Goal: Task Accomplishment & Management: Complete application form

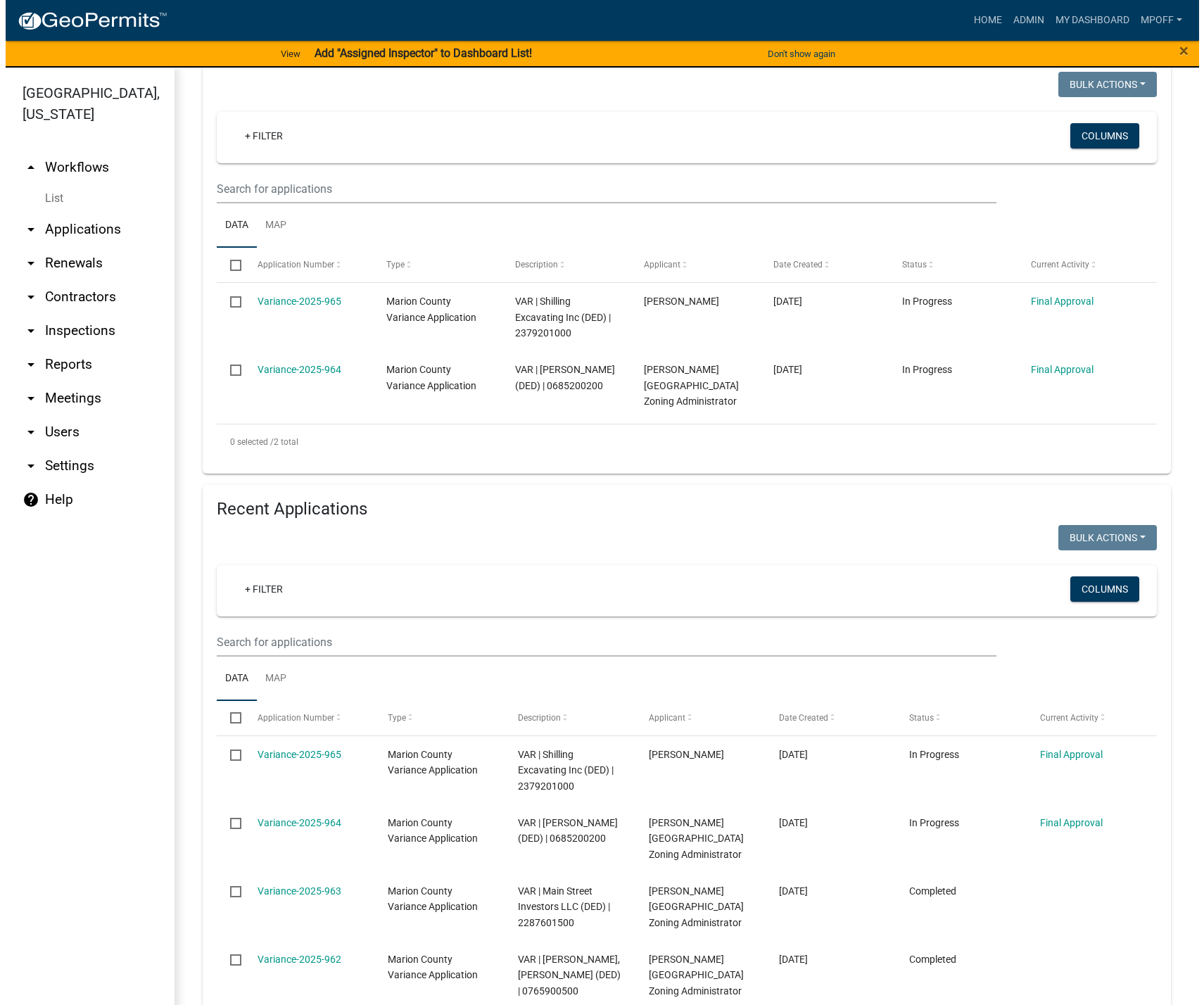
scroll to position [211, 0]
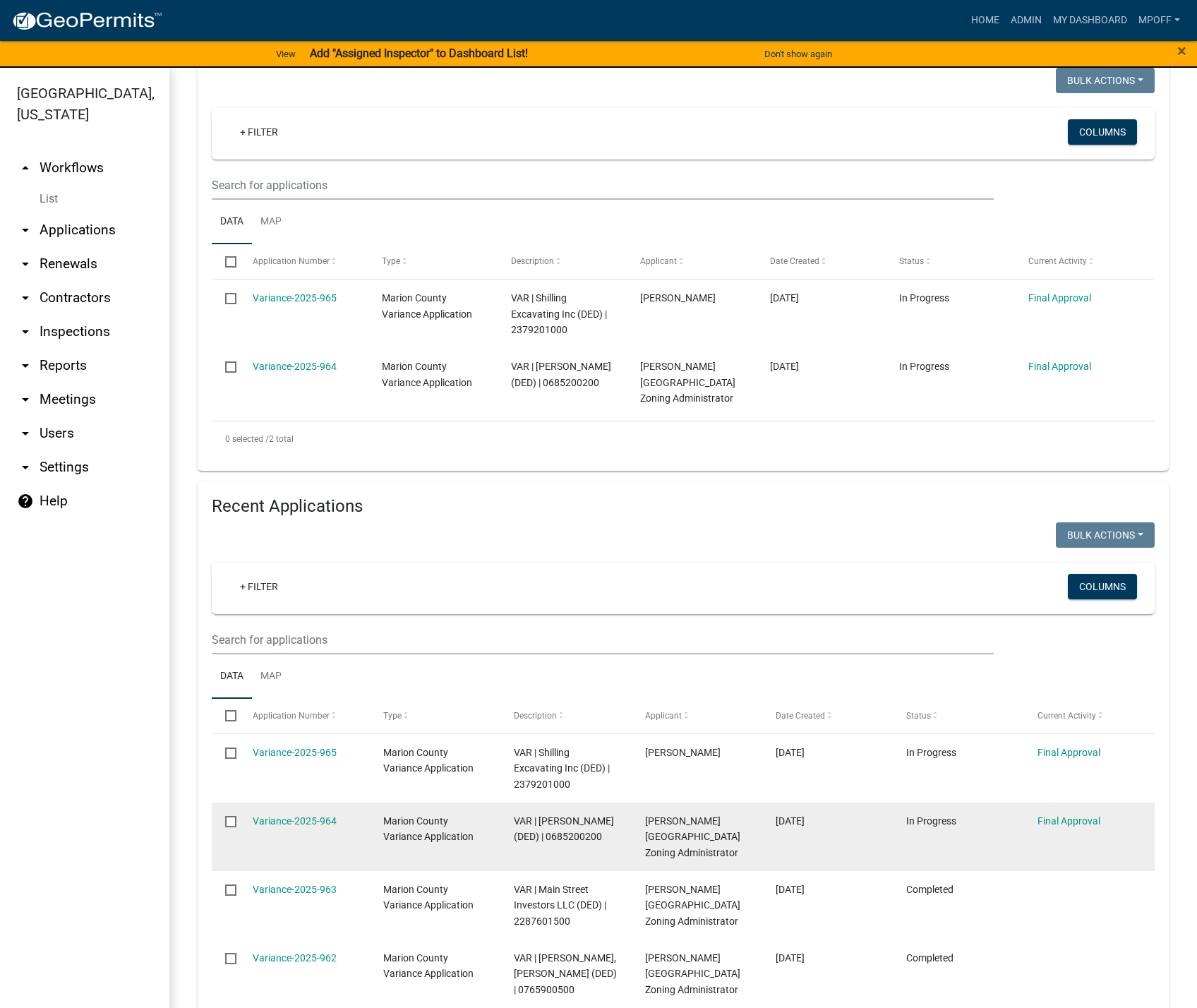
click at [301, 813] on div "Variance-2025-964" at bounding box center [305, 822] width 104 height 17
click at [297, 816] on link "Variance-2025-964" at bounding box center [294, 821] width 84 height 11
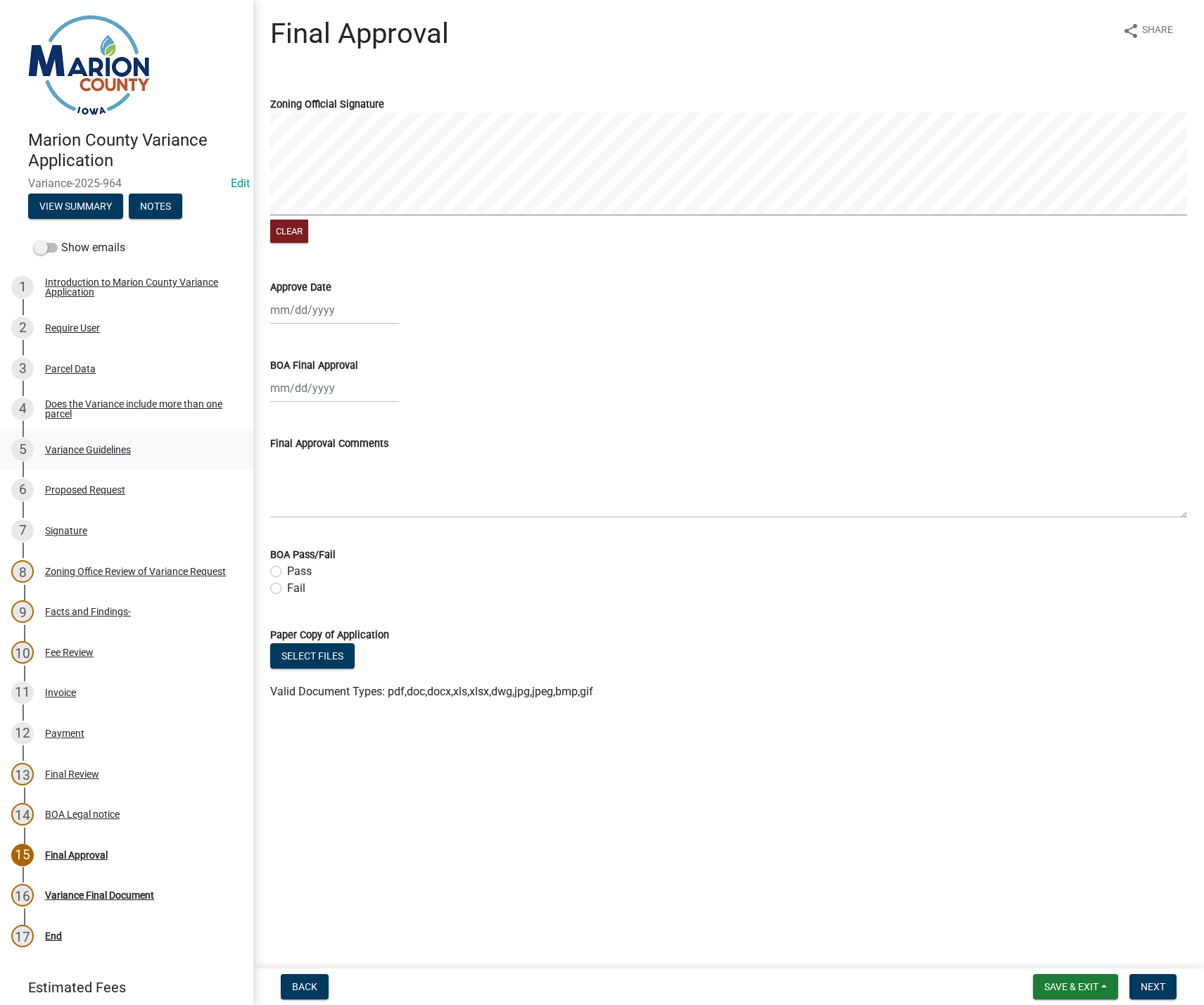
click at [96, 450] on div "Variance Guidelines" at bounding box center [88, 449] width 86 height 10
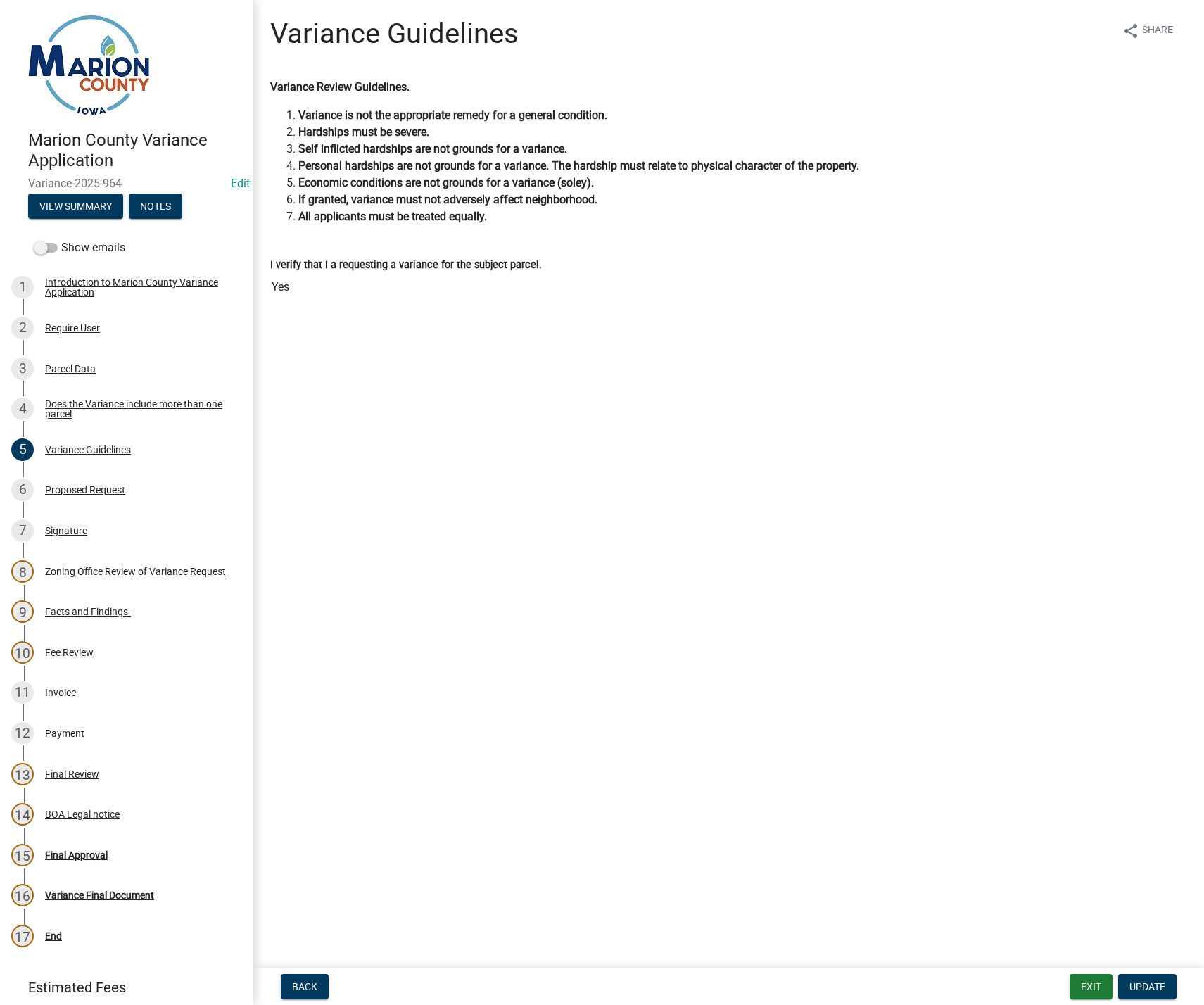
click at [115, 610] on div "Facts and Findings-" at bounding box center [88, 611] width 86 height 10
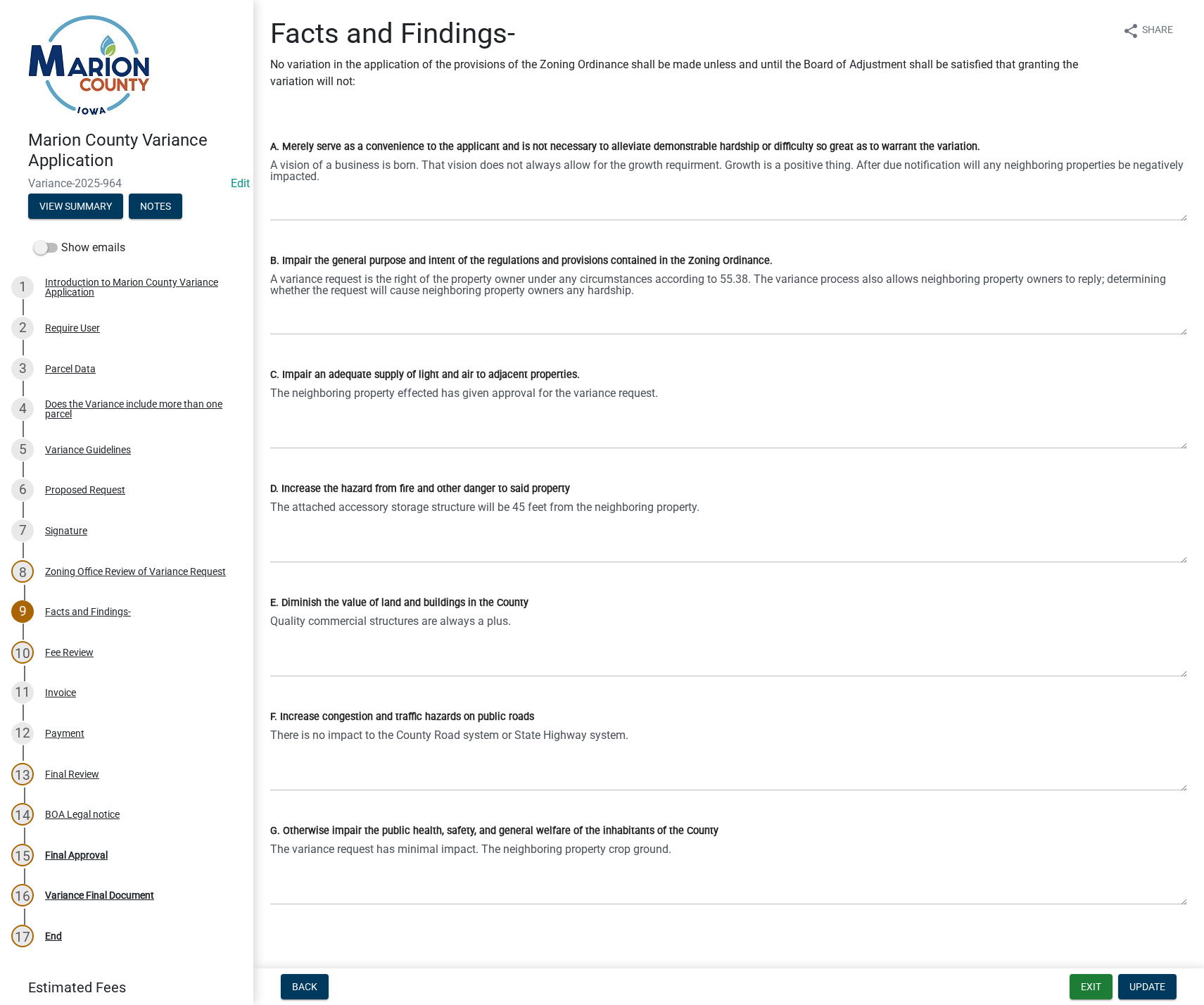
scroll to position [8, 0]
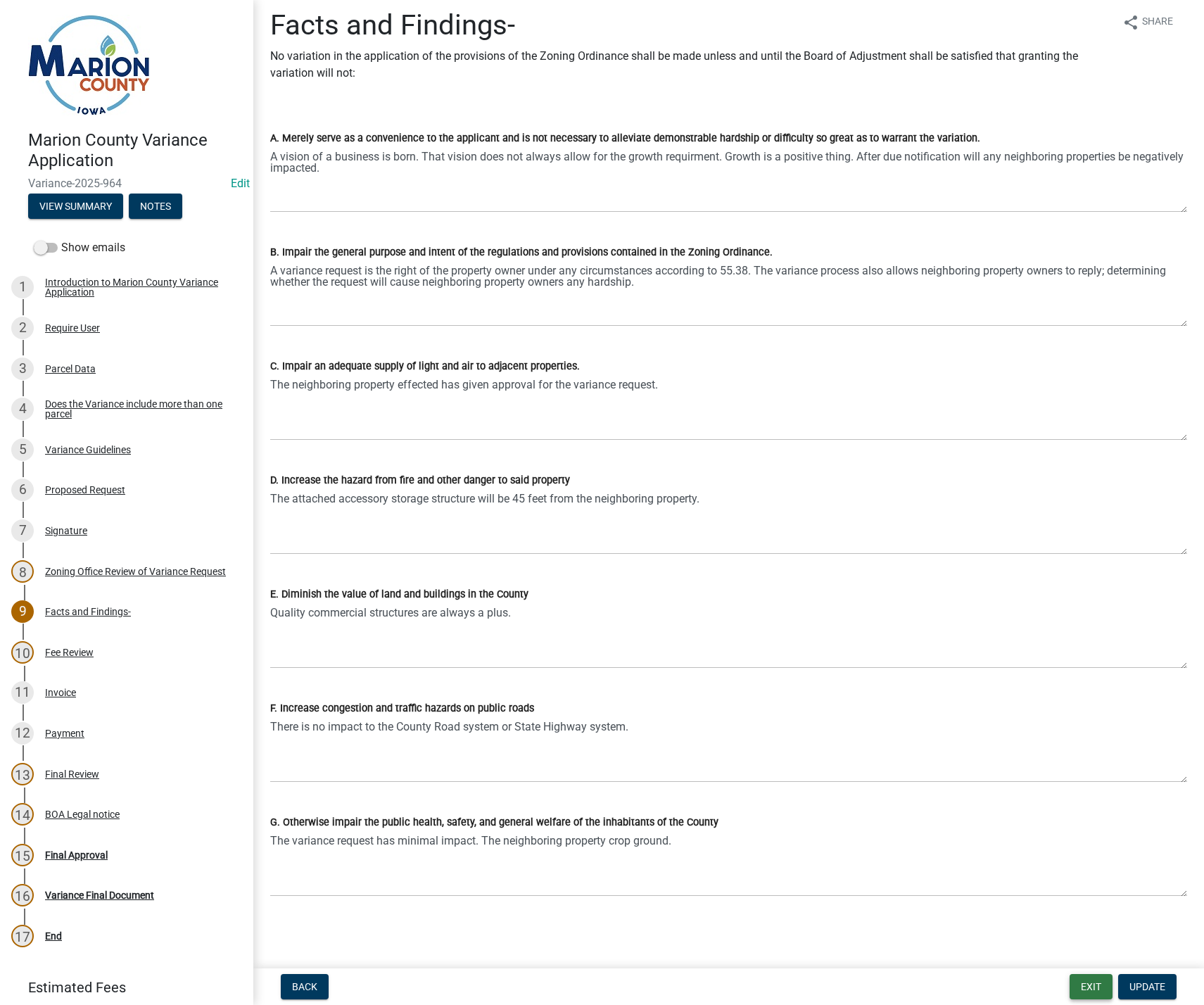
click at [1085, 988] on button "Exit" at bounding box center [1090, 987] width 43 height 26
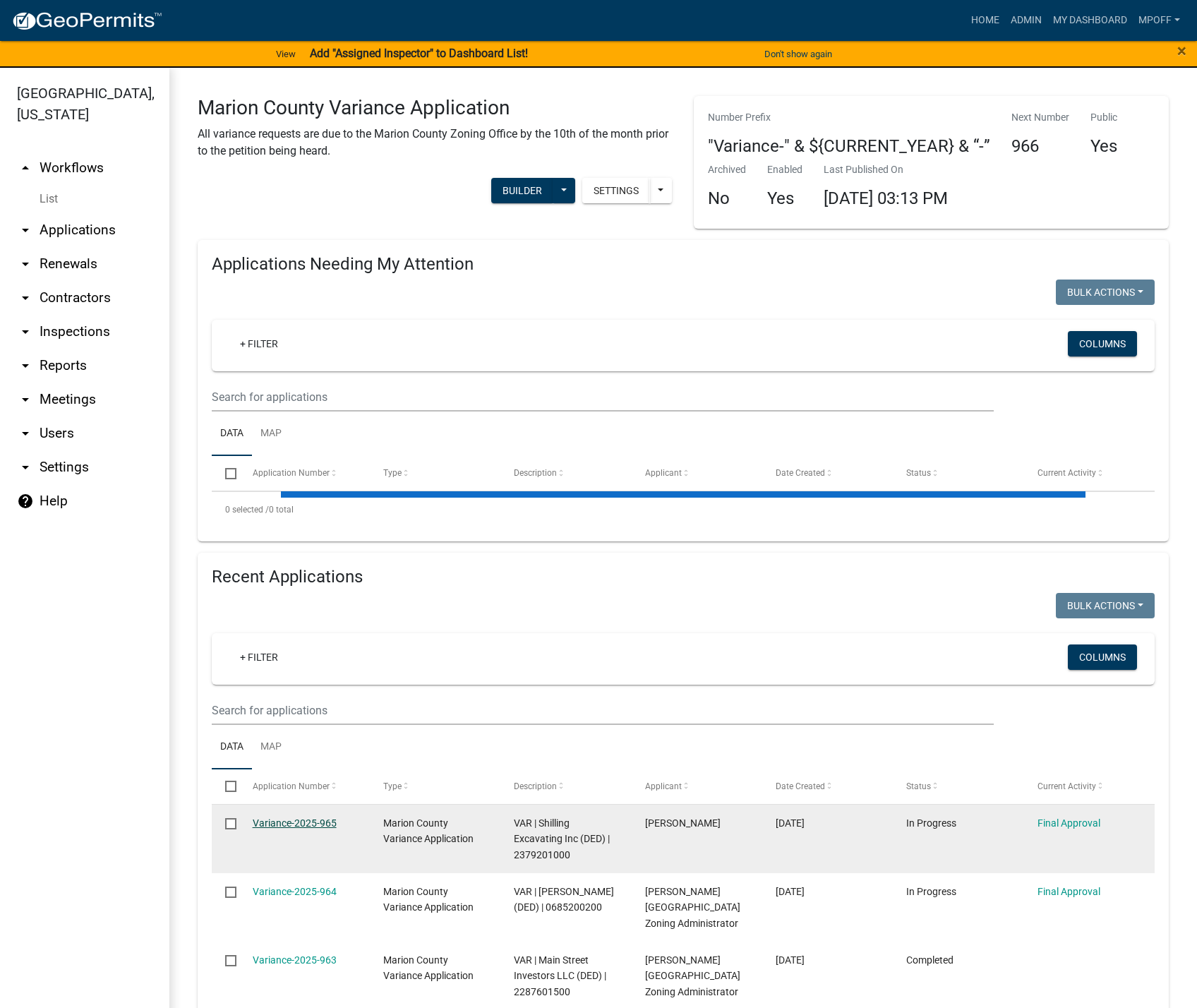
click at [309, 820] on link "Variance-2025-965" at bounding box center [294, 822] width 84 height 11
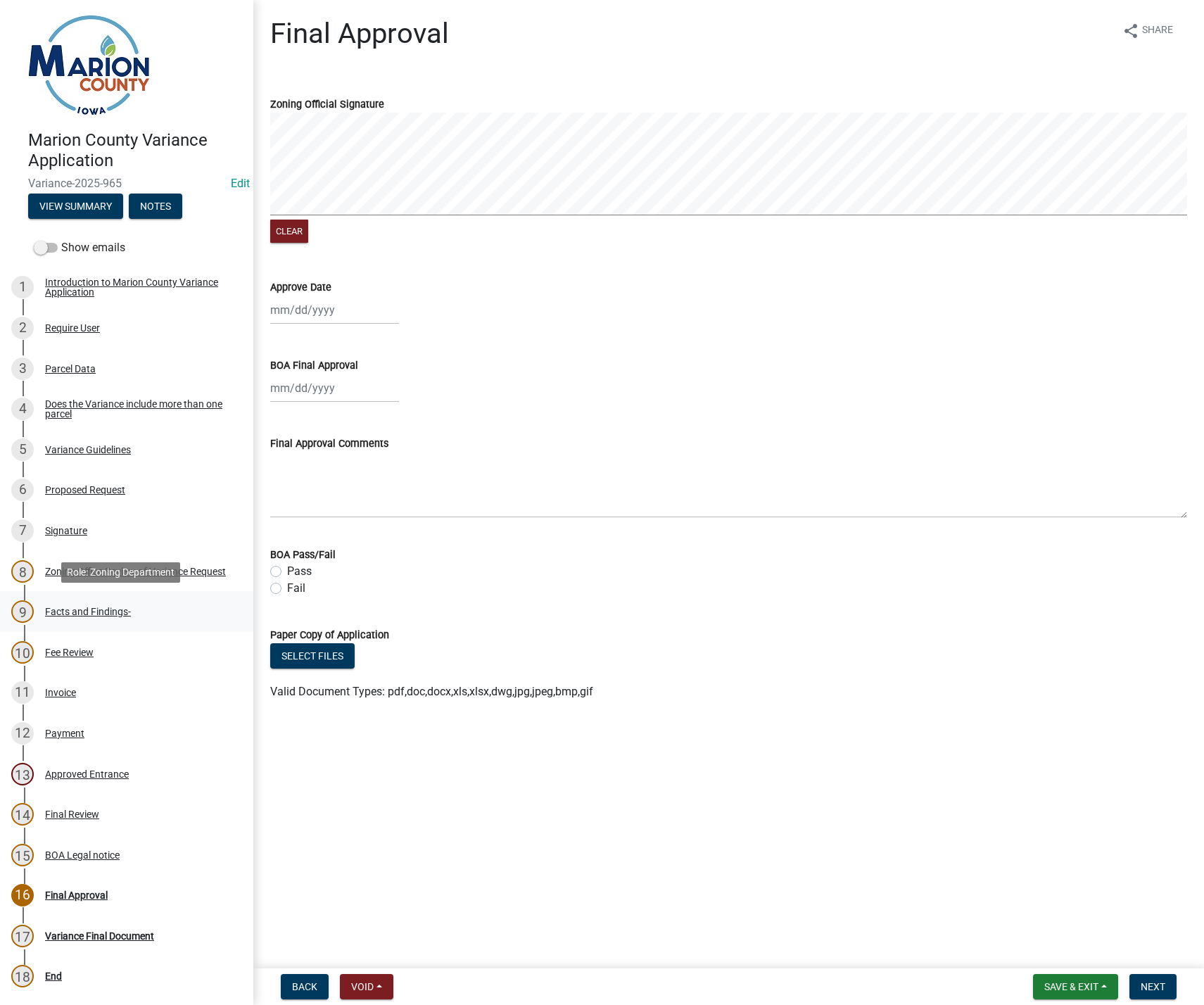
click at [65, 614] on div "Facts and Findings-" at bounding box center [88, 611] width 86 height 10
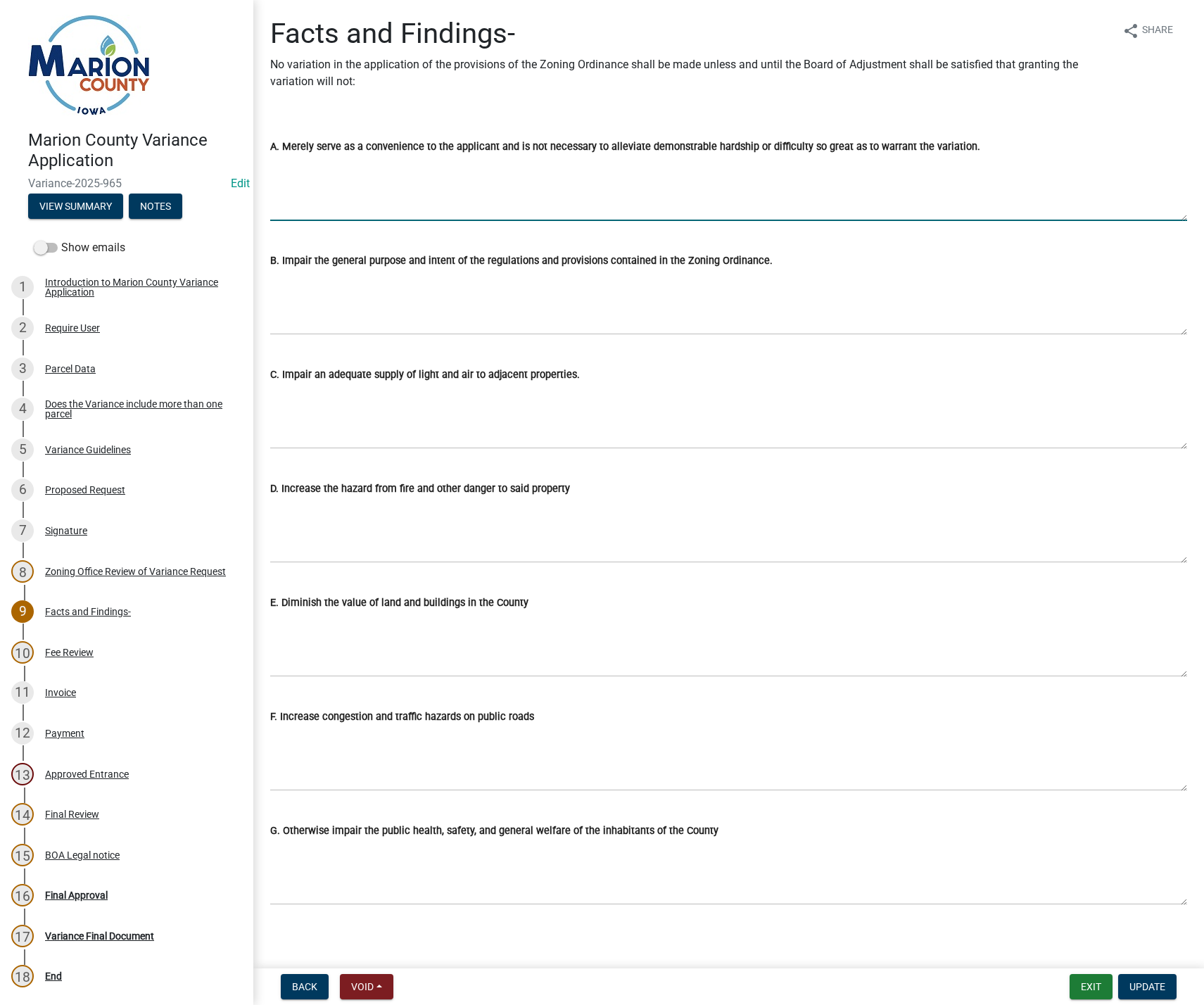
click at [295, 178] on textarea "A. Merely serve as a convenience to the applicant and is not necessary to allev…" at bounding box center [728, 188] width 917 height 66
type textarea "T"
click at [398, 165] on textarea "The property is 1.07 acres; not contiguous with" at bounding box center [728, 188] width 917 height 66
click at [607, 162] on textarea "The property is 1.07 acres stand alone parcel; not contiguous with" at bounding box center [728, 188] width 917 height 66
type textarea "The property is 1.07 acres stand alone parcel. The parcel is a dual frontage lo…"
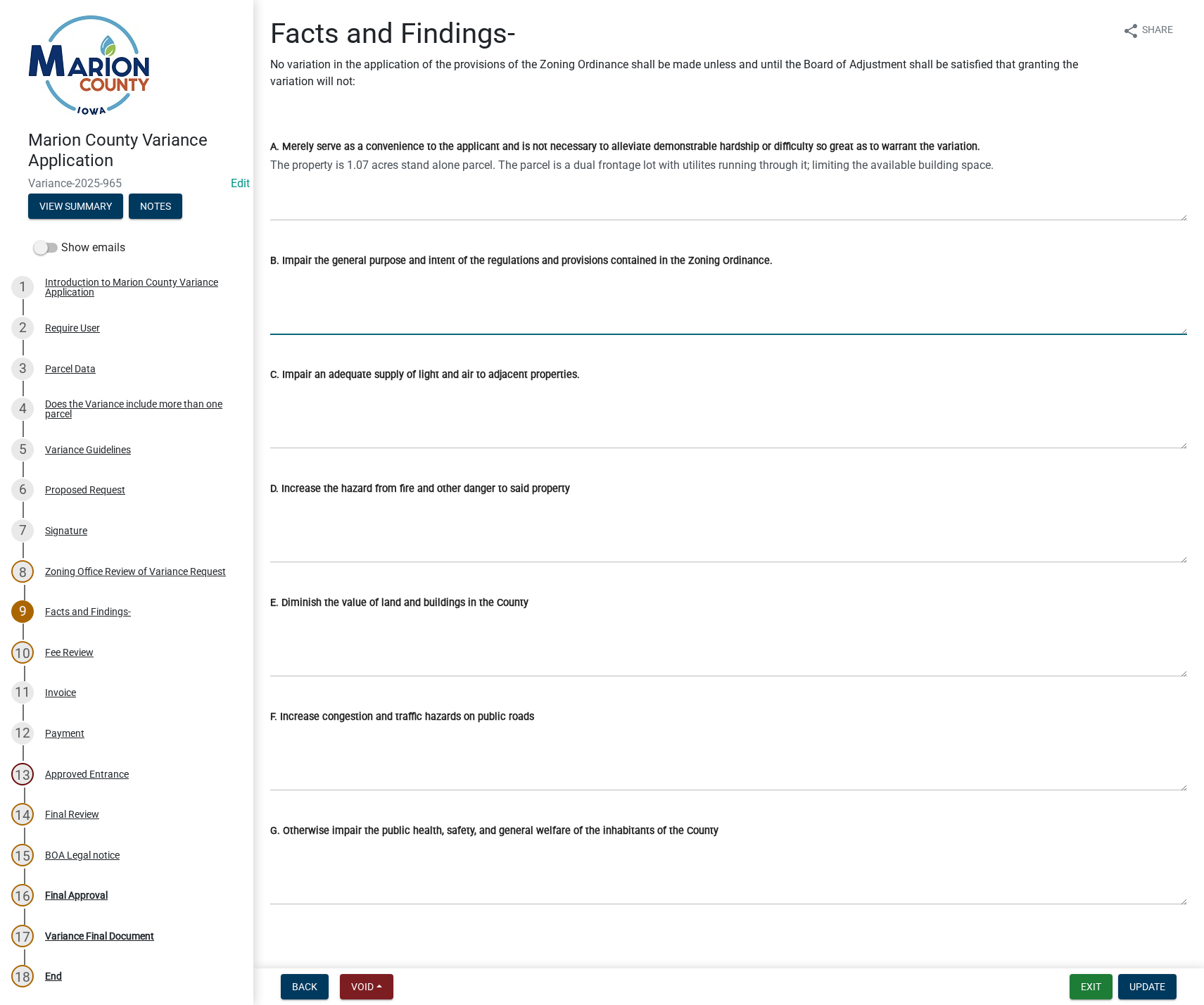
click at [287, 286] on textarea "B. Impair the general purpose and intent of the regulations and provisions cont…" at bounding box center [728, 302] width 917 height 66
click at [296, 289] on textarea "B. Impair the general purpose and intent of the regulations and provisions cont…" at bounding box center [728, 302] width 917 height 66
drag, startPoint x: 872, startPoint y: 281, endPoint x: 884, endPoint y: 287, distance: 13.4
click at [872, 281] on textarea "Lots of record not meeting today's lot size requirements are the majority of th…" at bounding box center [728, 302] width 917 height 66
click at [1084, 276] on textarea "Lots of record not meeting today's lot size requirements are the majority of th…" at bounding box center [728, 302] width 917 height 66
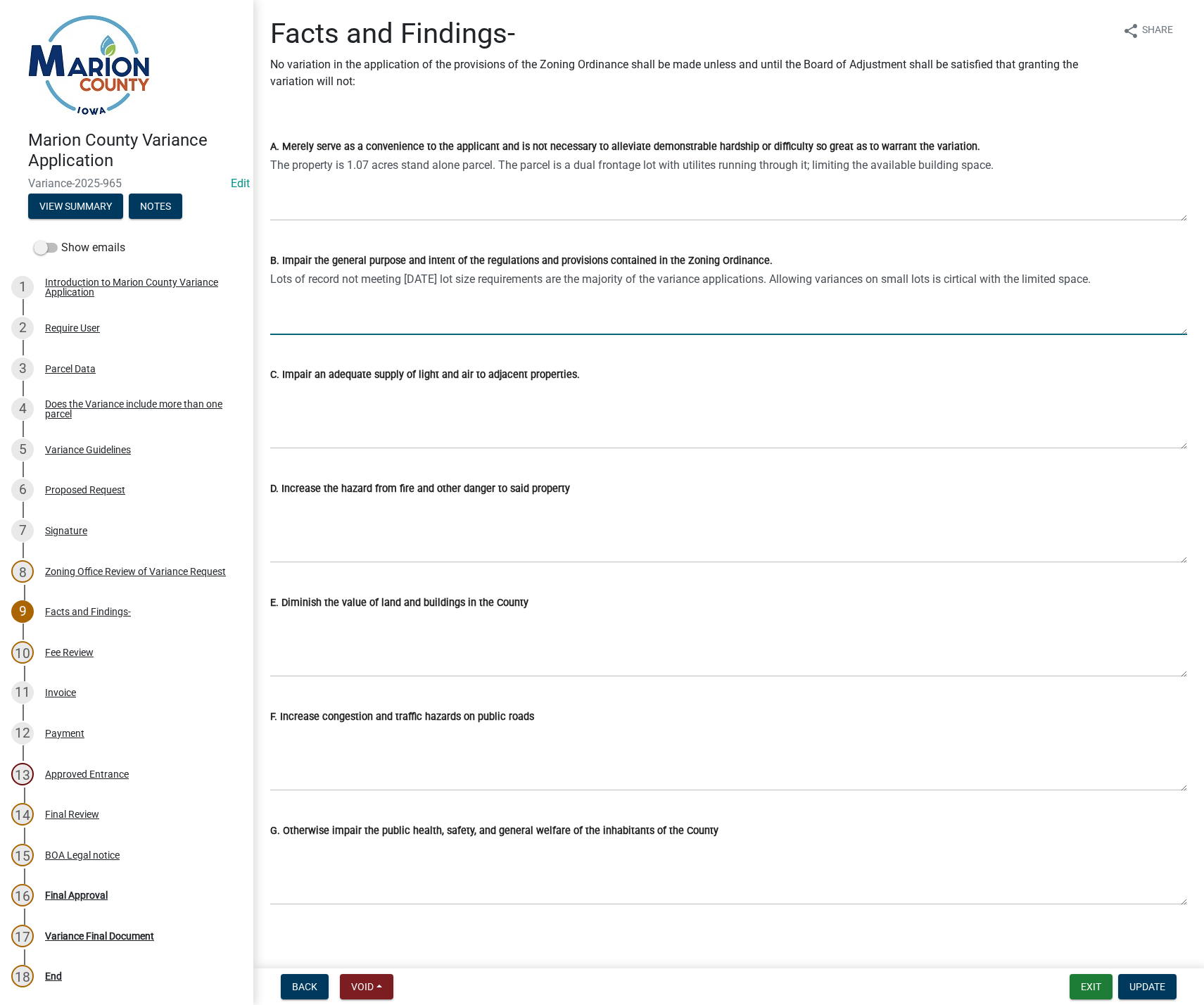
type textarea "Lots of record not meeting today's lot size requirements are the majority of th…"
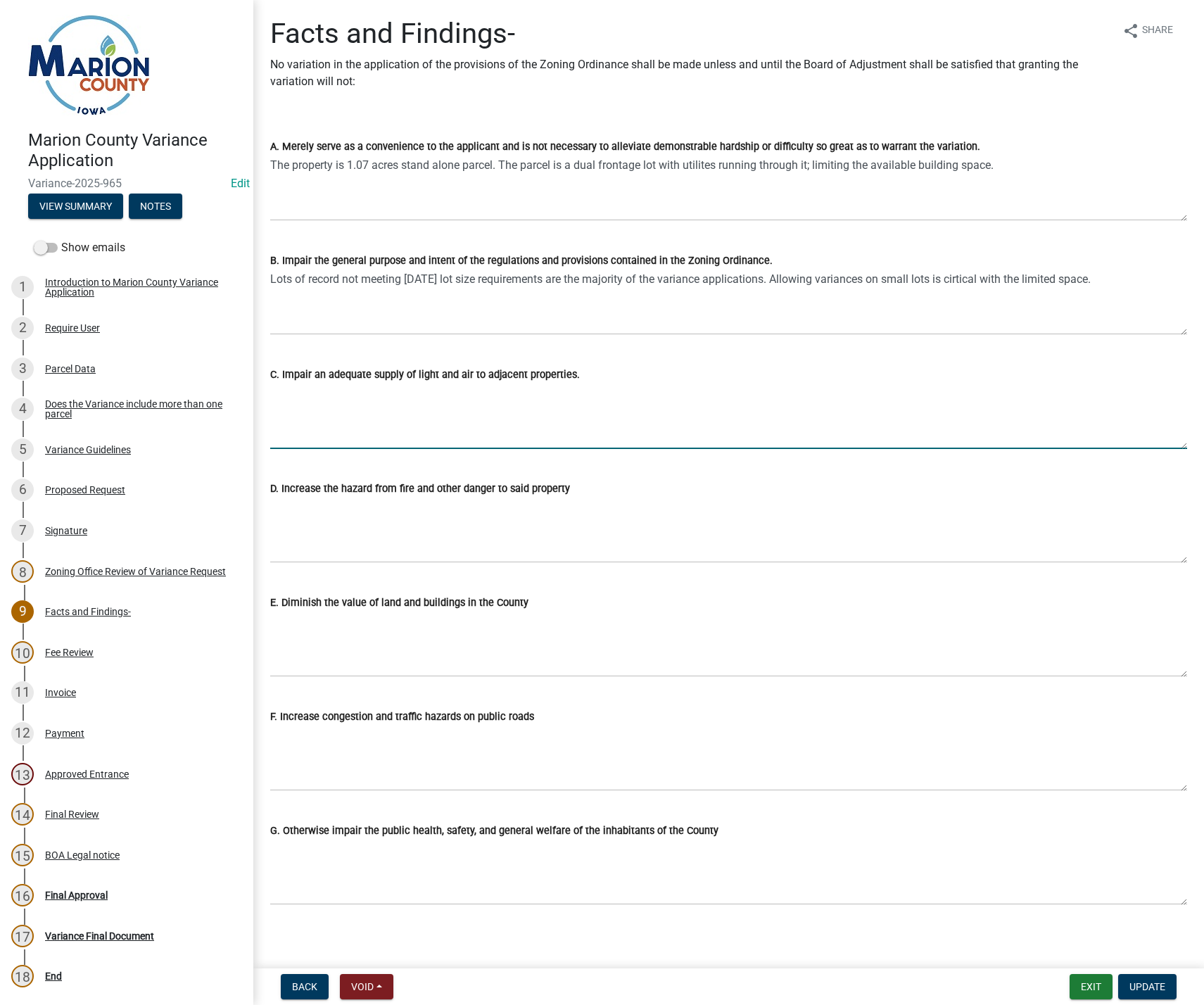
click at [307, 408] on textarea "C. Impair an adequate supply of light and air to adjacent properties." at bounding box center [728, 416] width 917 height 66
type textarea "The greatest impact to the County road."
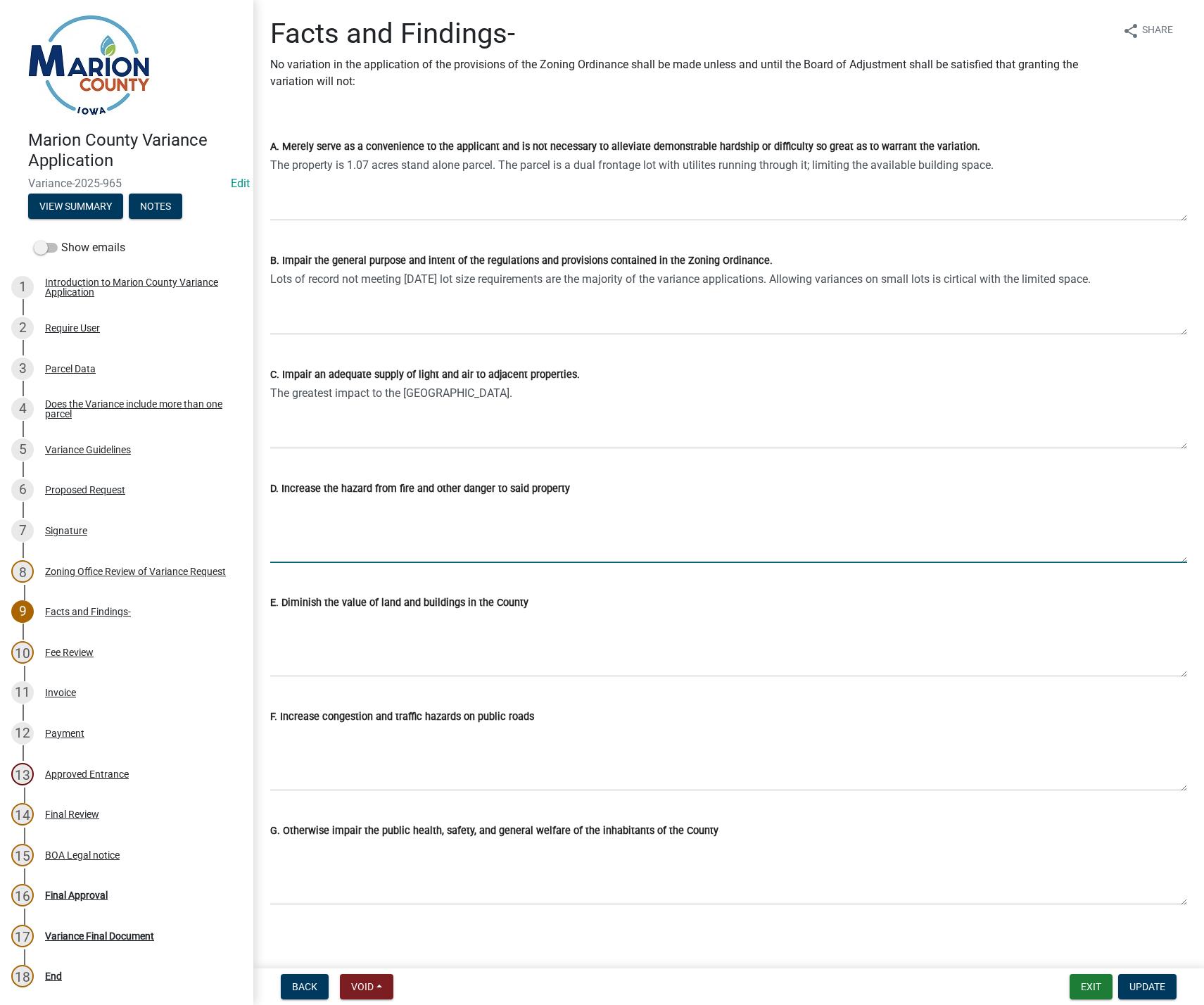
click at [409, 507] on textarea "D. Increase the hazard from fire and other danger to said property" at bounding box center [728, 530] width 917 height 66
type textarea "T"
click at [318, 520] on textarea "D. Increase the hazard from fire and other danger to said property" at bounding box center [728, 530] width 917 height 66
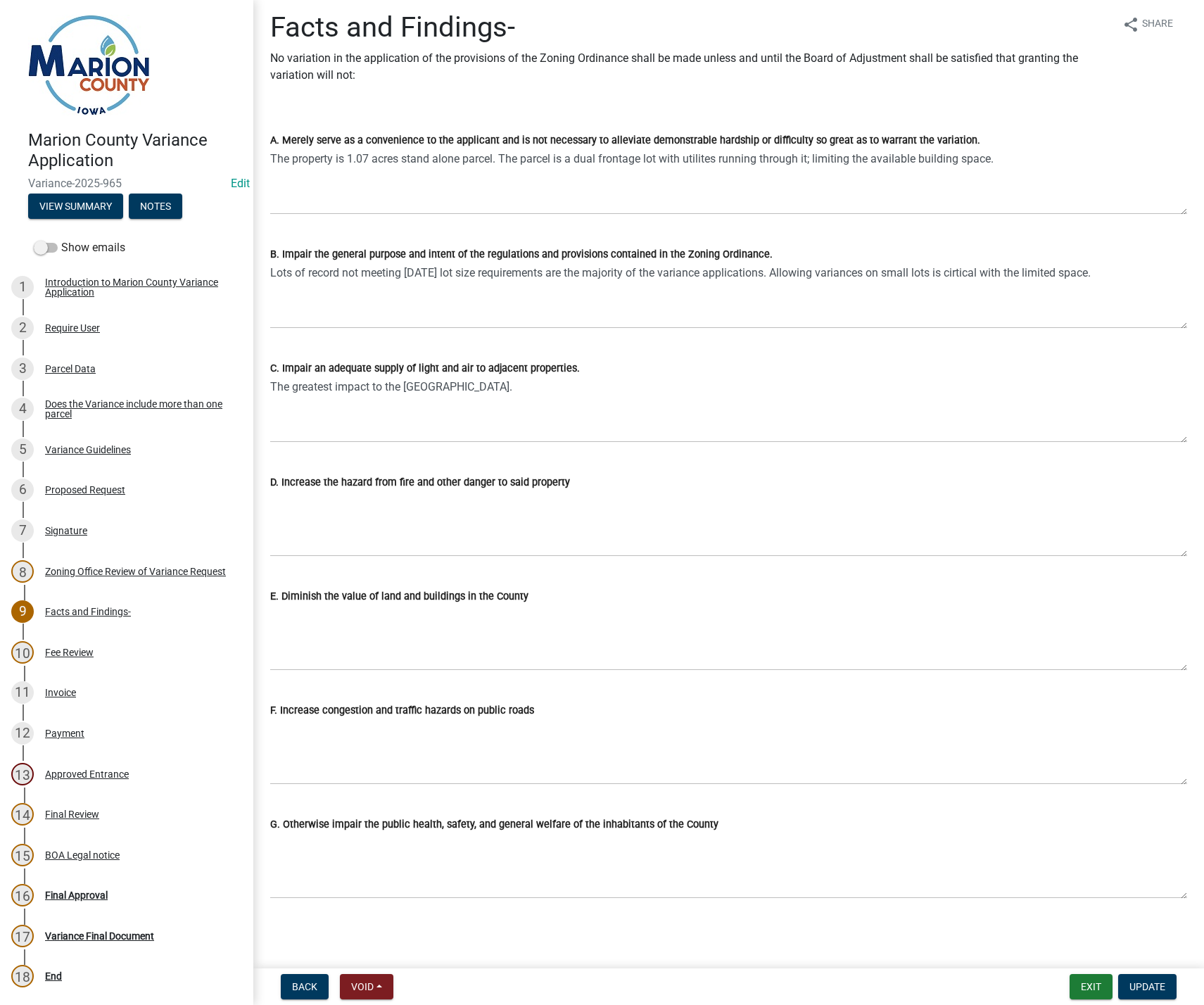
scroll to position [8, 0]
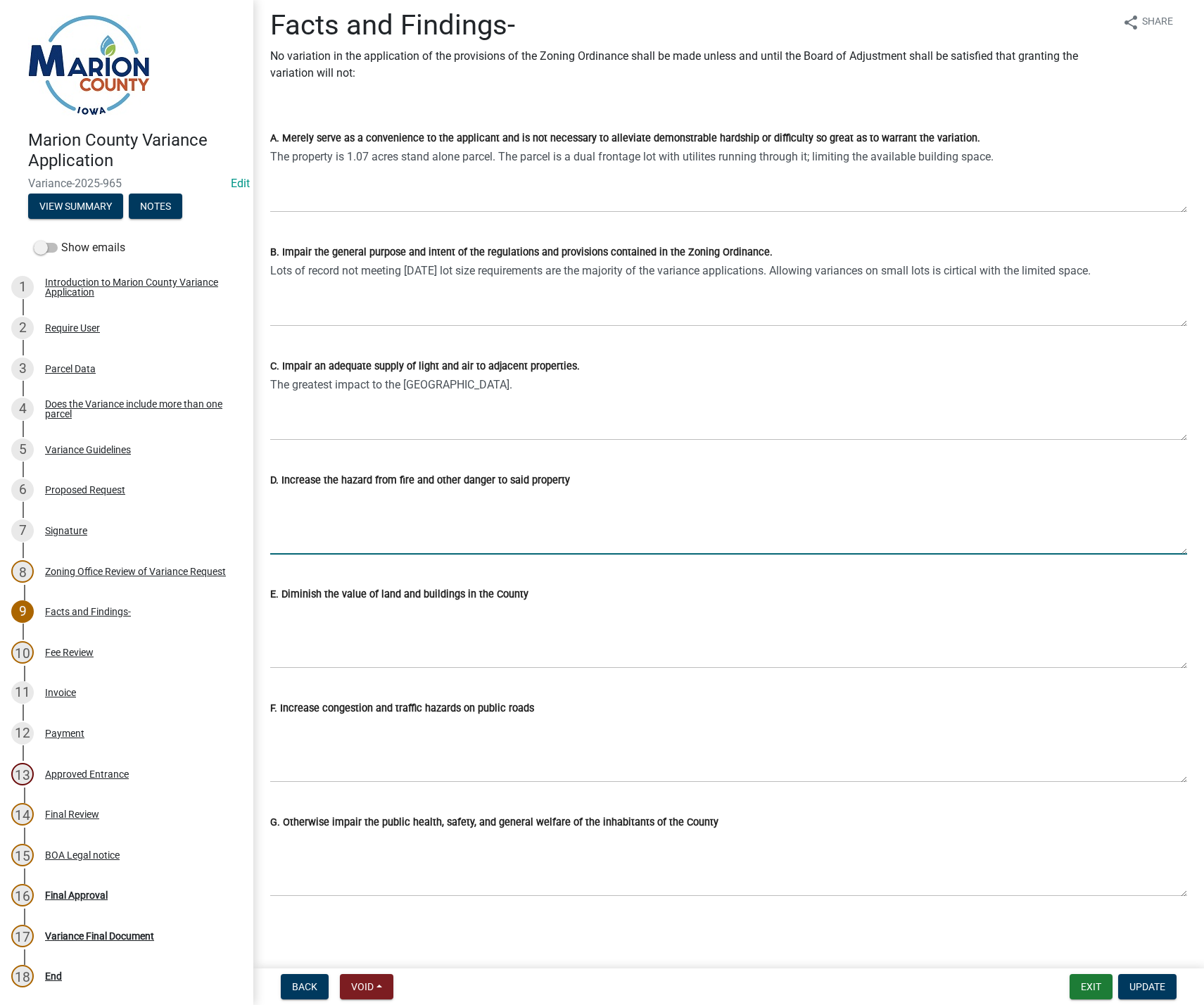
click at [376, 531] on textarea "D. Increase the hazard from fire and other danger to said property" at bounding box center [728, 521] width 917 height 66
click at [520, 387] on textarea "The greatest impact to the County road." at bounding box center [728, 408] width 917 height 66
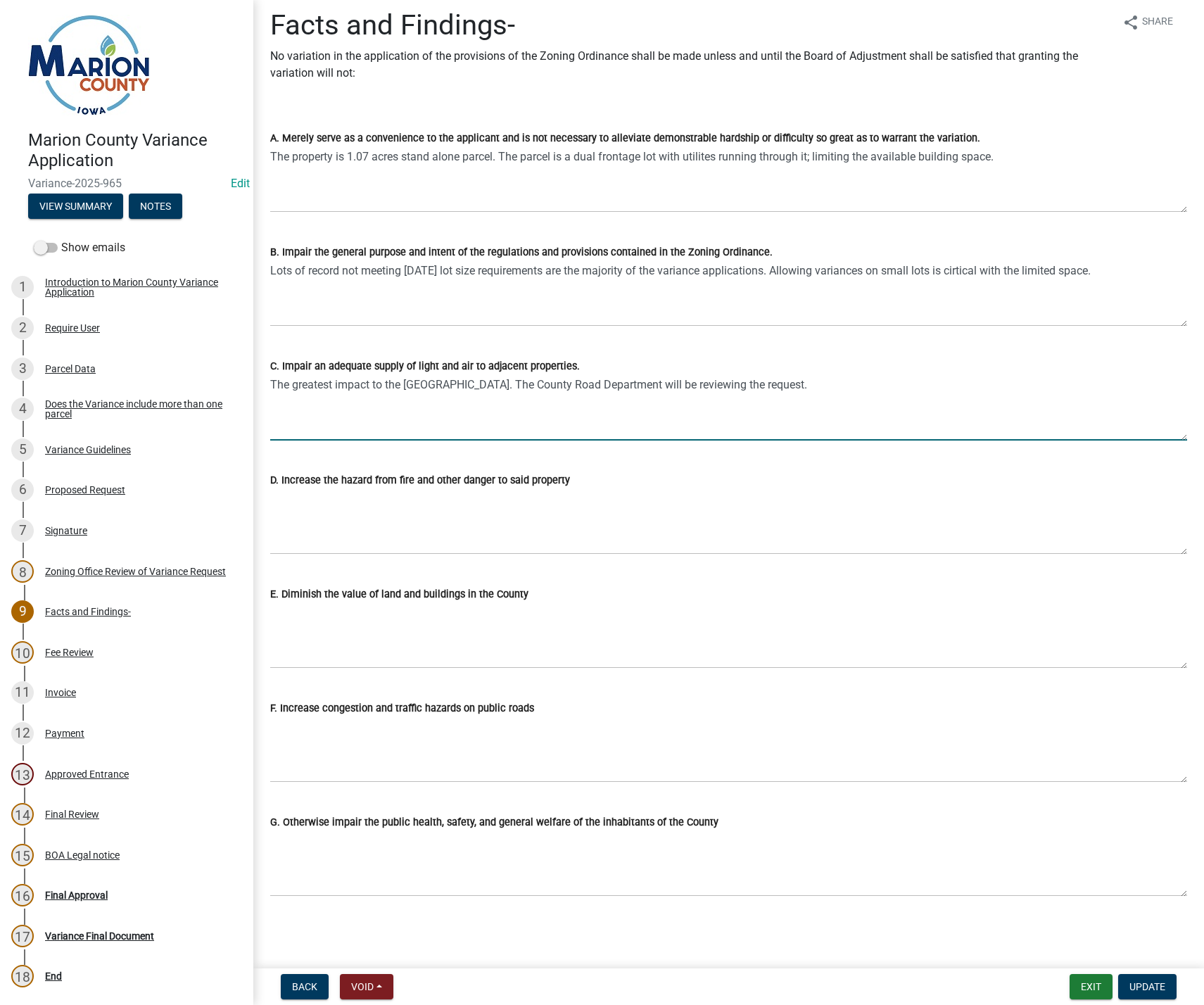
type textarea "The greatest impact to the County road. The County Road Department will be revi…"
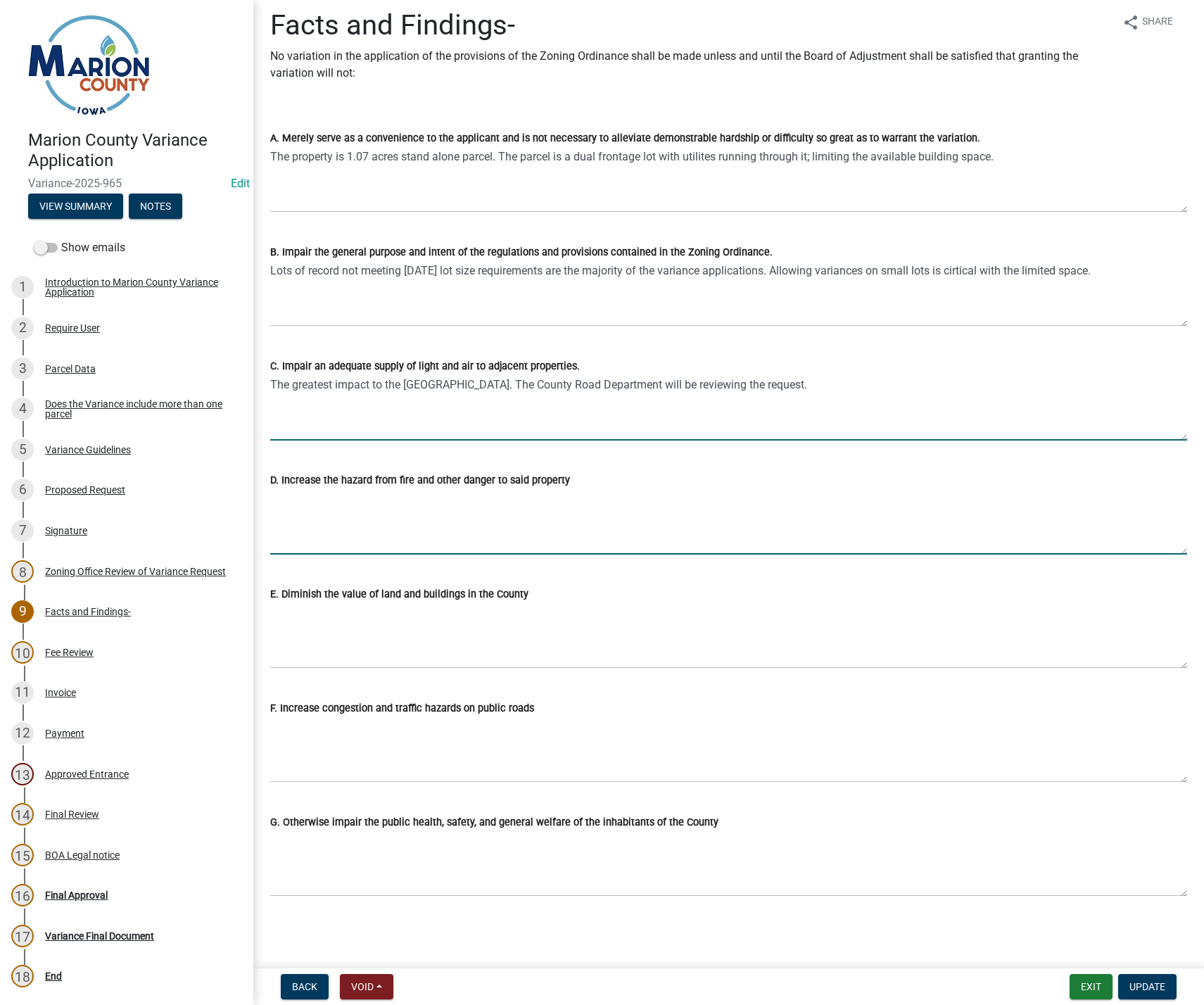
click at [284, 512] on textarea "D. Increase the hazard from fire and other danger to said property" at bounding box center [728, 521] width 917 height 66
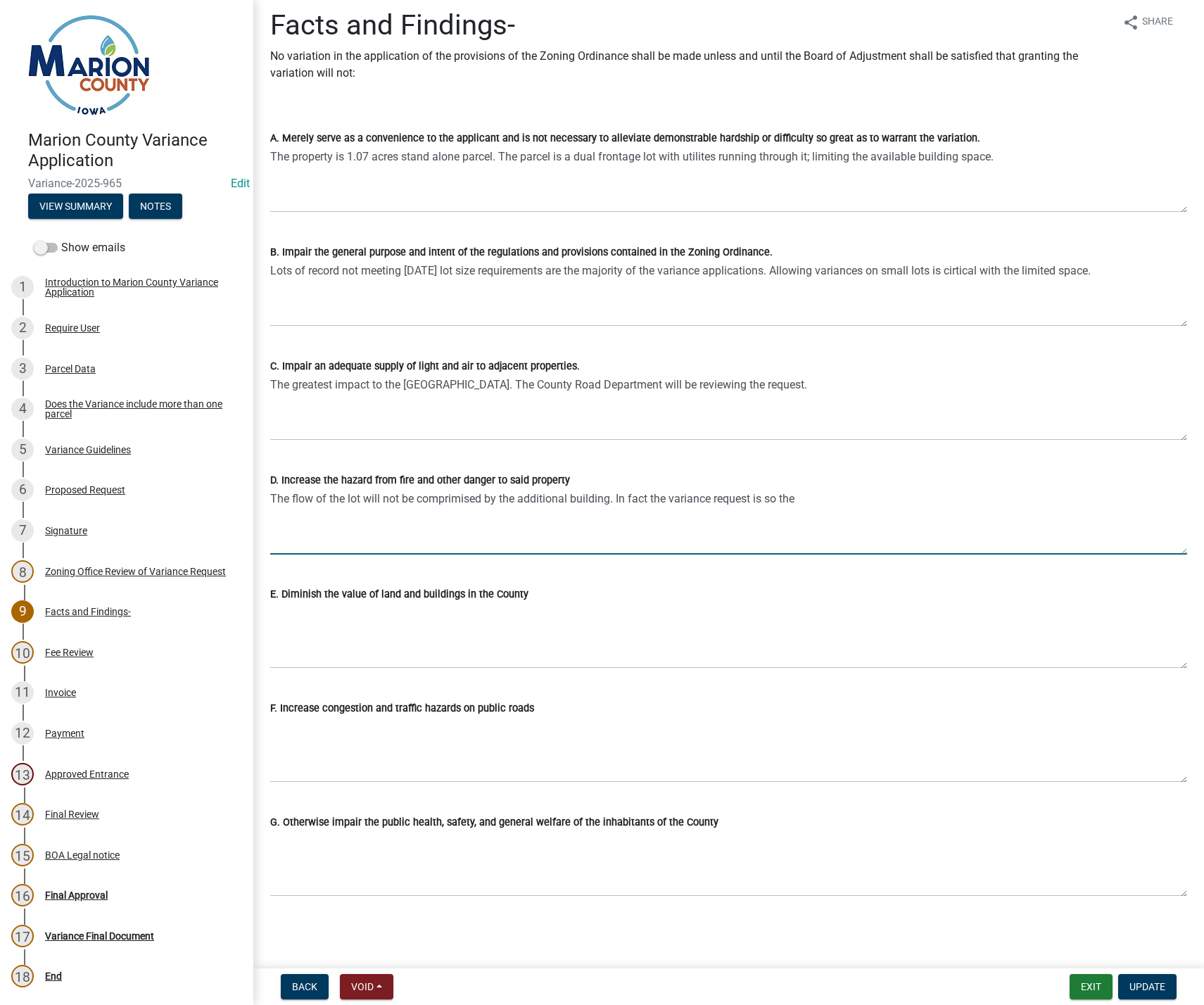
click at [614, 498] on textarea "The flow of the lot will not be comprimised by the additional building. In fact…" at bounding box center [728, 521] width 917 height 66
type textarea "The flow of the lot will not be comprimised by the additional building. If gran…"
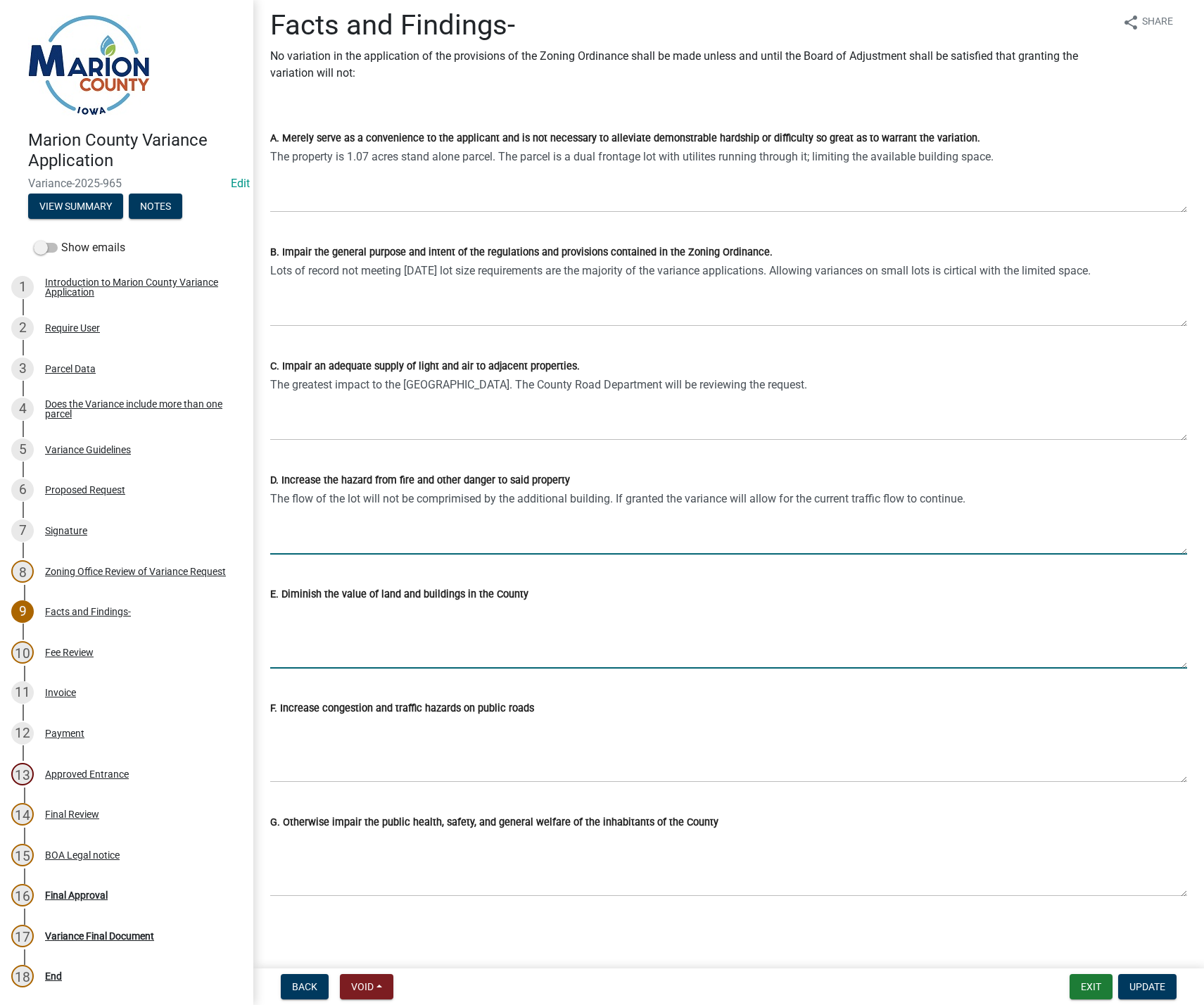
click at [316, 639] on textarea "E. Diminish the value of land and buildings in the County" at bounding box center [728, 636] width 917 height 66
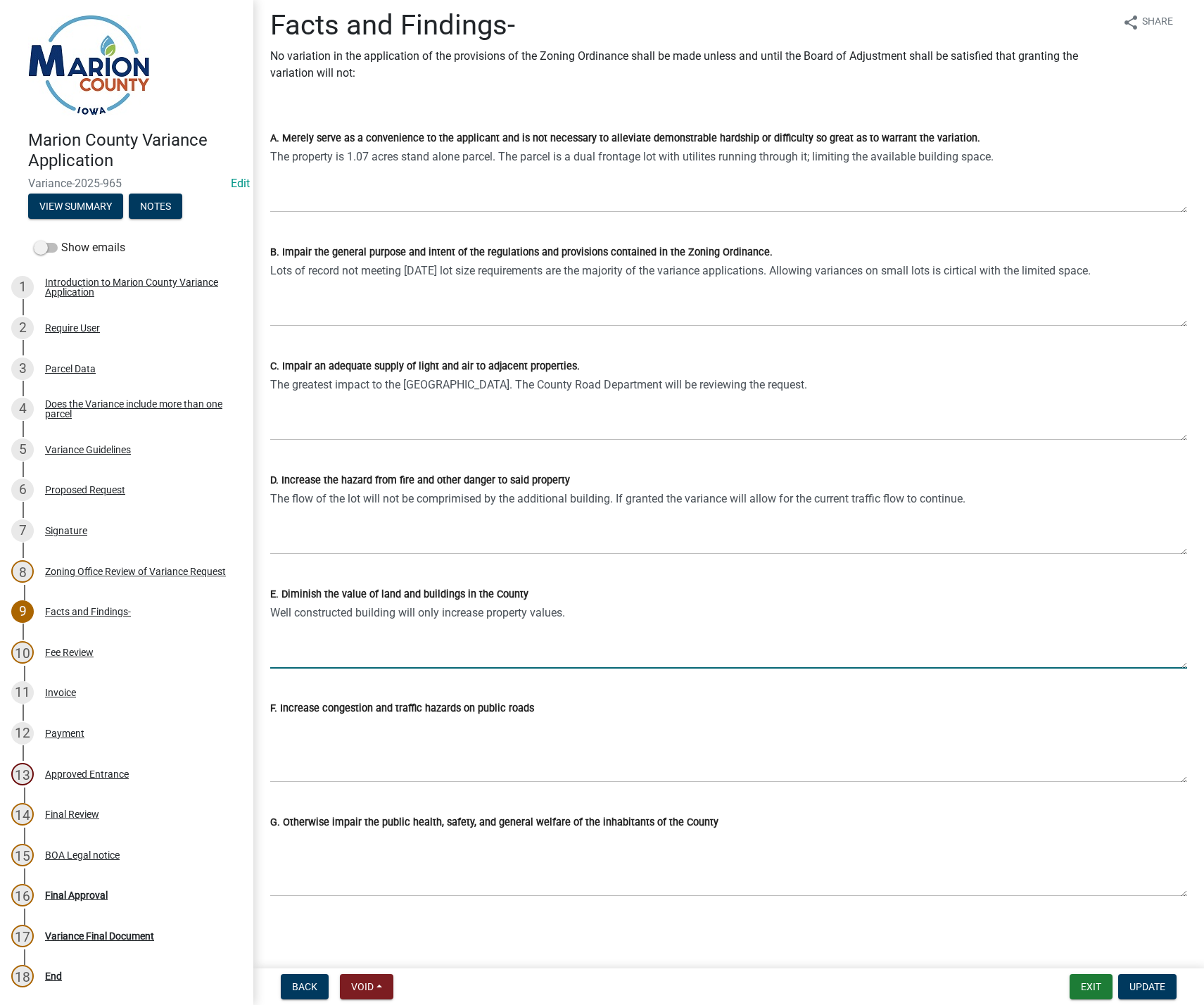
type textarea "Well constructed building will only increase property values."
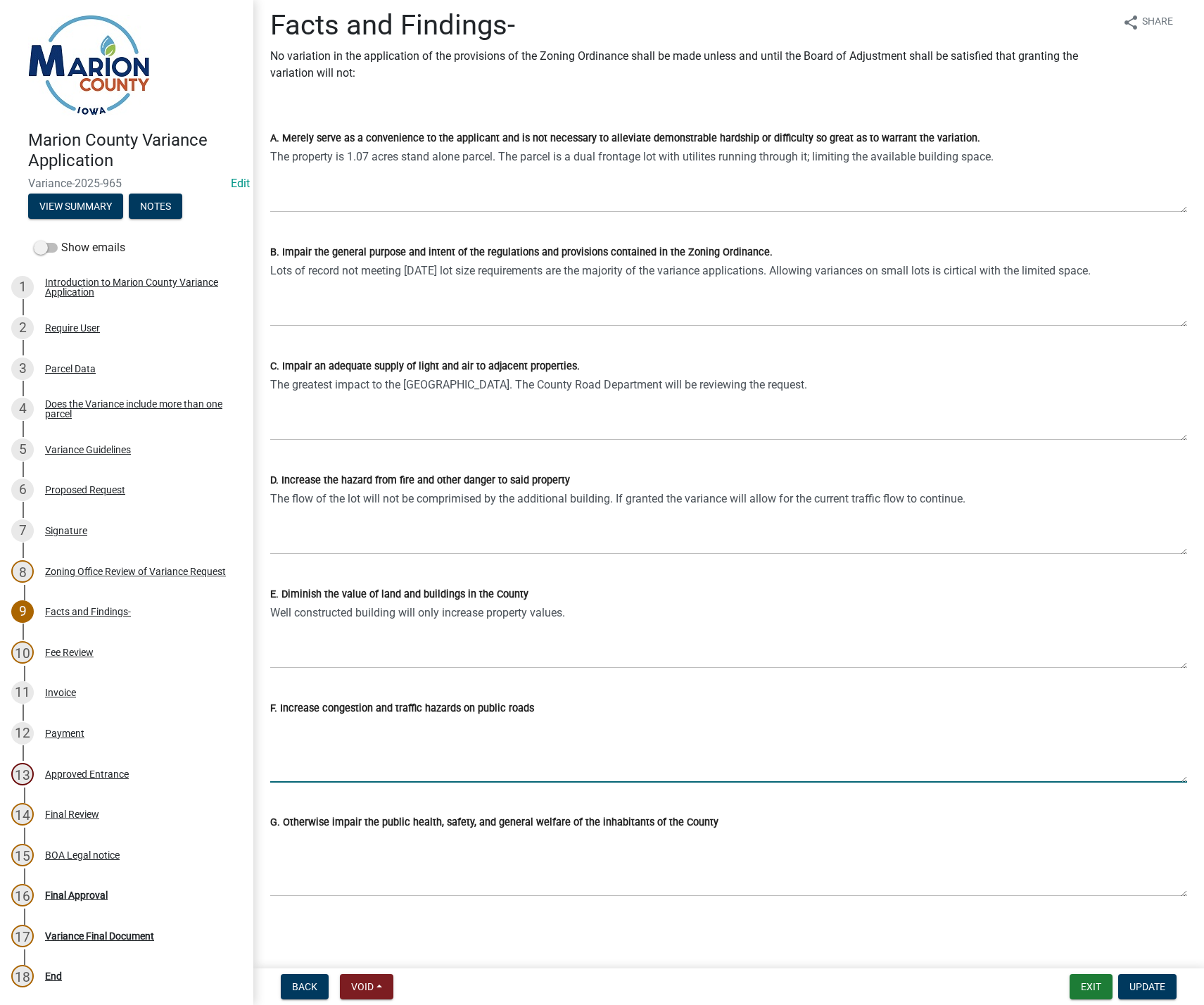
click at [287, 745] on textarea "F. Increase congestion and traffic hazards on public roads" at bounding box center [728, 749] width 917 height 66
type textarea "The request has been sent to the Marion County Road Department for review."
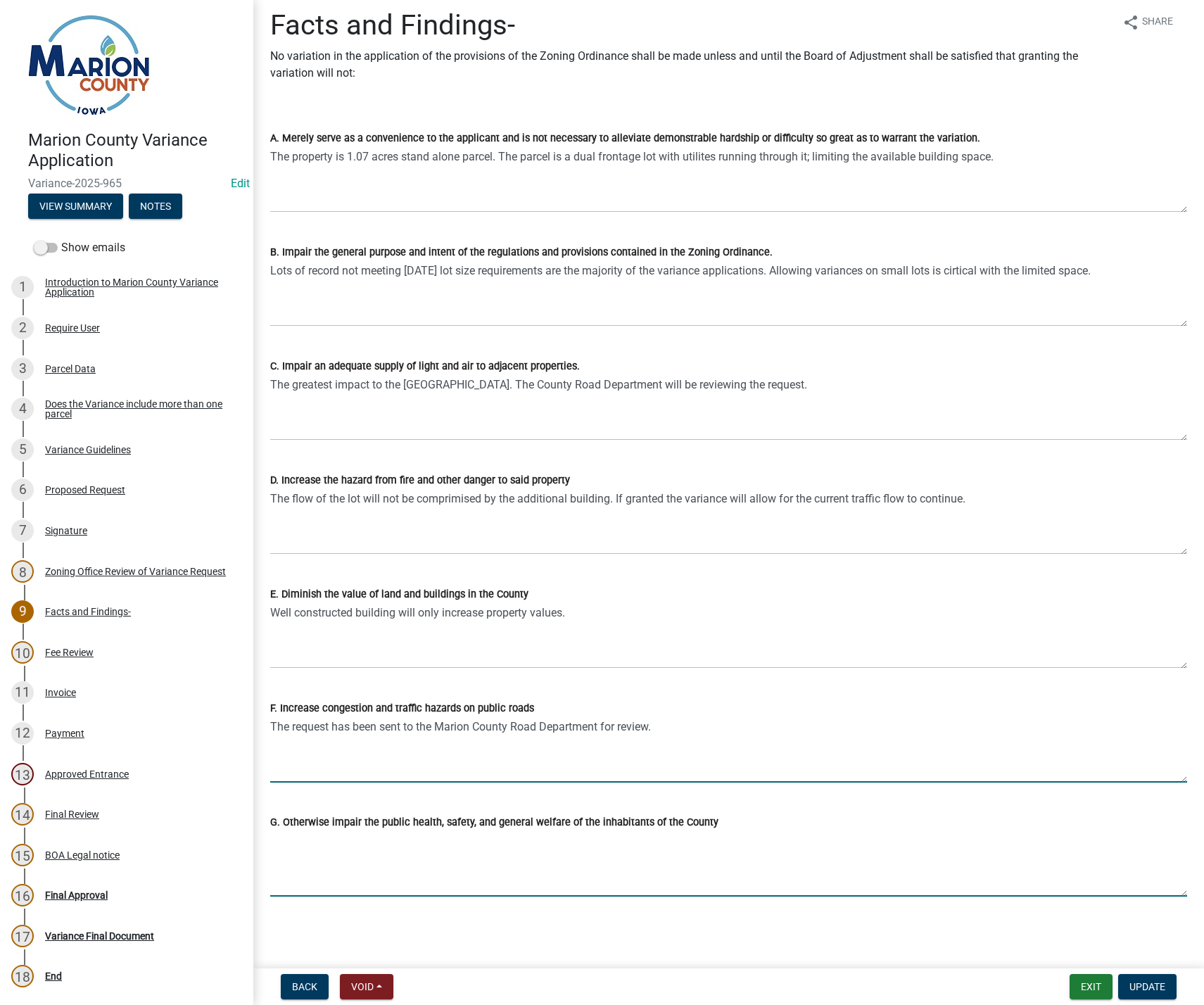
click at [289, 847] on textarea "G. Otherwise impair the public health, safety, and general welfare of the inhab…" at bounding box center [728, 864] width 917 height 66
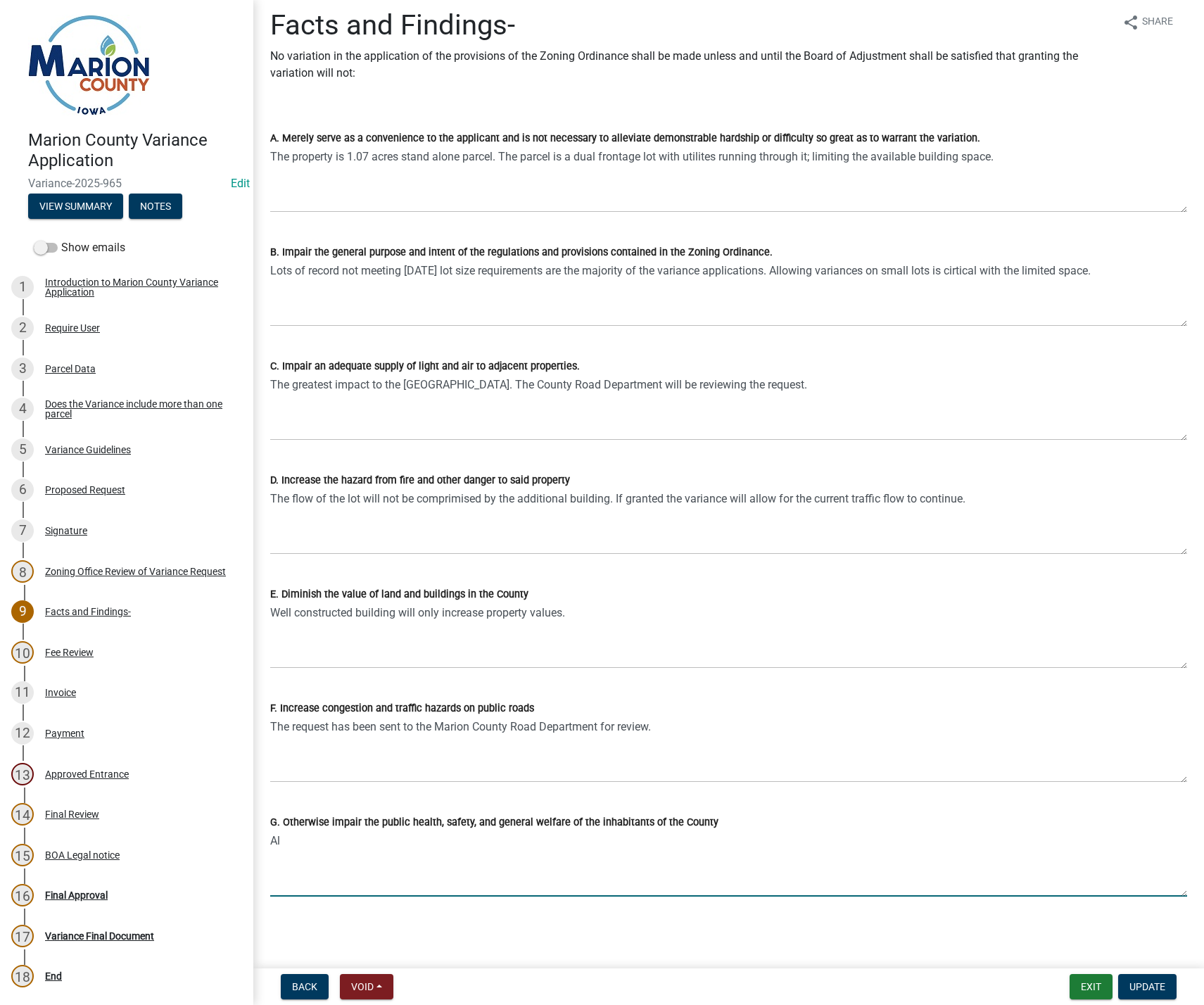
type textarea "A"
type textarea "The request will be reviewed by all of the proper departments."
click at [1142, 985] on span "Update" at bounding box center [1147, 986] width 36 height 11
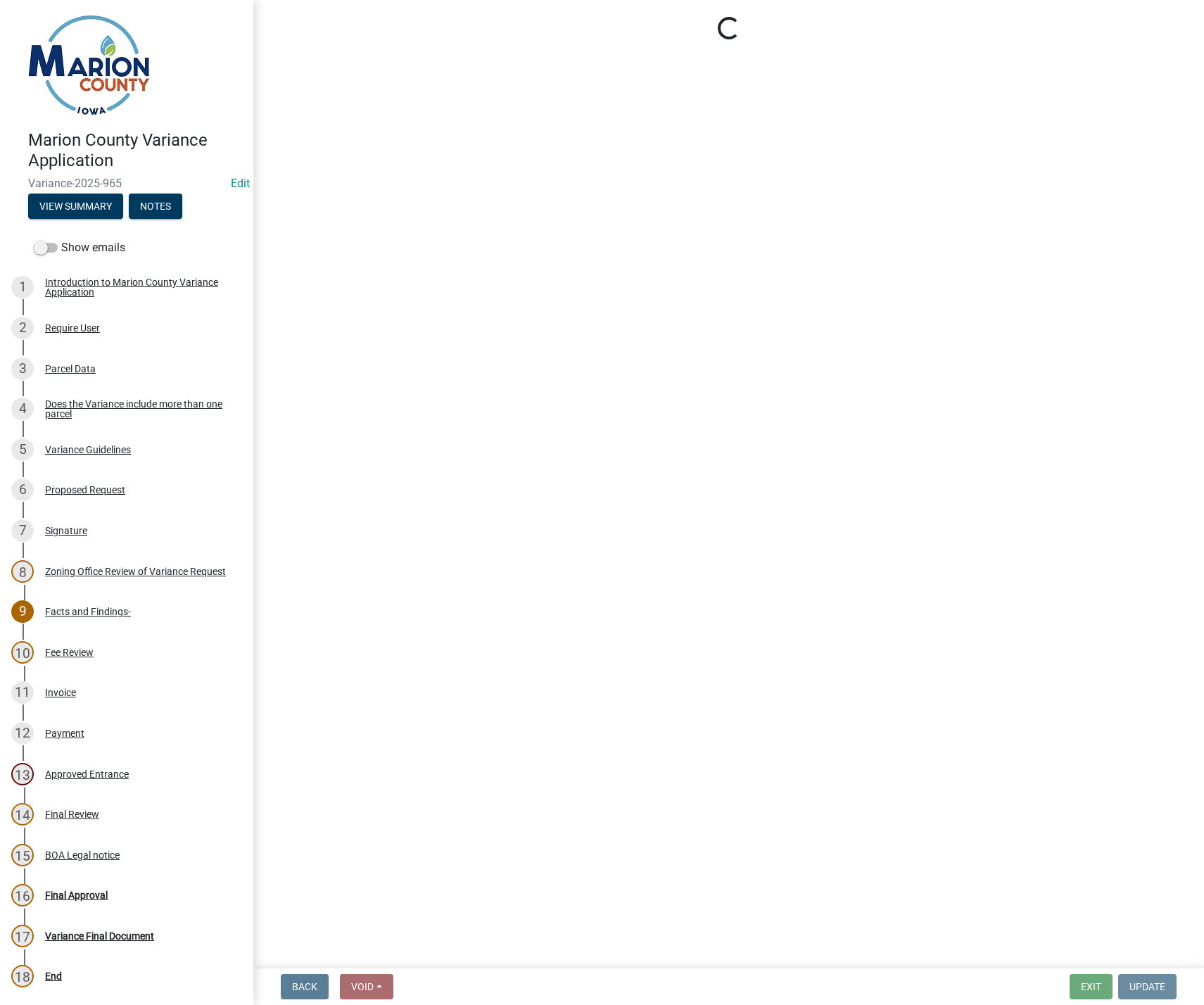
scroll to position [0, 0]
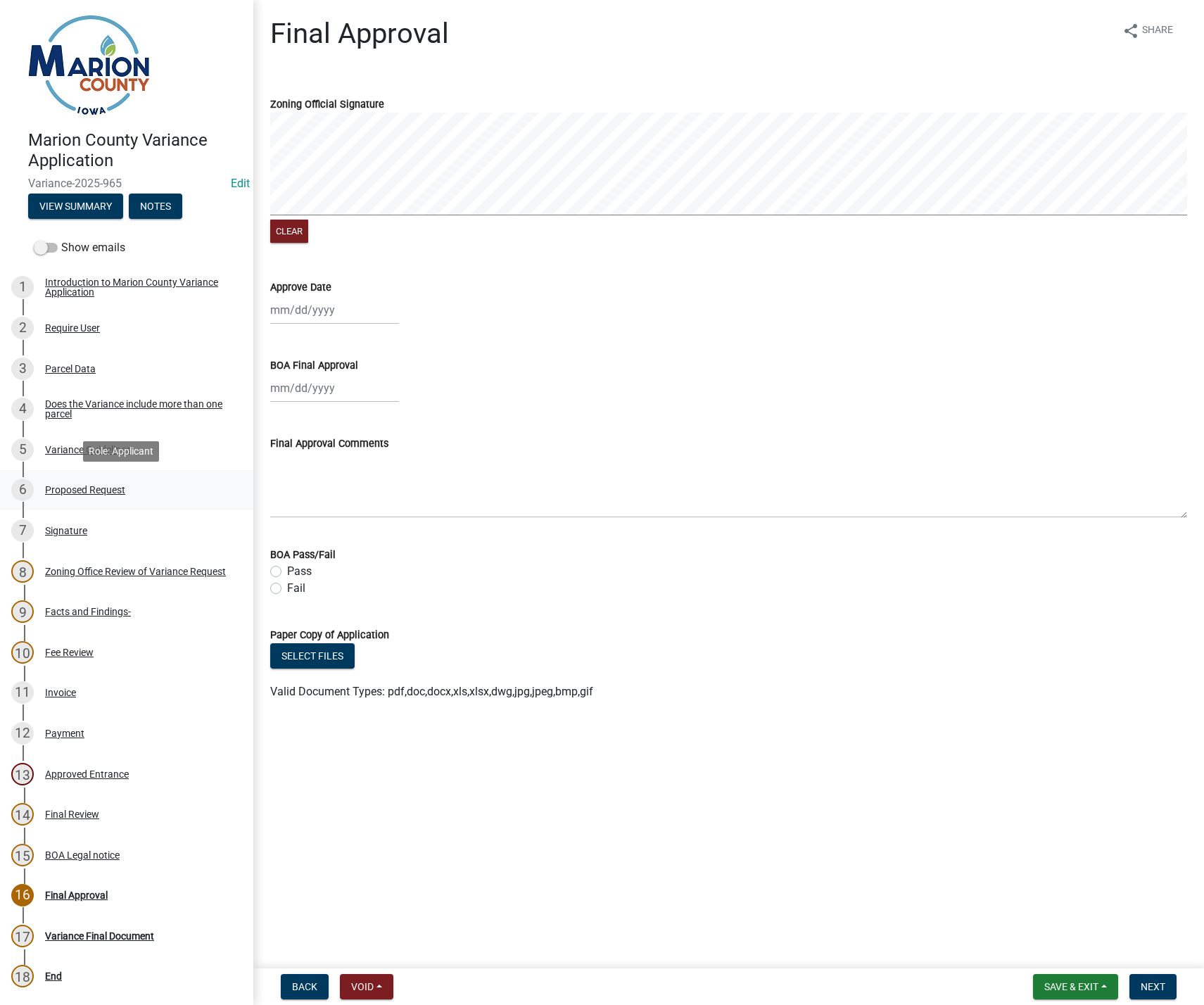
click at [68, 494] on div "Proposed Request" at bounding box center [85, 490] width 80 height 10
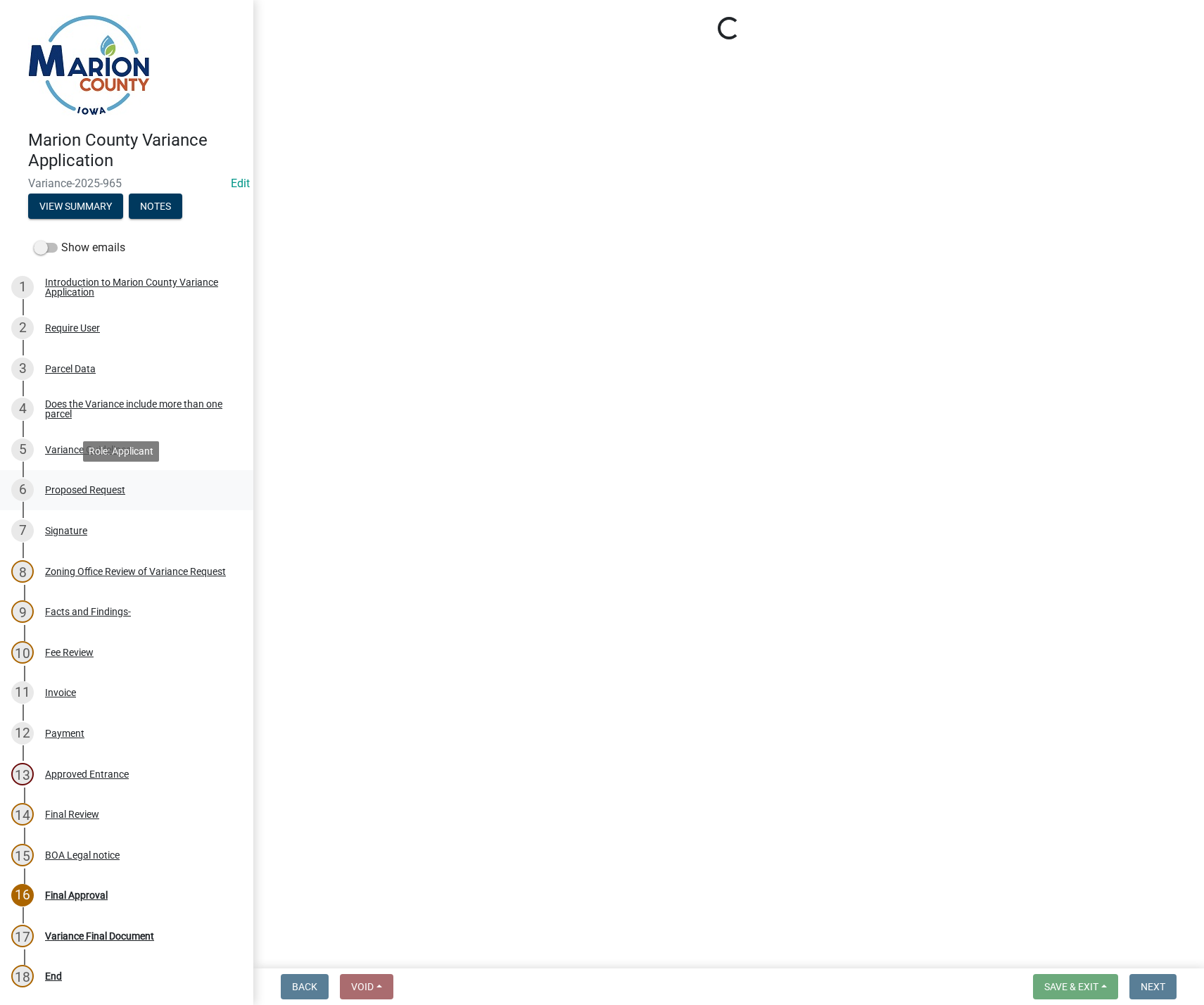
select select "cba2883f-1445-4d12-9972-f3f2978633b9"
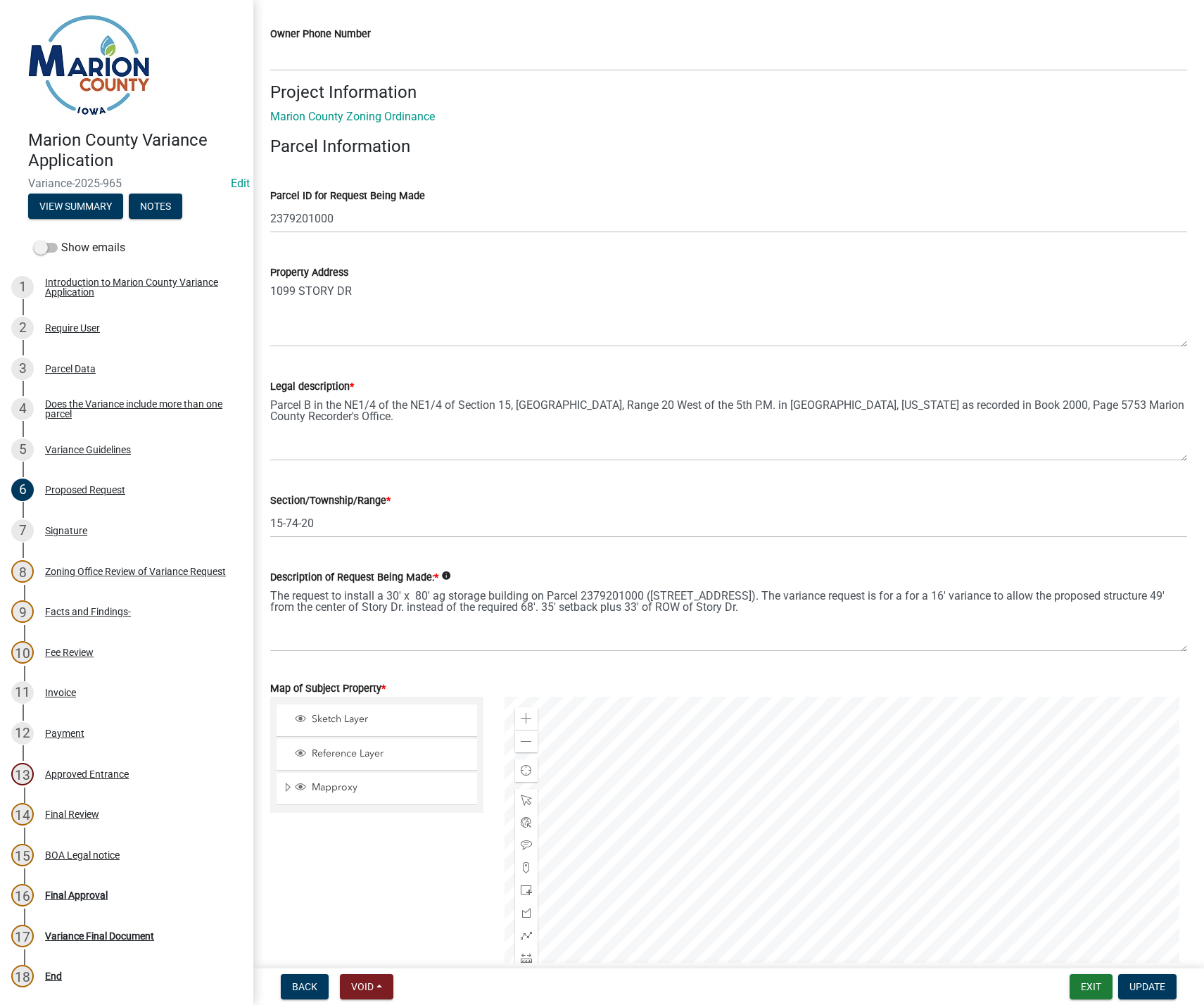
scroll to position [1337, 0]
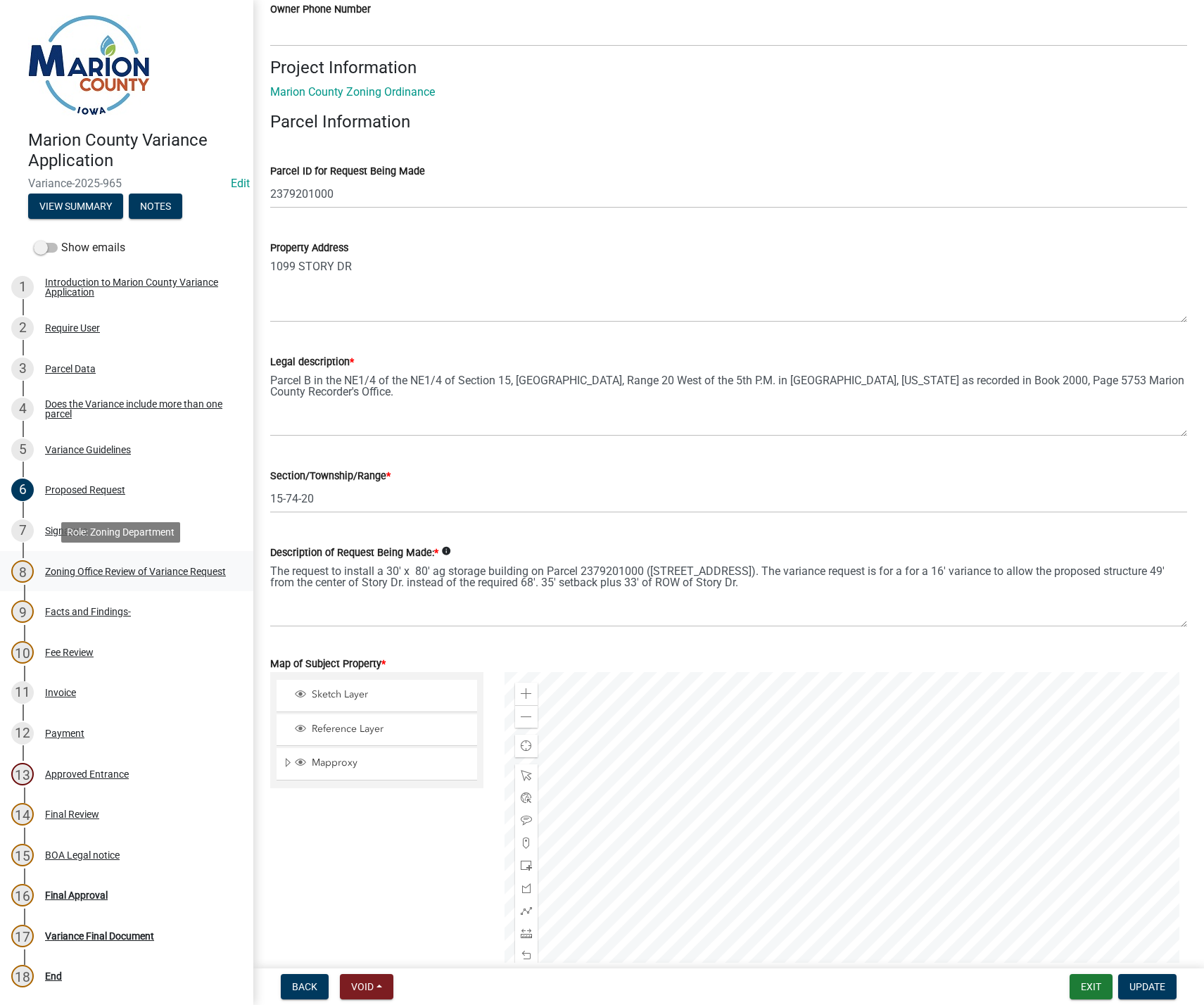
click at [52, 572] on div "Zoning Office Review of Variance Request" at bounding box center [135, 571] width 180 height 10
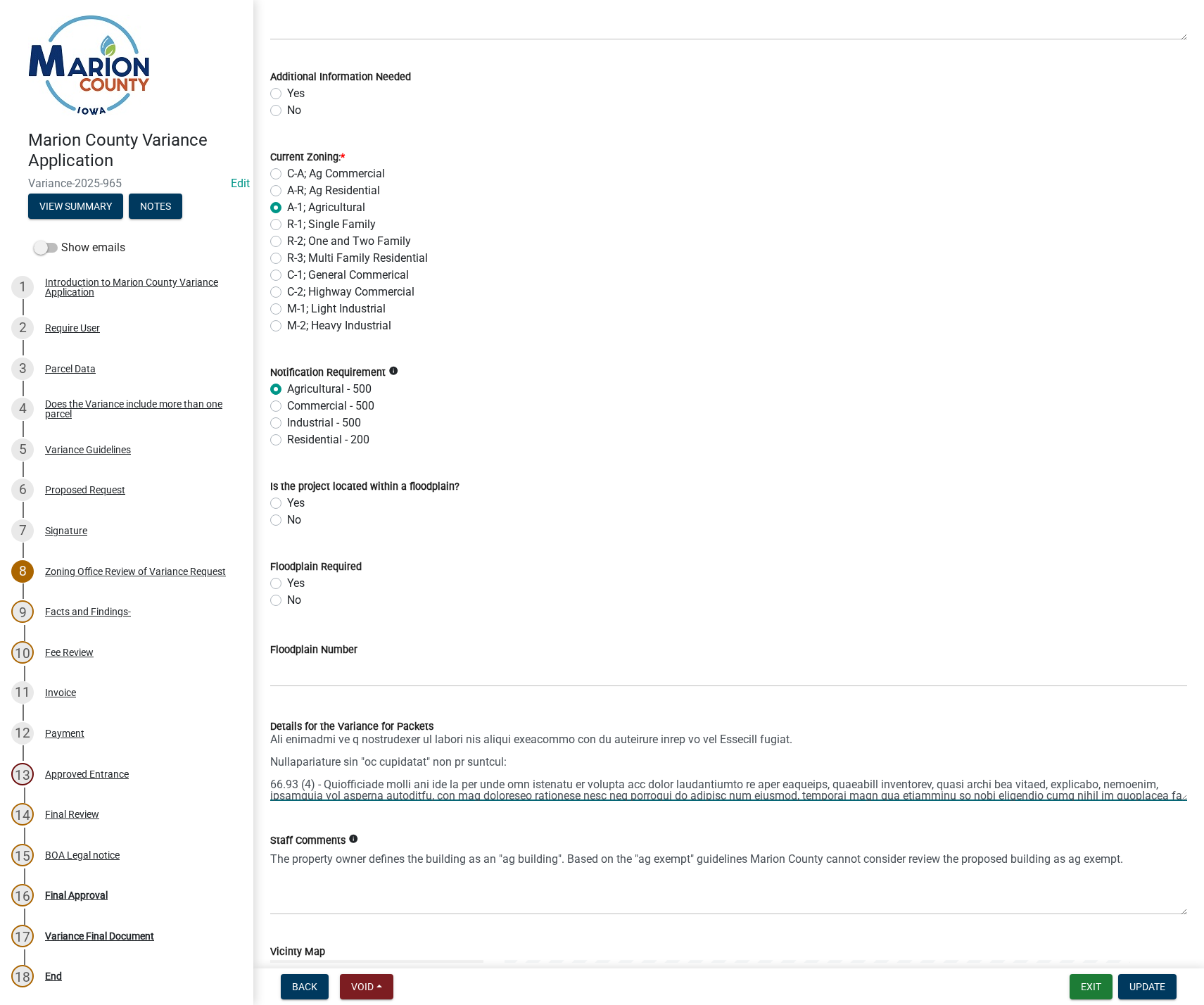
scroll to position [23, 0]
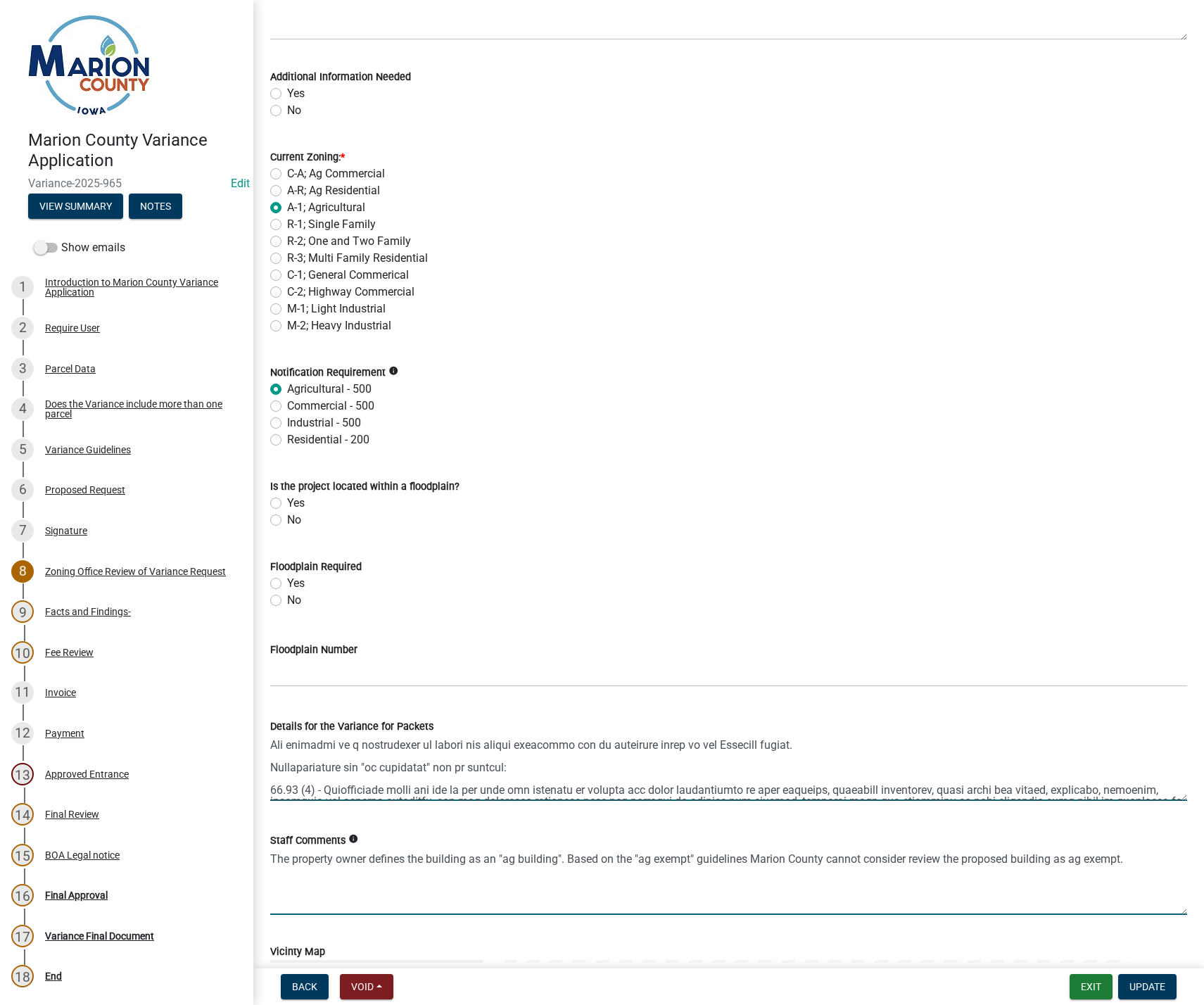
drag, startPoint x: 1135, startPoint y: 858, endPoint x: 1136, endPoint y: 870, distance: 12.0
click at [1135, 859] on textarea "The property owner defines the building as an "ag building". Based on the "ag e…" at bounding box center [728, 882] width 917 height 66
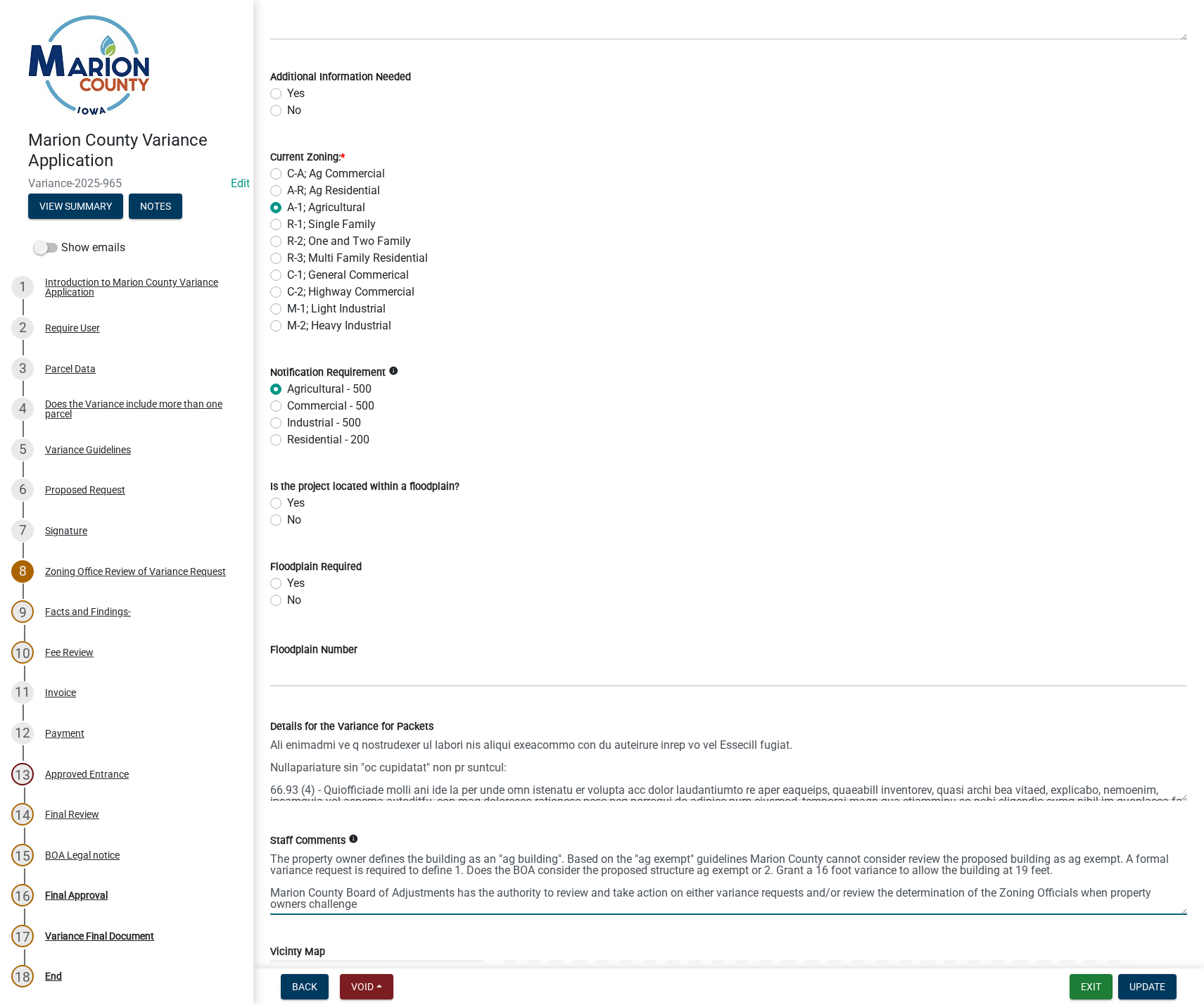
click at [1085, 897] on textarea "The property owner defines the building as an "ag building". Based on the "ag e…" at bounding box center [728, 882] width 917 height 66
click at [454, 900] on textarea "The property owner defines the building as an "ag building". Based on the "ag e…" at bounding box center [728, 882] width 917 height 66
click at [1087, 894] on textarea "The property owner defines the building as an "ag building". Based on the "ag e…" at bounding box center [728, 882] width 917 height 66
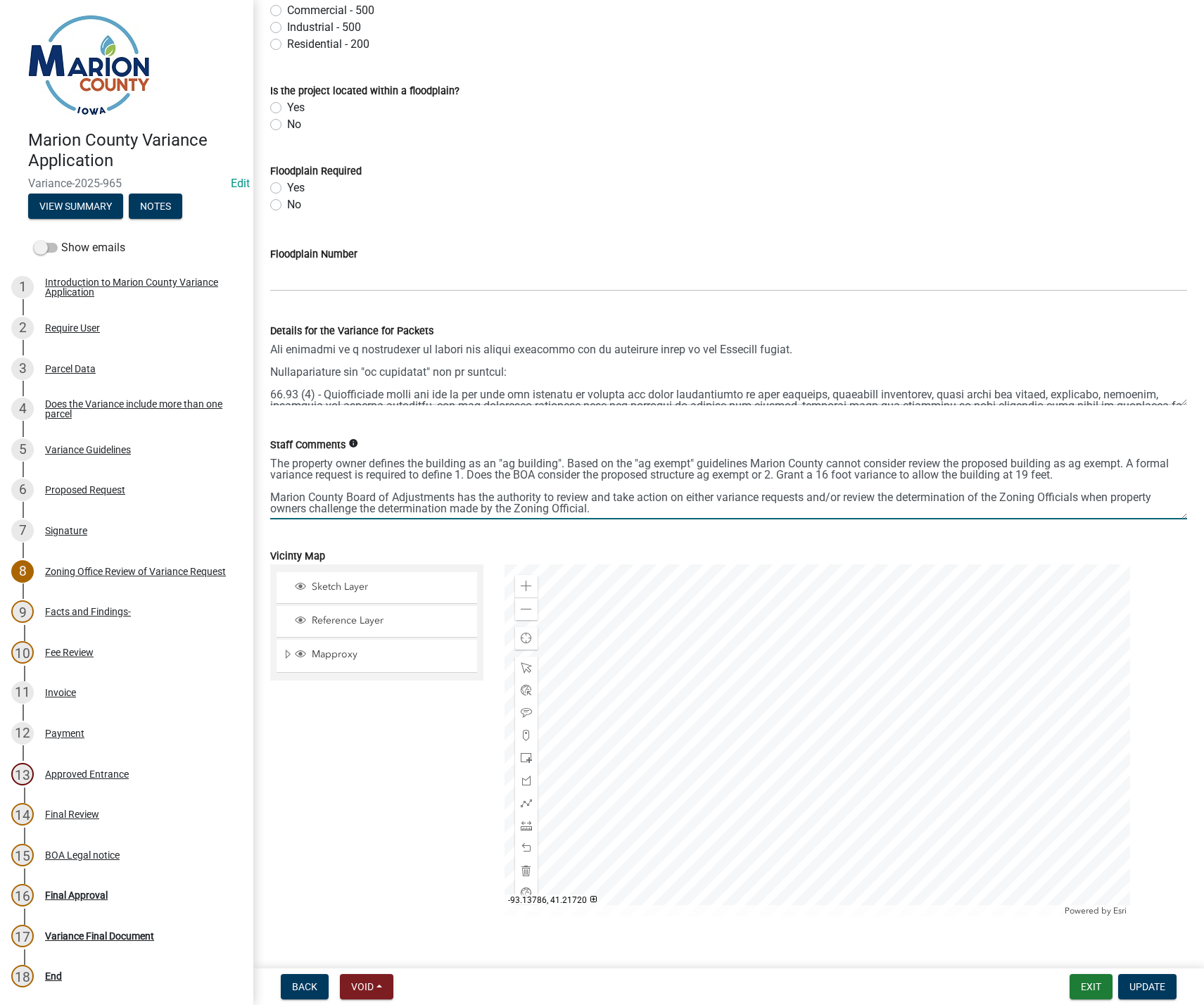
scroll to position [909, 0]
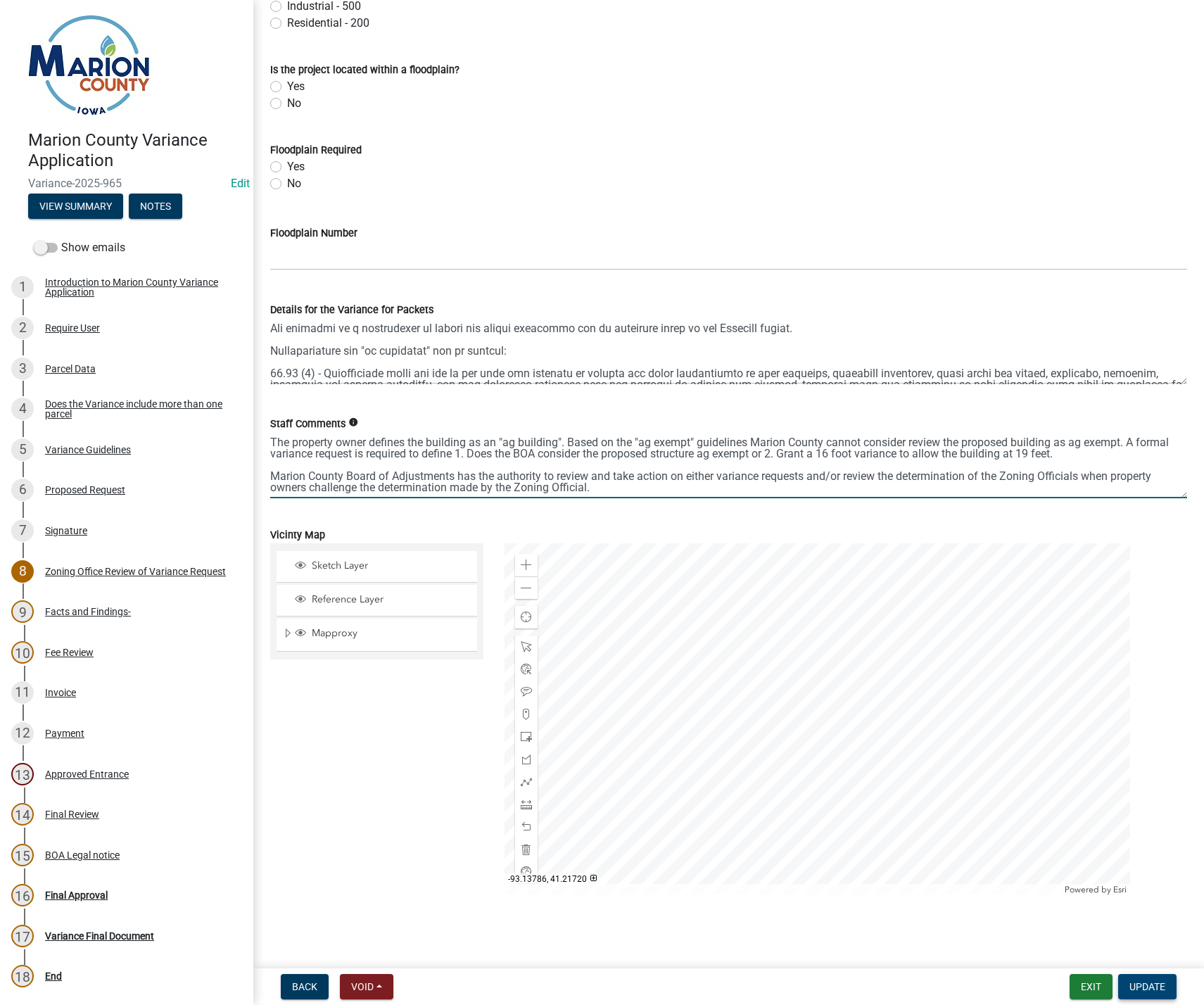
type textarea "The property owner defines the building as an "ag building". Based on the "ag e…"
click at [1149, 987] on span "Update" at bounding box center [1147, 986] width 36 height 11
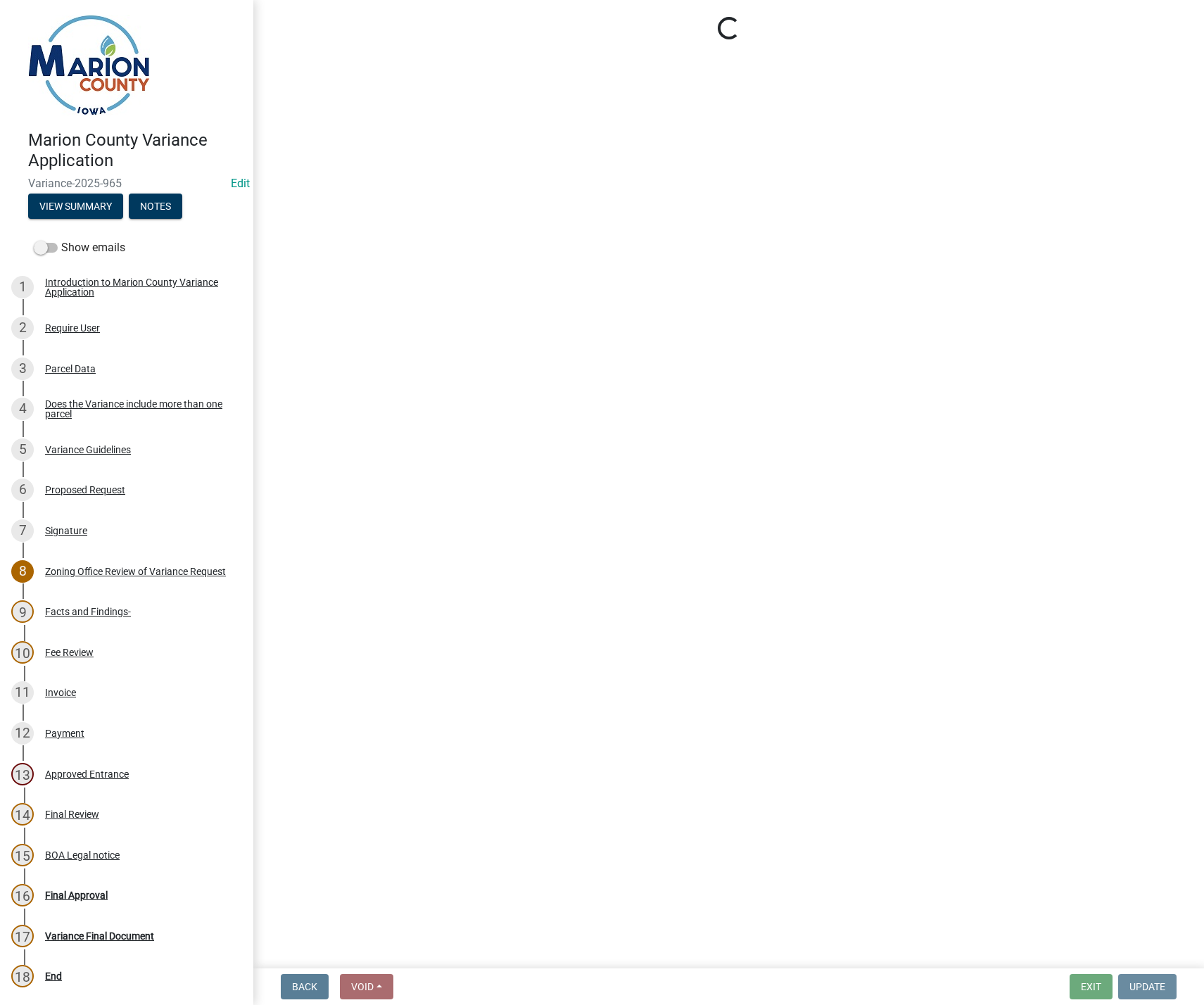
scroll to position [0, 0]
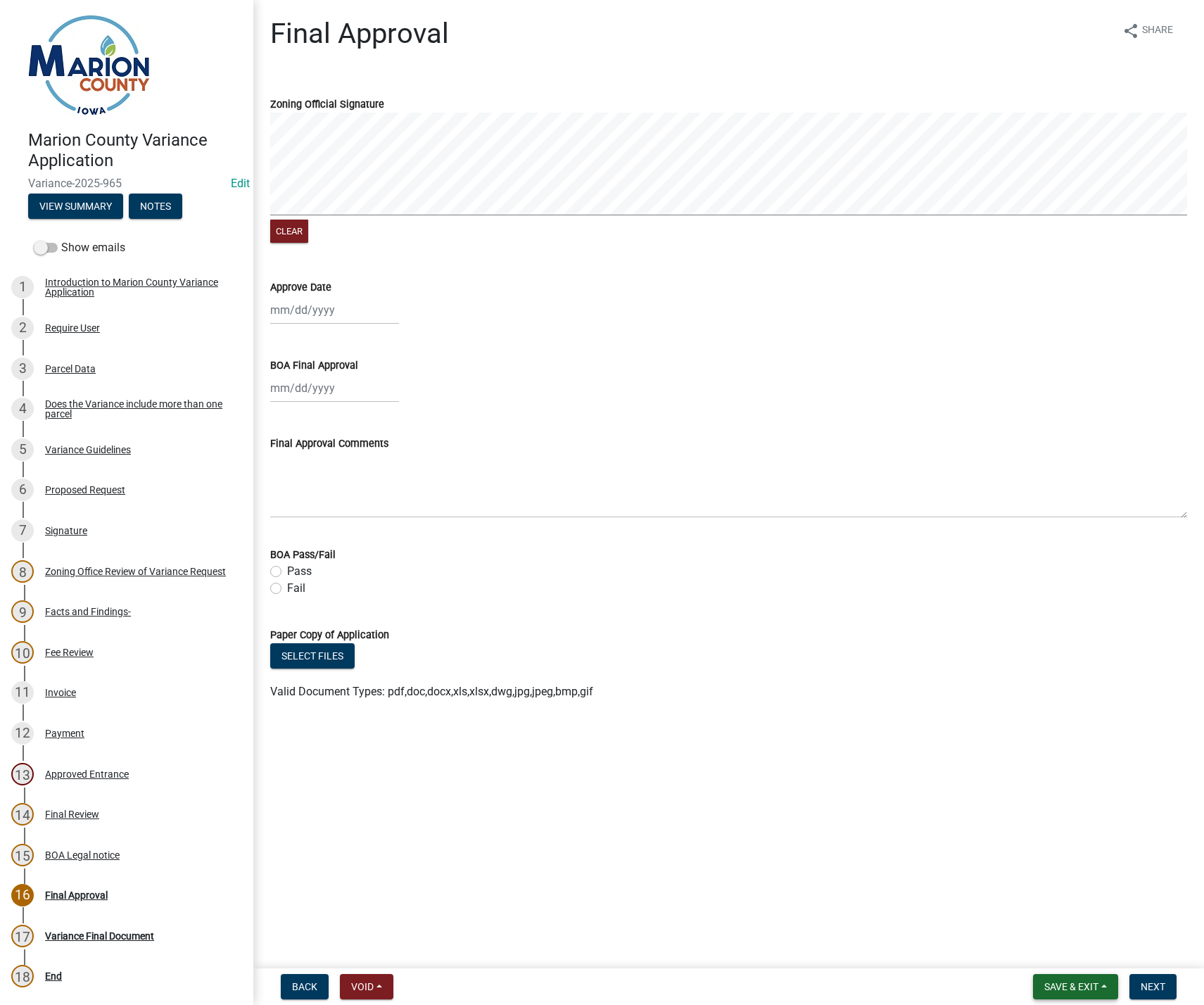
click at [1102, 991] on button "Save & Exit" at bounding box center [1075, 987] width 85 height 26
click at [1054, 950] on button "Save & Exit" at bounding box center [1062, 949] width 113 height 34
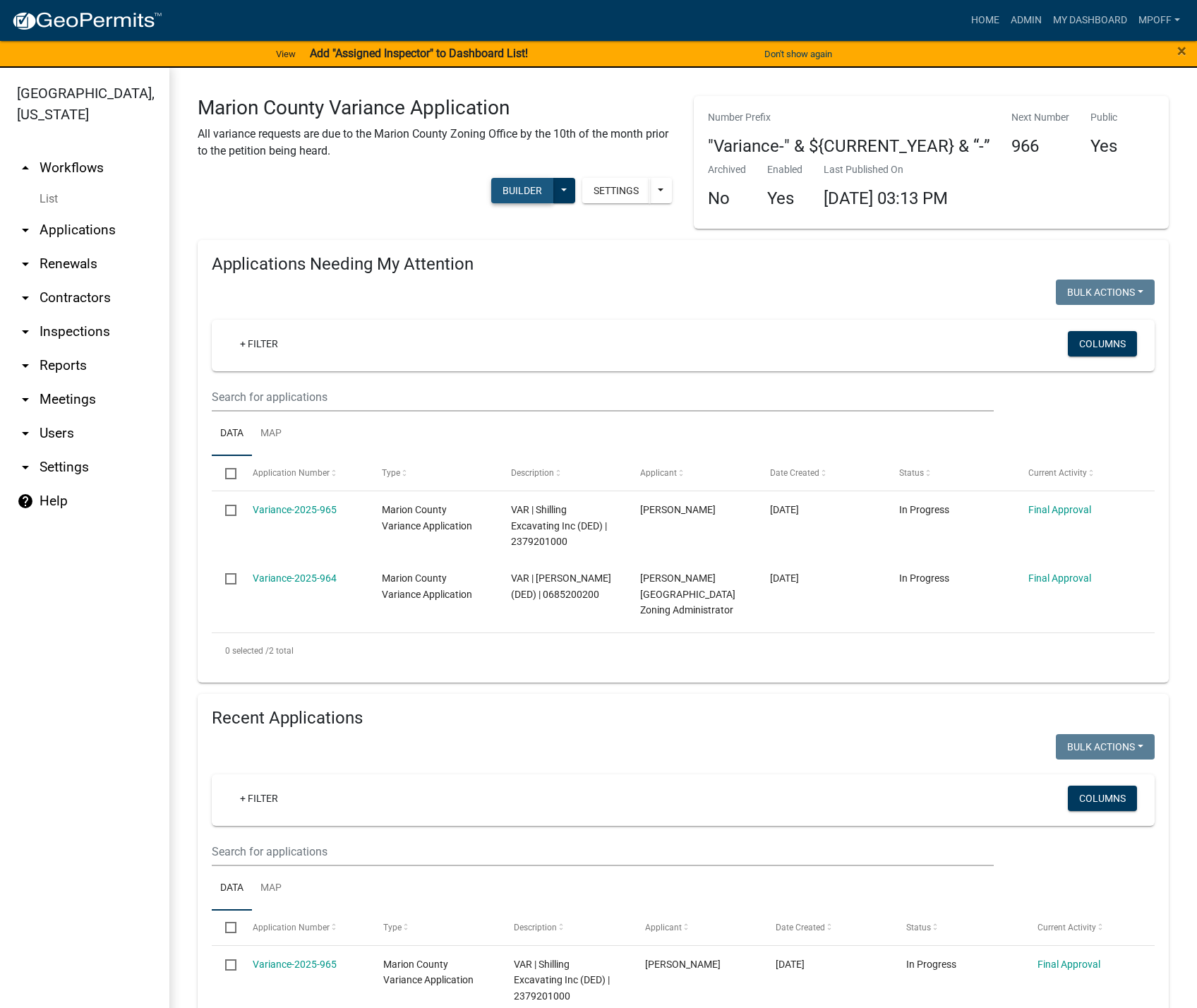
click at [521, 198] on button "Builder" at bounding box center [522, 191] width 62 height 26
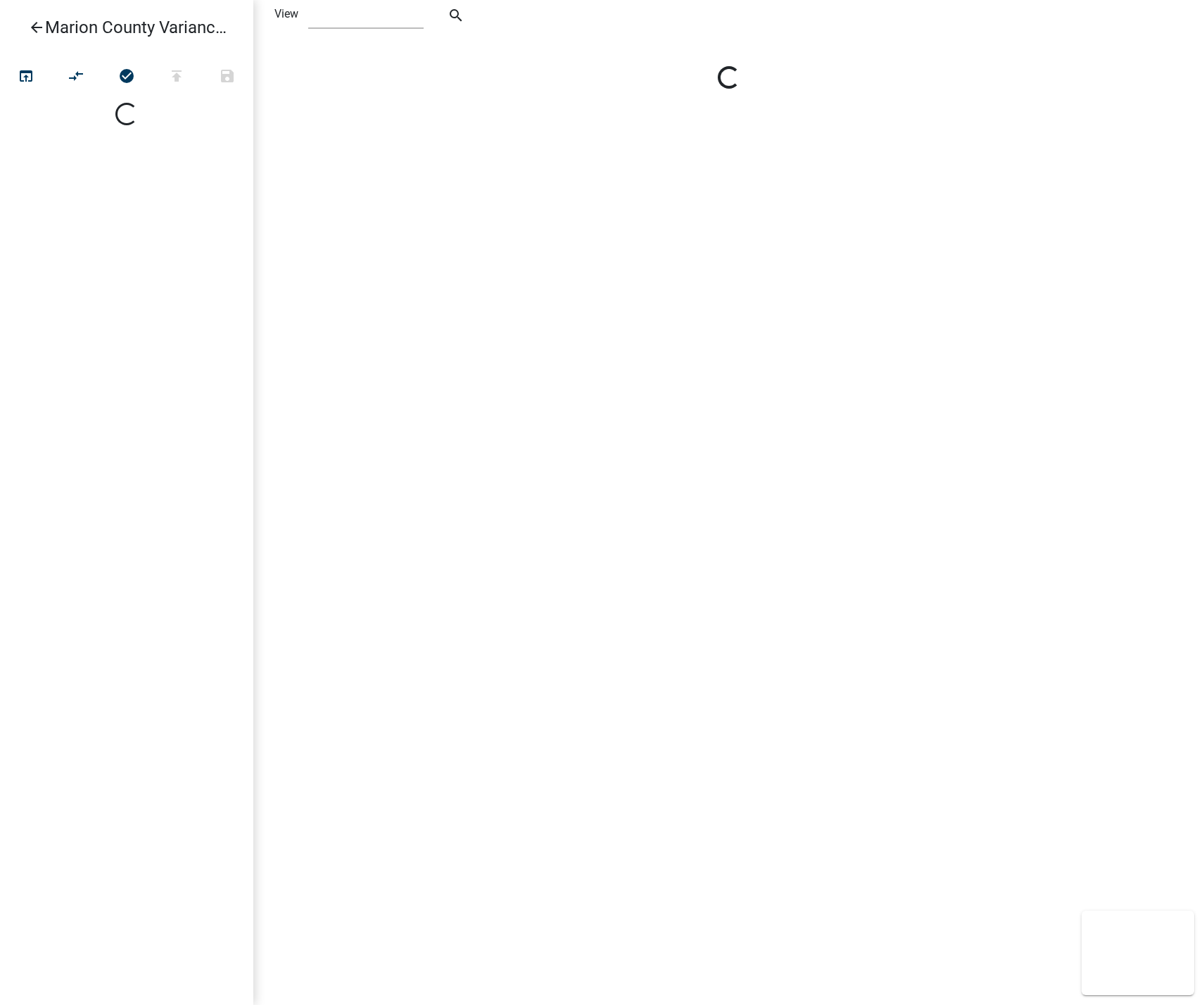
select select "1"
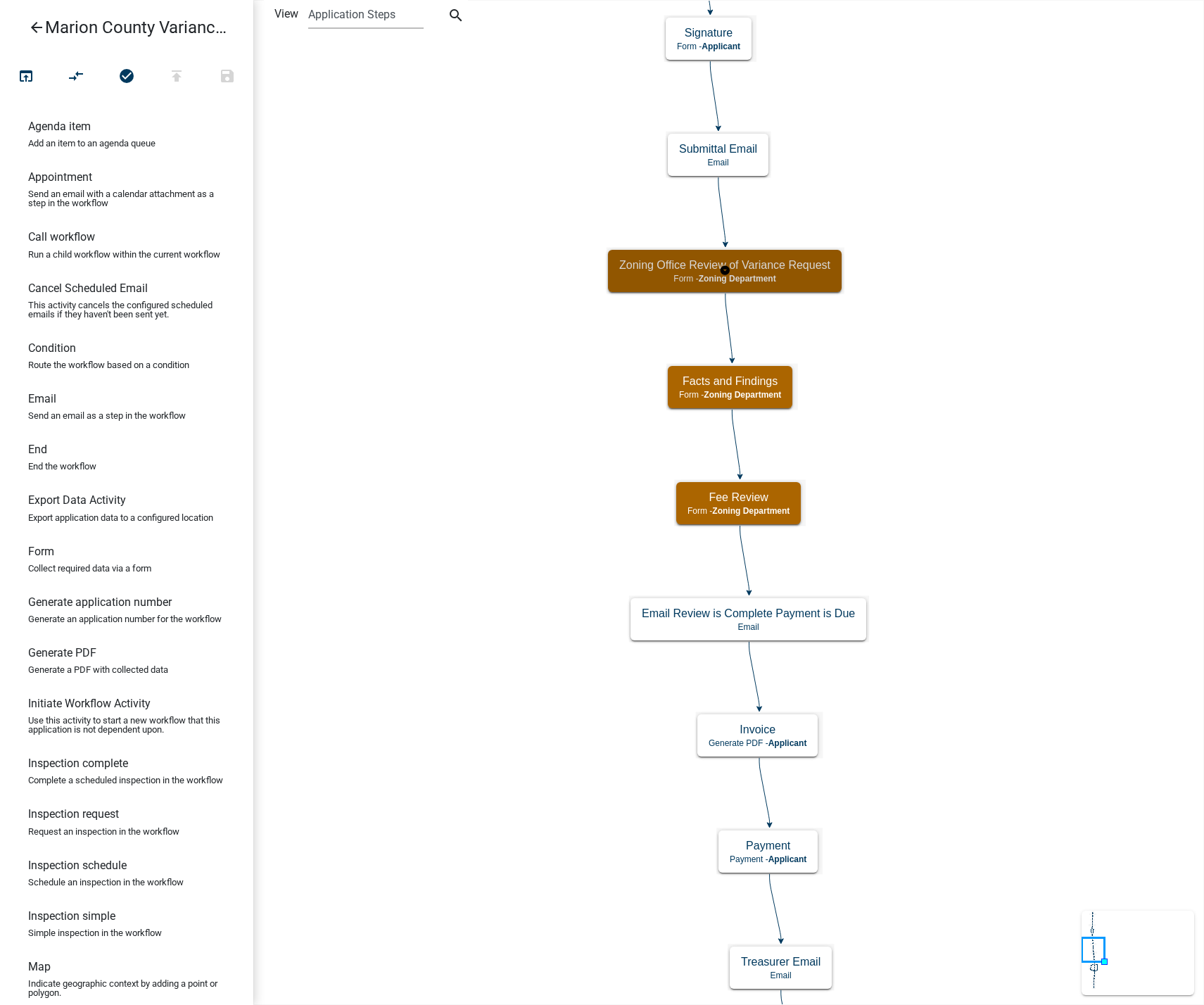
click at [662, 275] on p "Form - Zoning Department" at bounding box center [724, 278] width 211 height 10
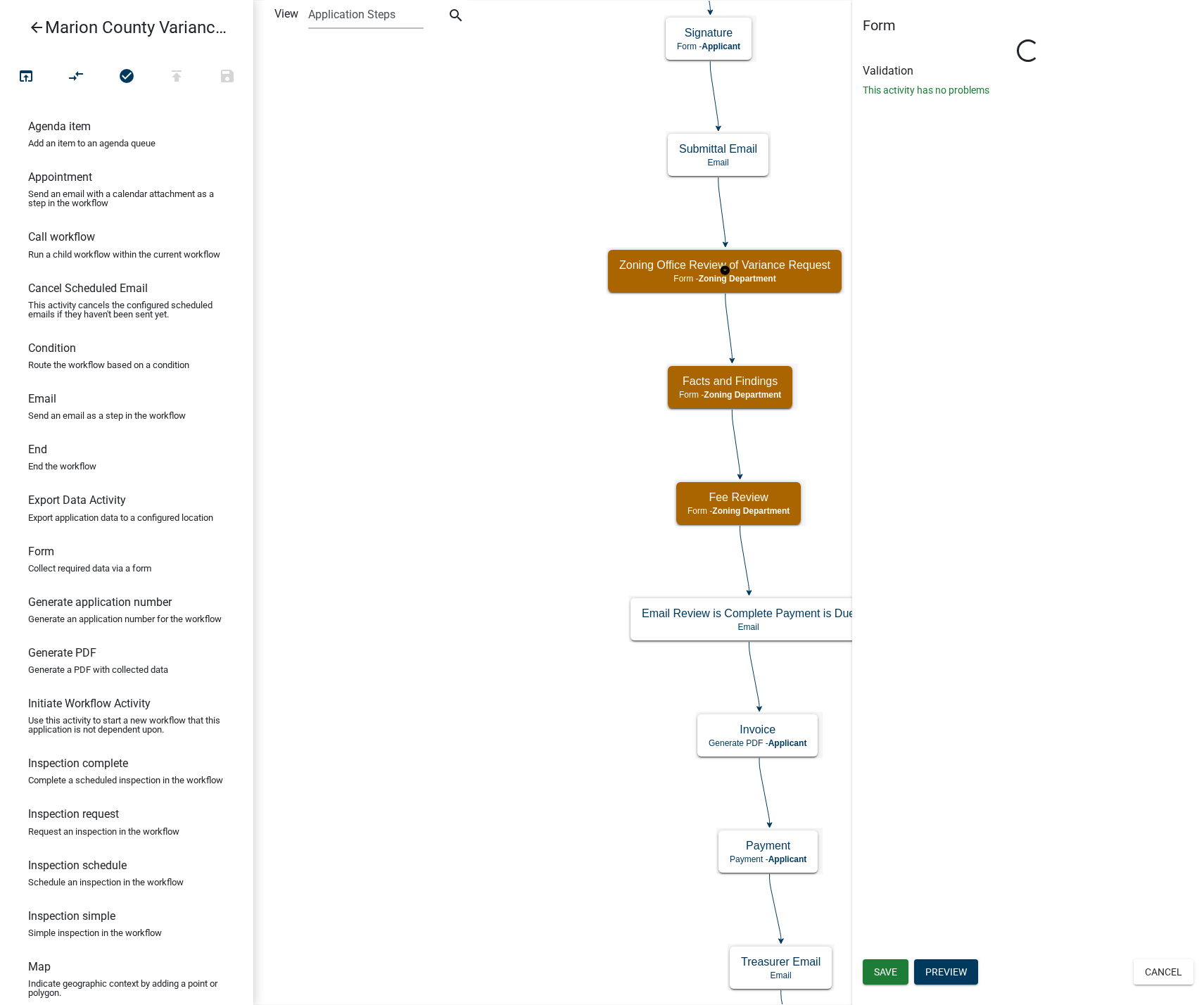
select select "5604C69C-4A5F-46E8-9FE5-0738FEBF77B0"
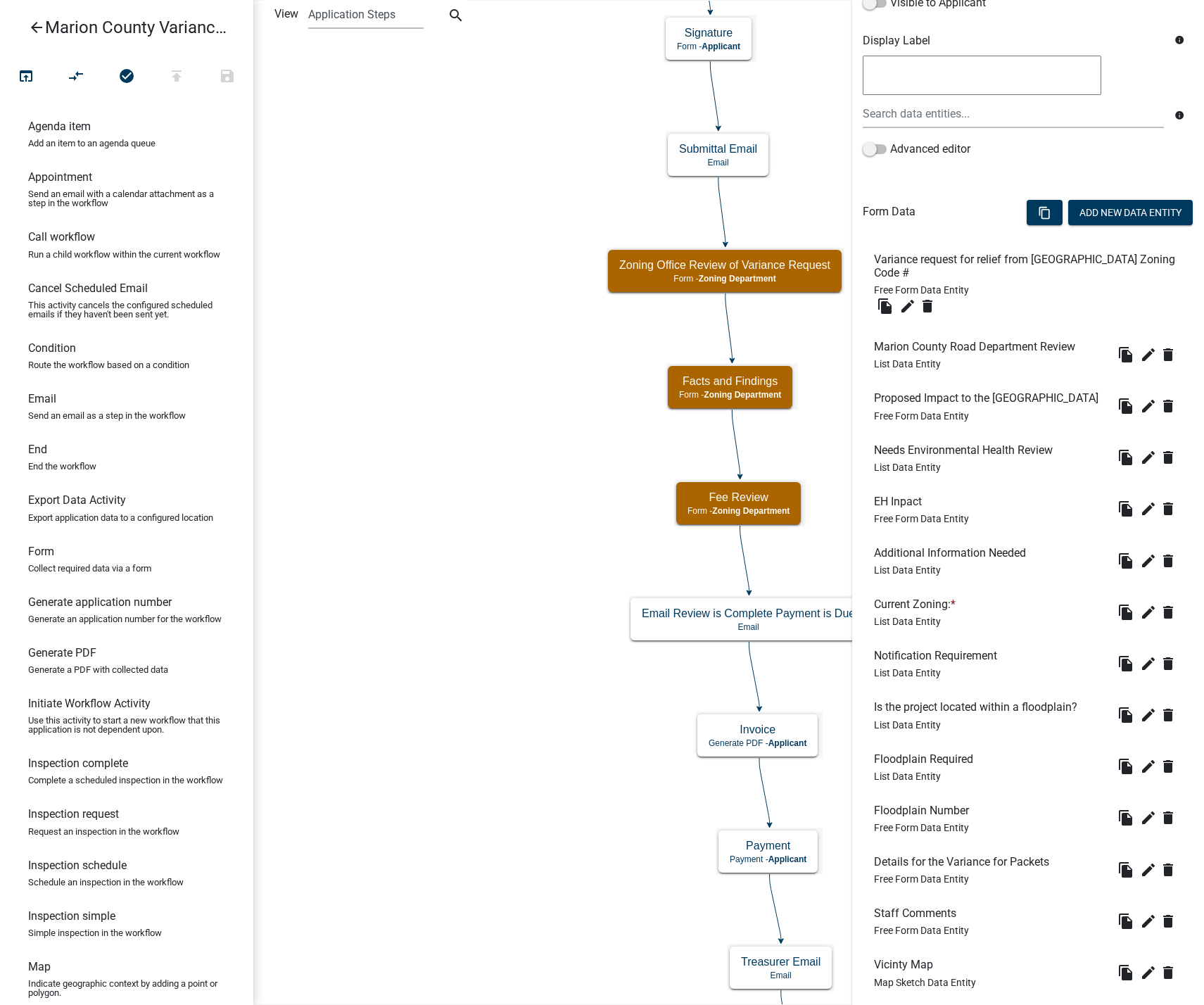
scroll to position [281, 0]
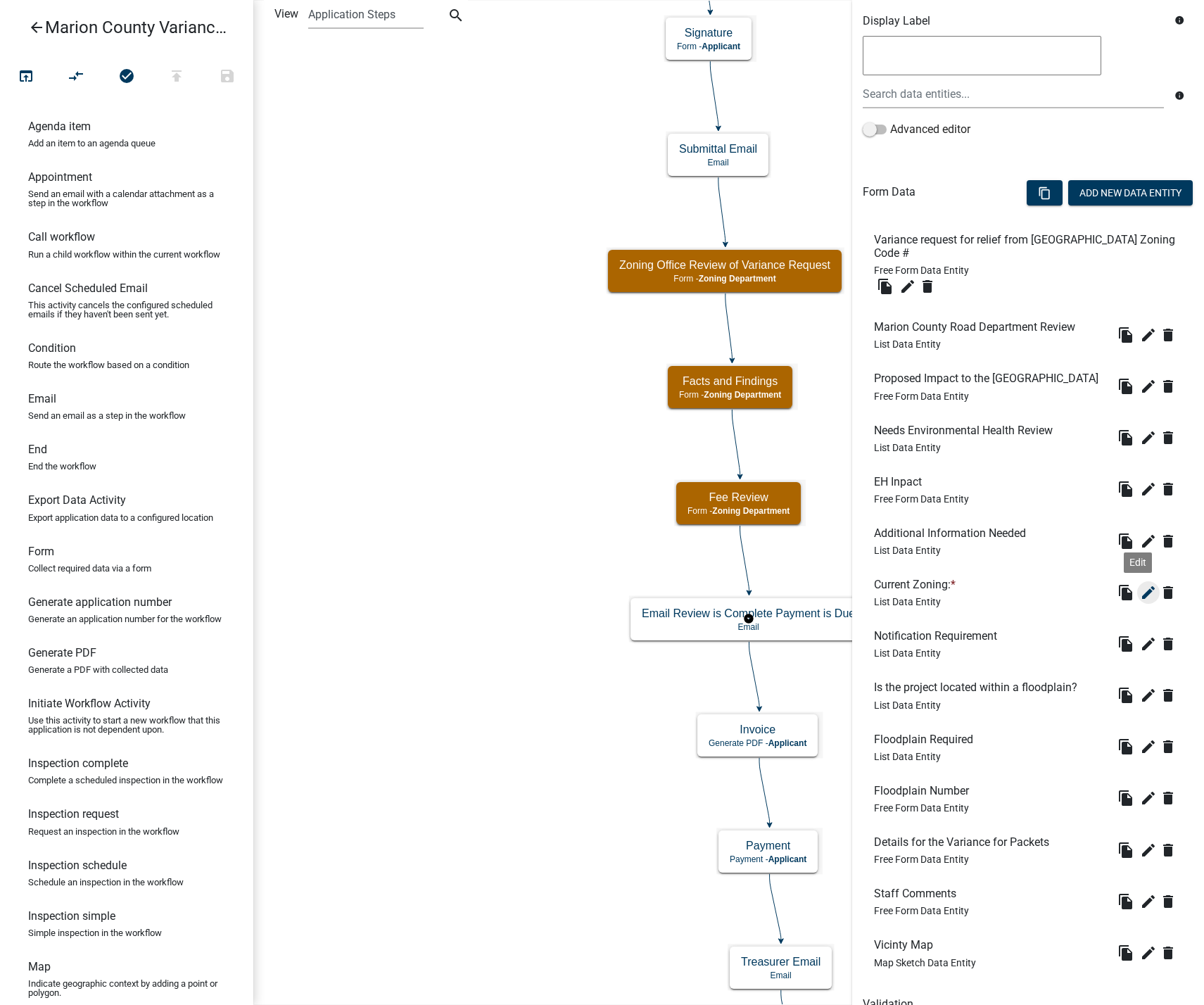
click at [1140, 601] on icon "edit" at bounding box center [1148, 592] width 17 height 17
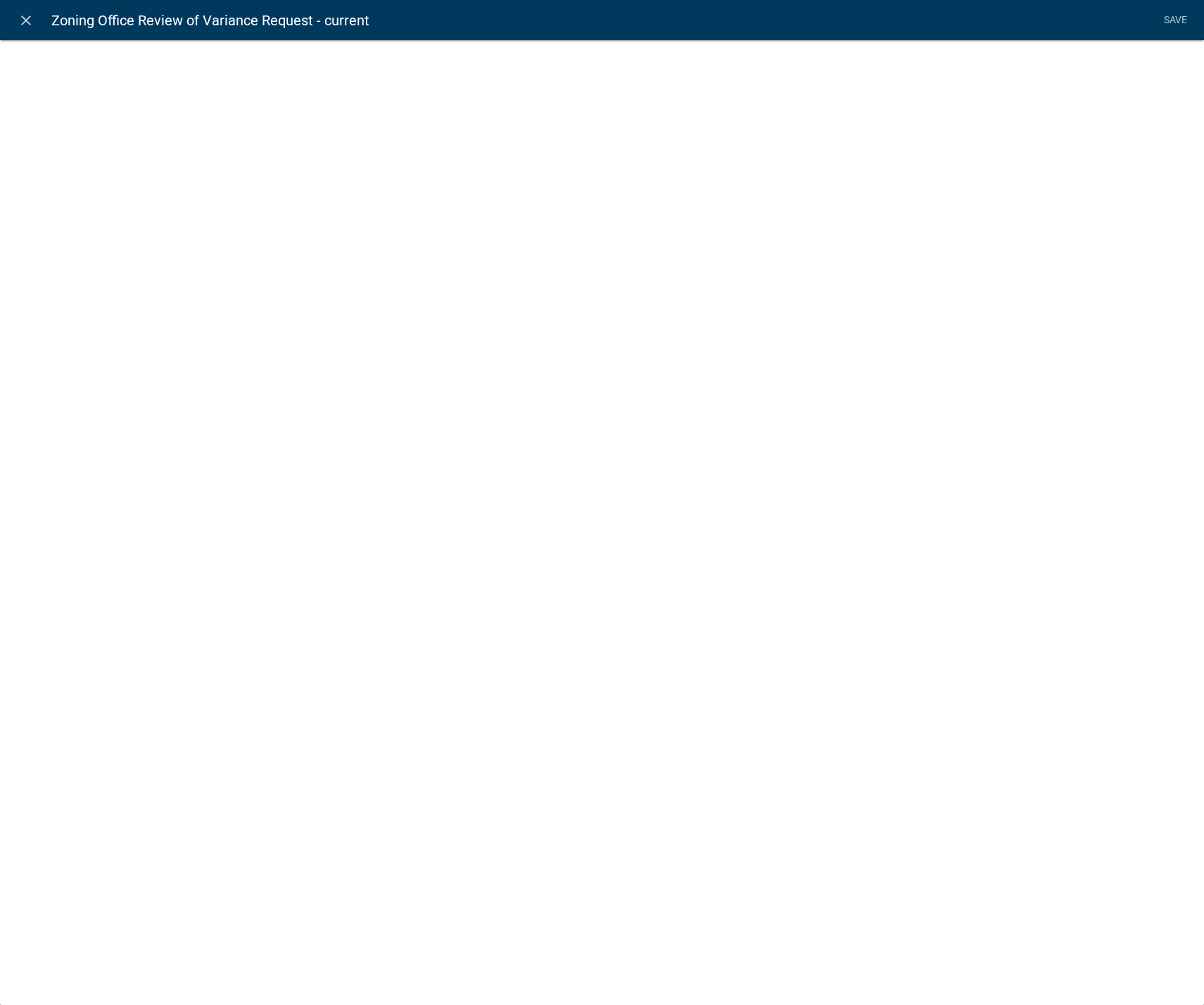
select select "list-data"
select select
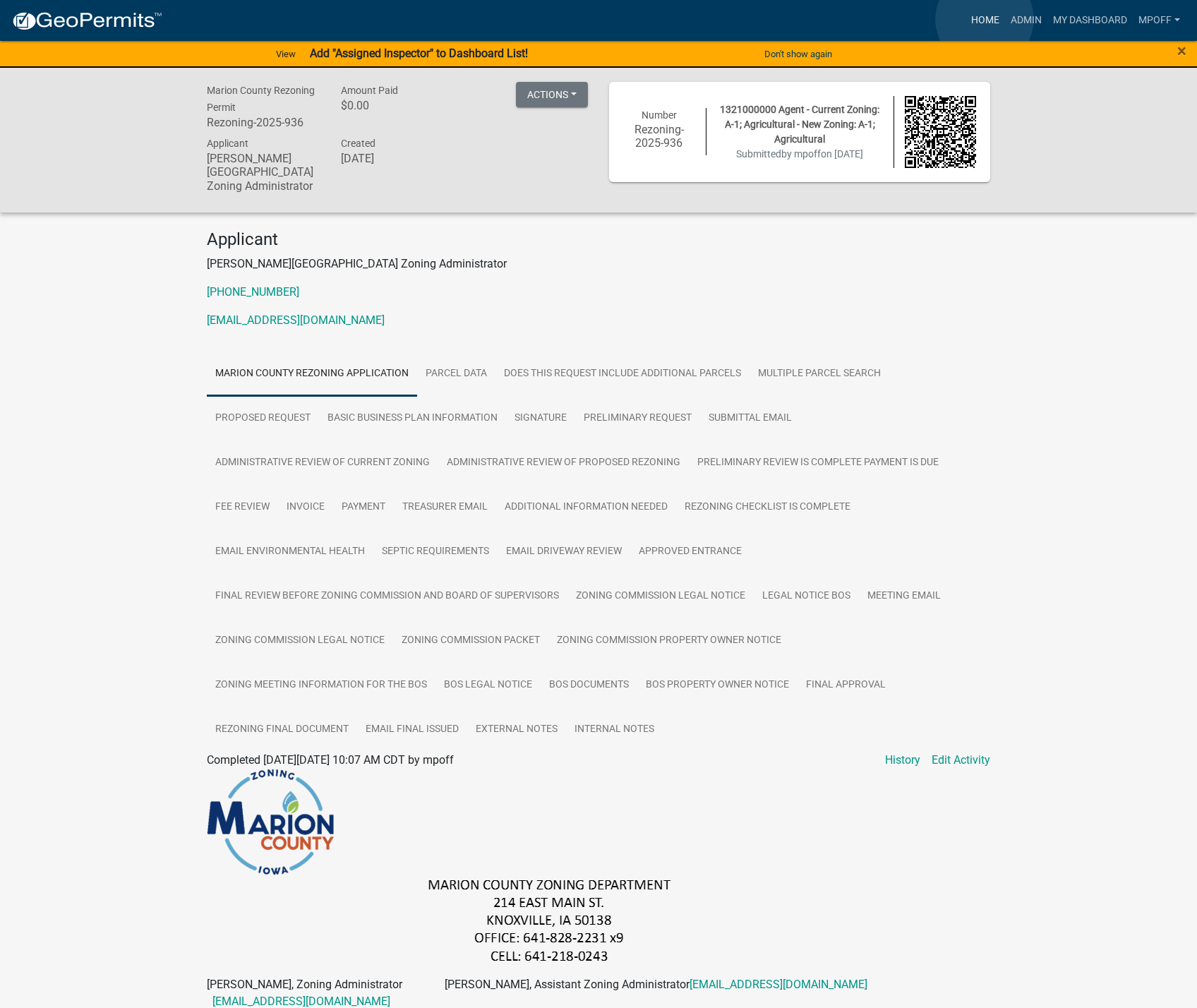
click at [984, 19] on link "Home" at bounding box center [985, 20] width 39 height 27
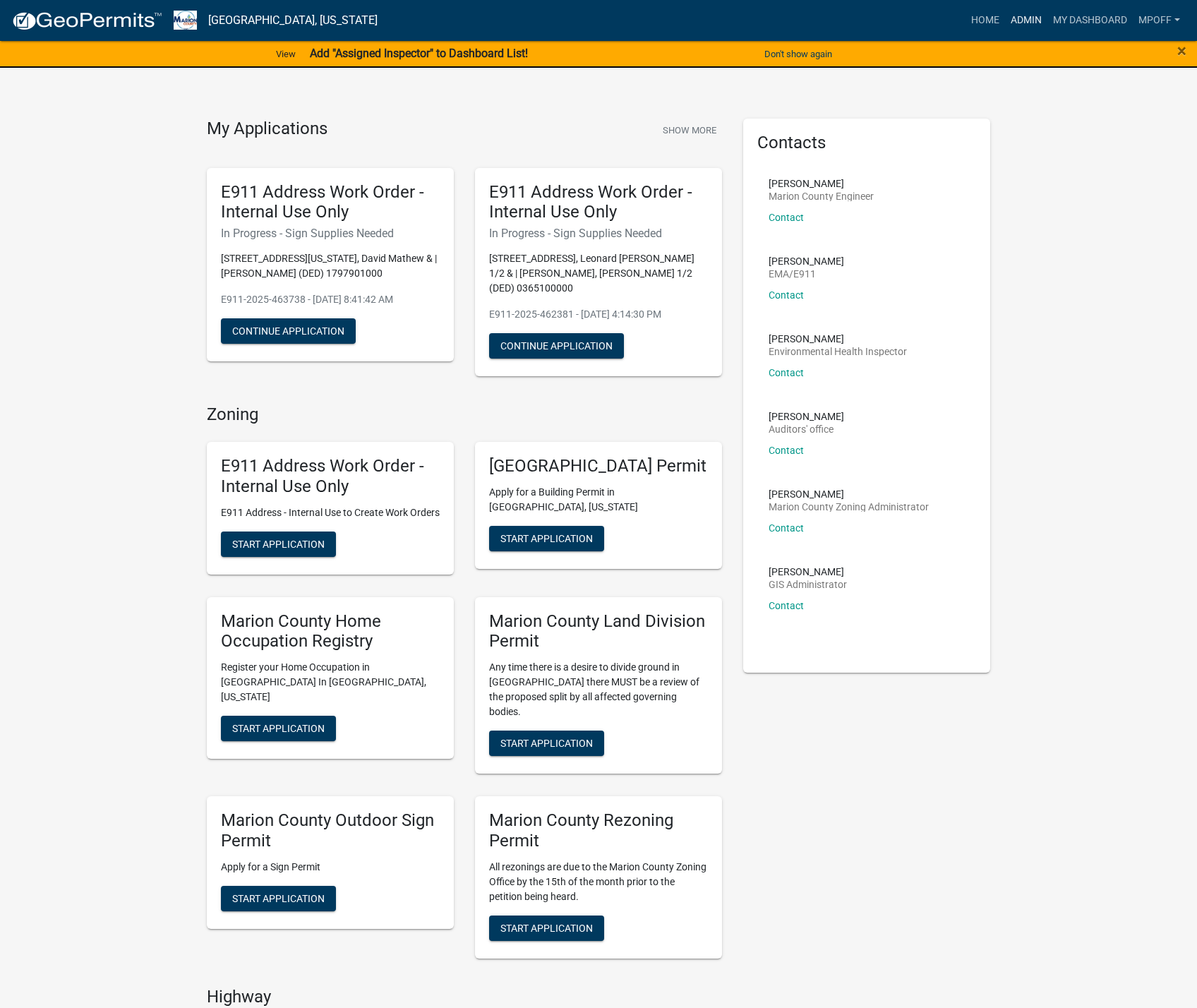
click at [1012, 12] on link "Admin" at bounding box center [1026, 20] width 42 height 27
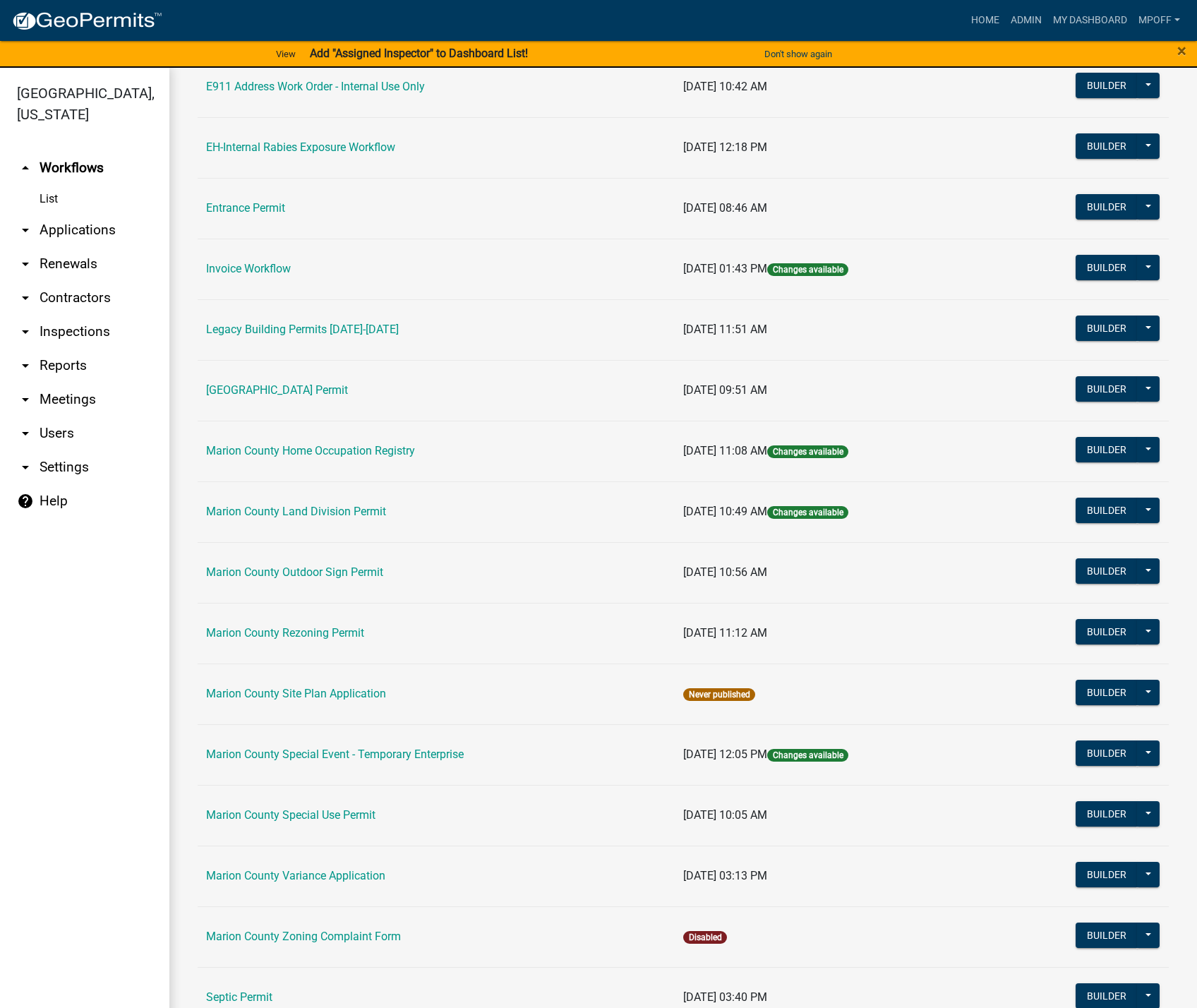
scroll to position [353, 0]
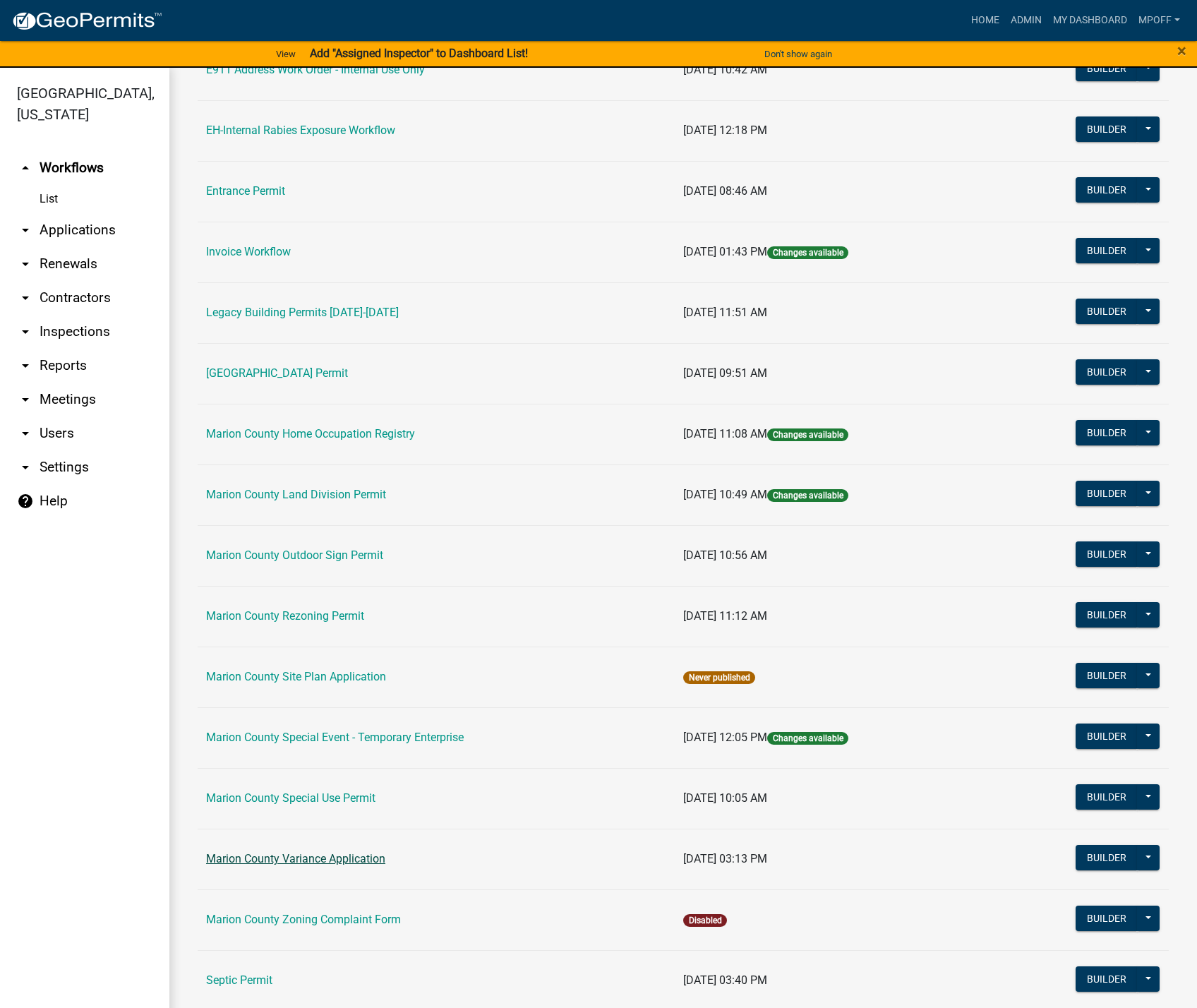
click at [299, 859] on link "Marion County Variance Application" at bounding box center [296, 859] width 180 height 14
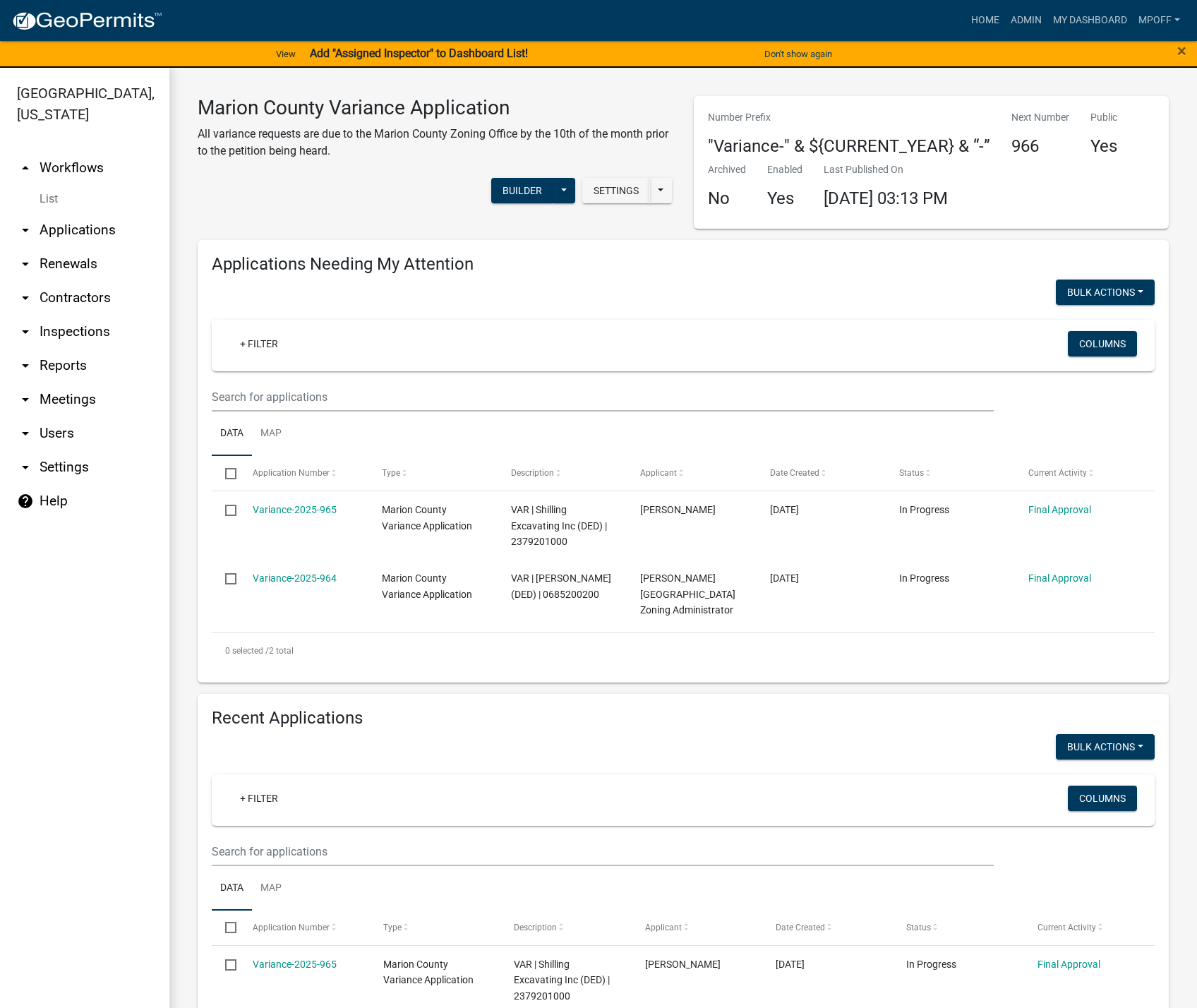
click at [43, 349] on link "arrow_drop_down Reports" at bounding box center [84, 365] width 170 height 34
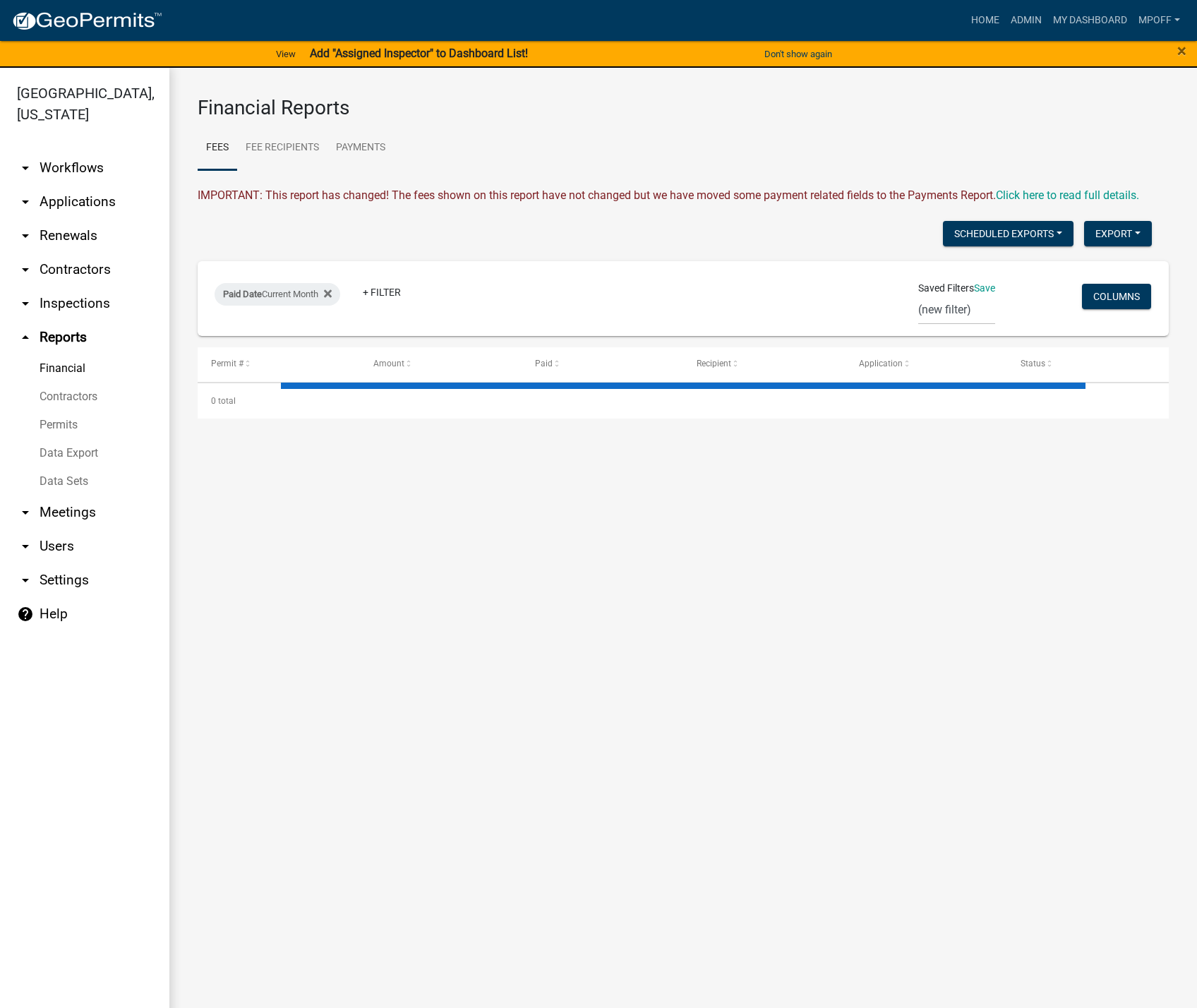
click at [86, 439] on link "Data Export" at bounding box center [84, 453] width 170 height 28
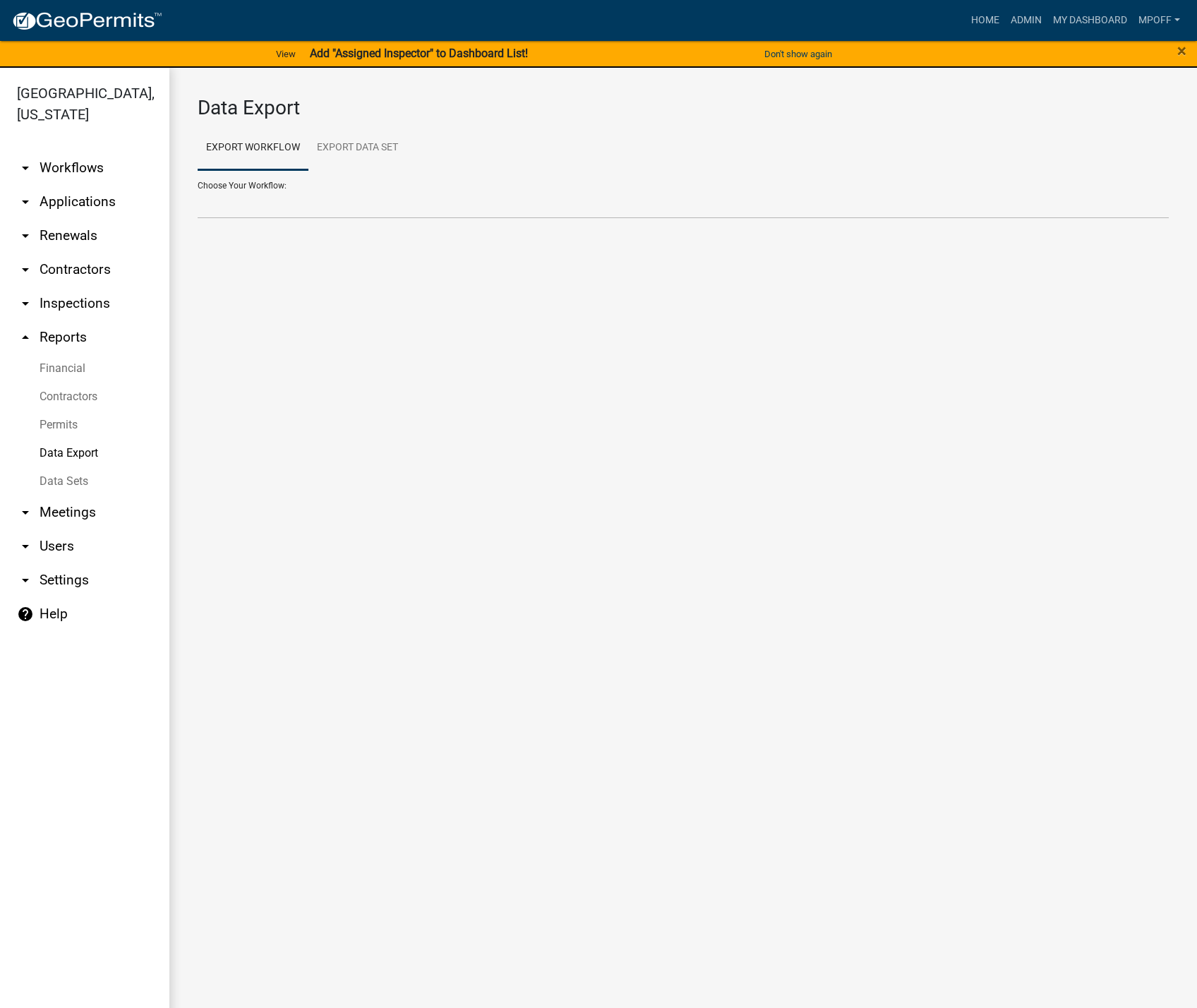
click at [195, 207] on div "Data Export Export Workflow Export Data Set Choose Your Workflow: Choose Your D…" at bounding box center [683, 164] width 1027 height 192
click at [208, 206] on select "Choose Your Workflow:" at bounding box center [683, 204] width 971 height 29
select select "13: Object"
click at [198, 190] on select "Contractors E911 Address Work Order - Internal Use Only EH-Internal Rabies Expo…" at bounding box center [683, 204] width 971 height 29
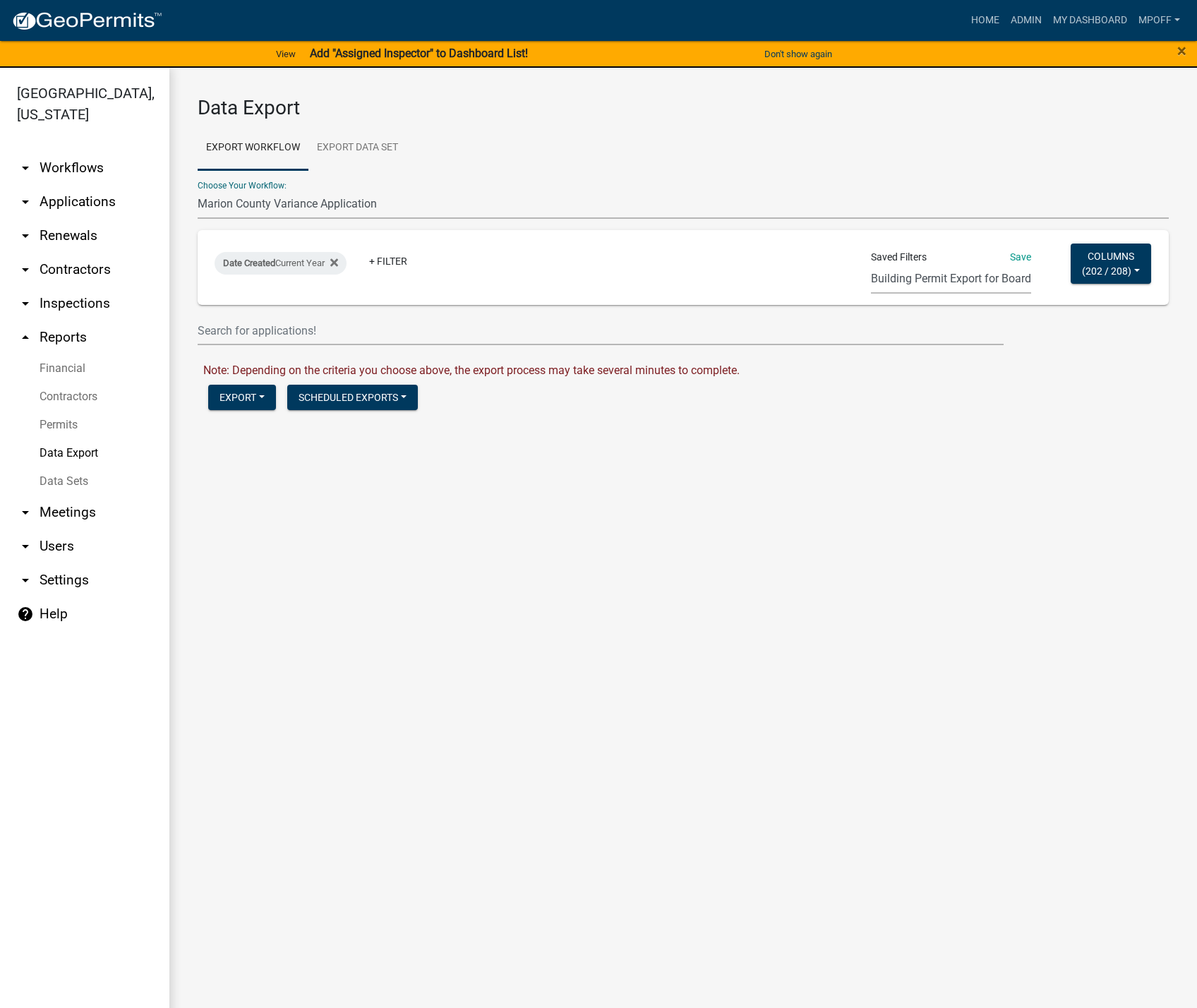
click at [977, 287] on select "Building Permit Export for Board E911 report of new addresses land division zon…" at bounding box center [950, 279] width 160 height 29
click at [870, 265] on select "Building Permit Export for Board E911 report of new addresses land division zon…" at bounding box center [950, 279] width 160 height 29
click at [944, 284] on select "Building Permit Export for Board E911 report of new addresses land division zon…" at bounding box center [950, 279] width 160 height 29
click at [870, 265] on select "Building Permit Export for Board E911 report of new addresses land division zon…" at bounding box center [950, 279] width 160 height 29
click at [923, 278] on select "Building Permit Export for Board E911 report of new addresses land division zon…" at bounding box center [953, 279] width 160 height 29
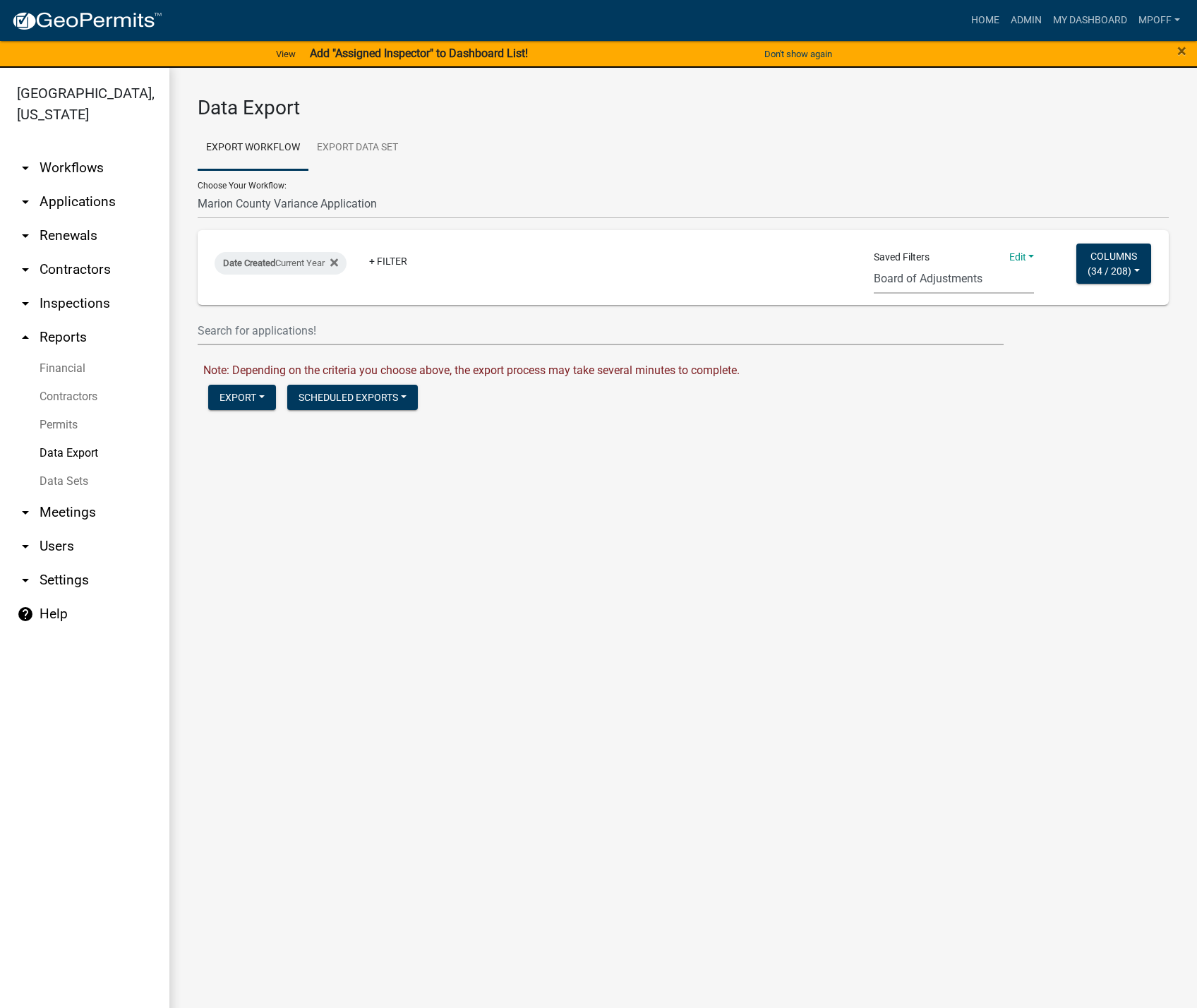
select select "10: 97634dbc-508f-4f21-a51c-a2195213bc12"
click at [873, 265] on select "Building Permit Export for Board E911 report of new addresses land division zon…" at bounding box center [953, 279] width 160 height 29
click at [234, 393] on button "Export" at bounding box center [242, 398] width 68 height 26
click at [283, 434] on button "Excel Format (.xlsx)" at bounding box center [280, 434] width 144 height 34
click at [297, 429] on link "Download Marion County Variance Application.xlsx" at bounding box center [330, 428] width 256 height 14
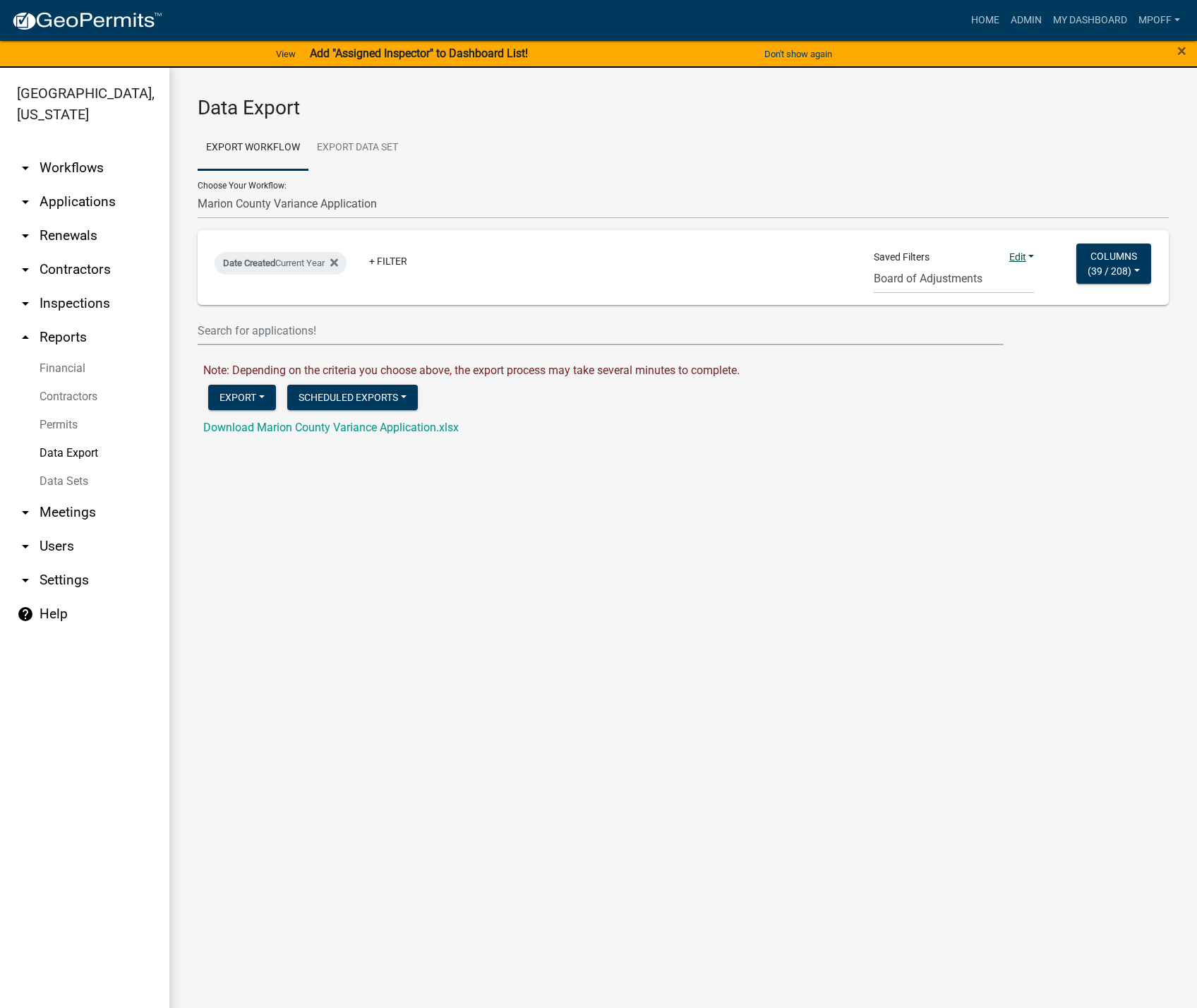
click at [1017, 258] on link "Edit" at bounding box center [1022, 257] width 26 height 11
click at [885, 277] on select "Building Permit Export for Board E911 report of new addresses land division zon…" at bounding box center [953, 279] width 160 height 29
click at [1135, 350] on form "Data Export Export Workflow Export Data Set Choose Your Workflow: Contractors E…" at bounding box center [683, 266] width 971 height 340
click at [1141, 270] on button "Columns ( 39 / 208 )" at bounding box center [1113, 263] width 75 height 40
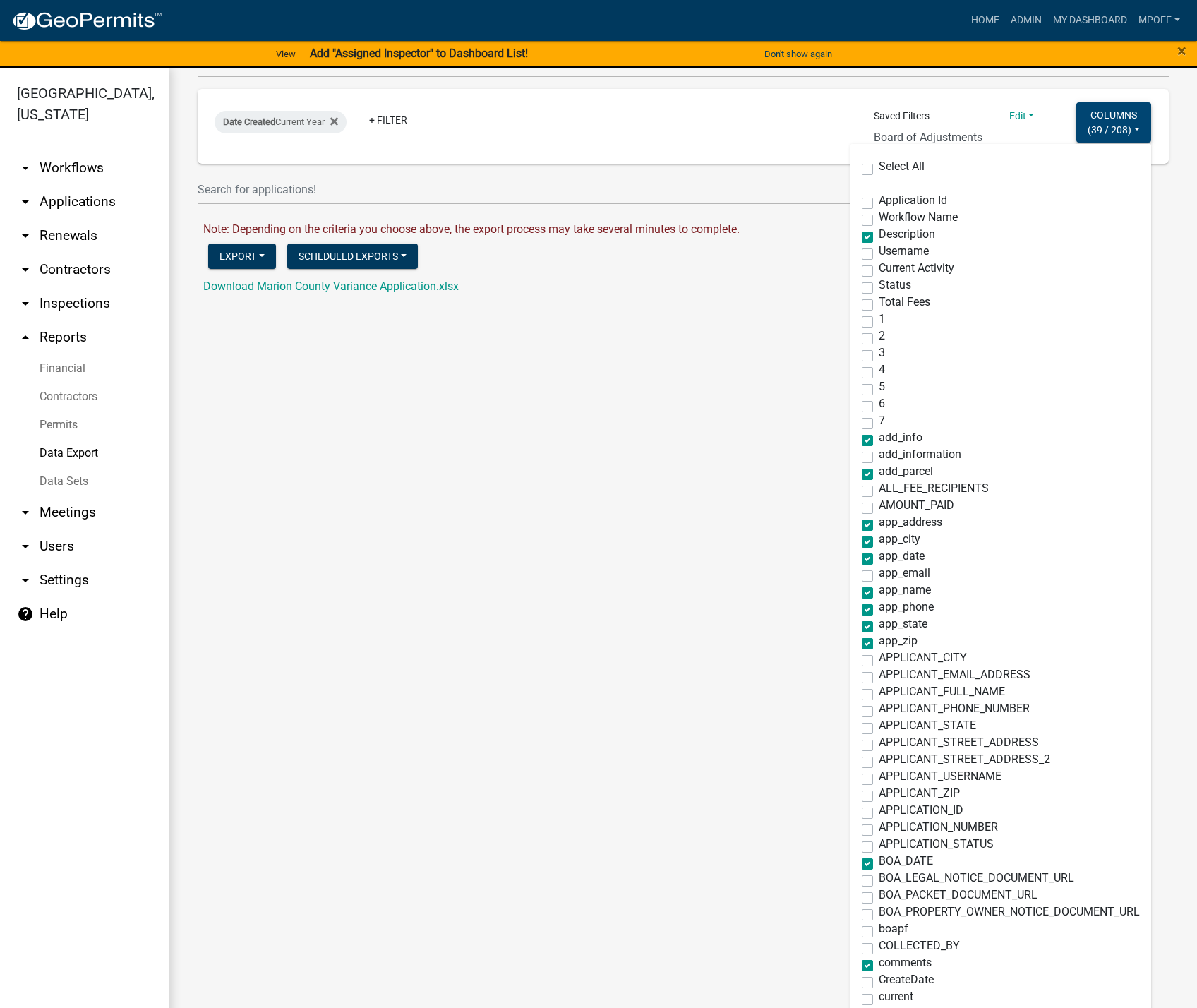
scroll to position [212, 0]
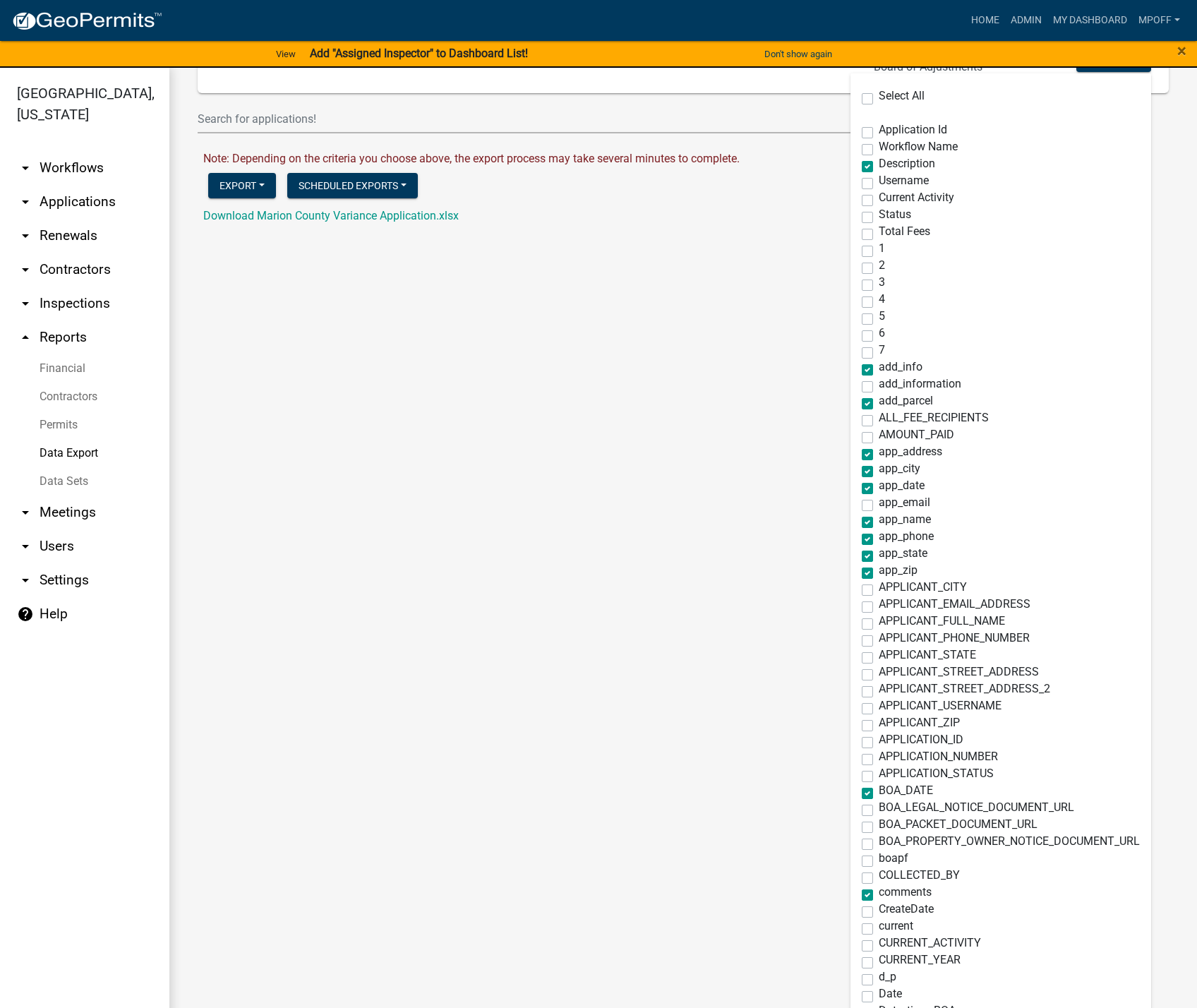
click at [879, 927] on label "current" at bounding box center [896, 926] width 35 height 11
click at [879, 927] on input "current" at bounding box center [883, 925] width 9 height 9
checkbox input "true"
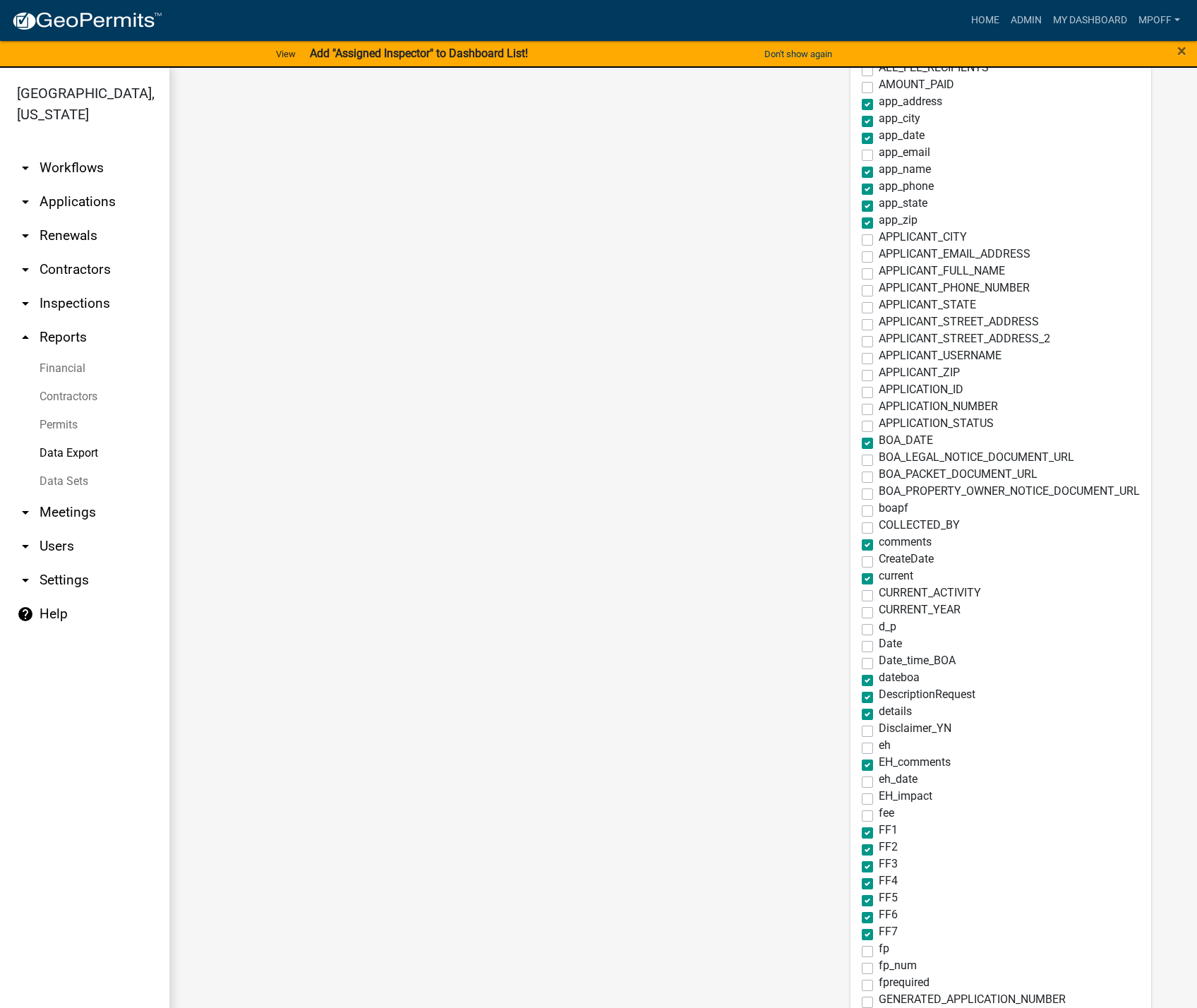
scroll to position [564, 0]
click at [879, 438] on label "BOA_DATE" at bounding box center [906, 438] width 54 height 11
click at [879, 438] on input "BOA_DATE" at bounding box center [883, 437] width 9 height 9
checkbox input "false"
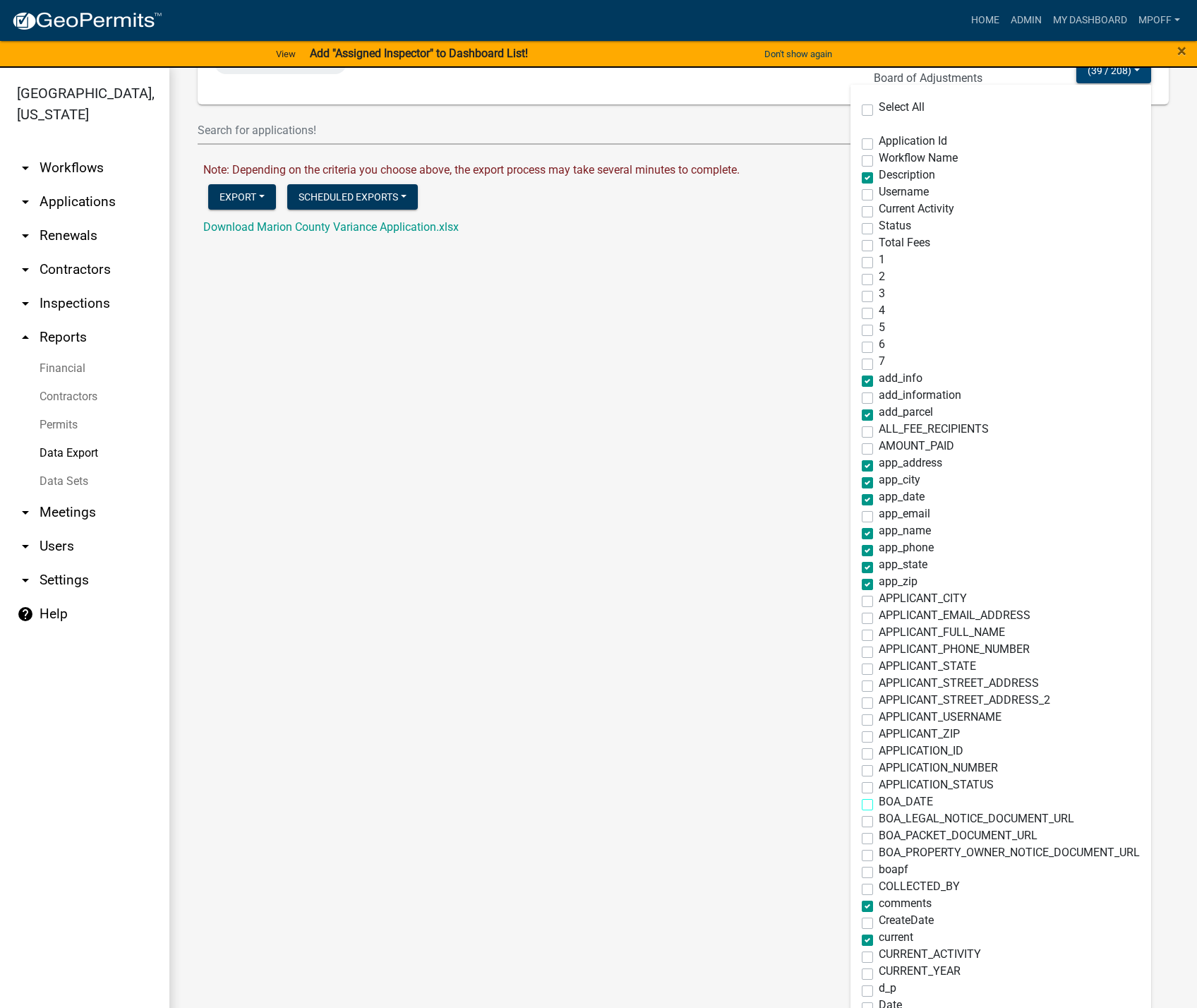
scroll to position [0, 0]
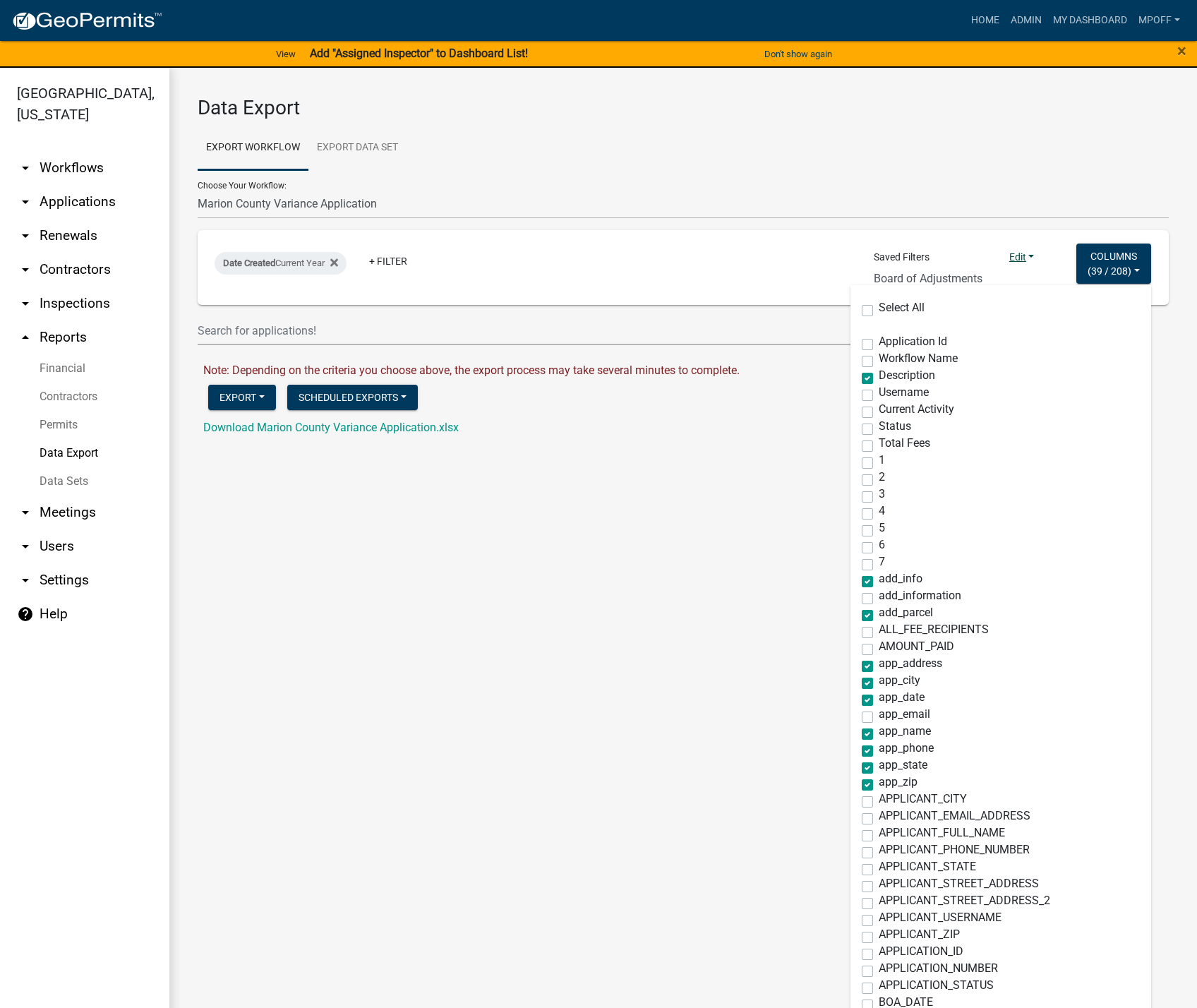
click at [1021, 260] on link "Edit" at bounding box center [1022, 257] width 26 height 11
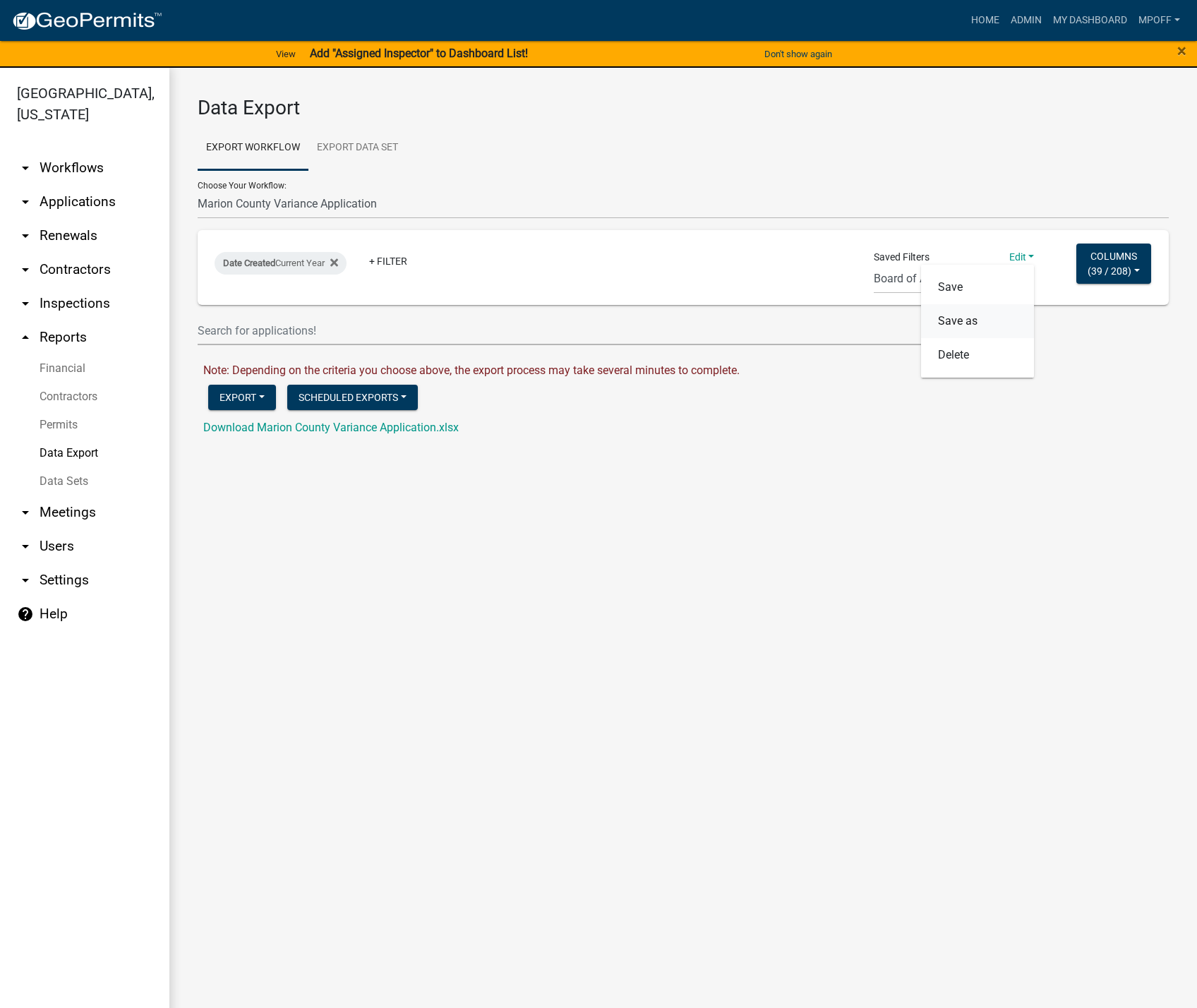
click at [947, 318] on button "Save as" at bounding box center [978, 321] width 113 height 34
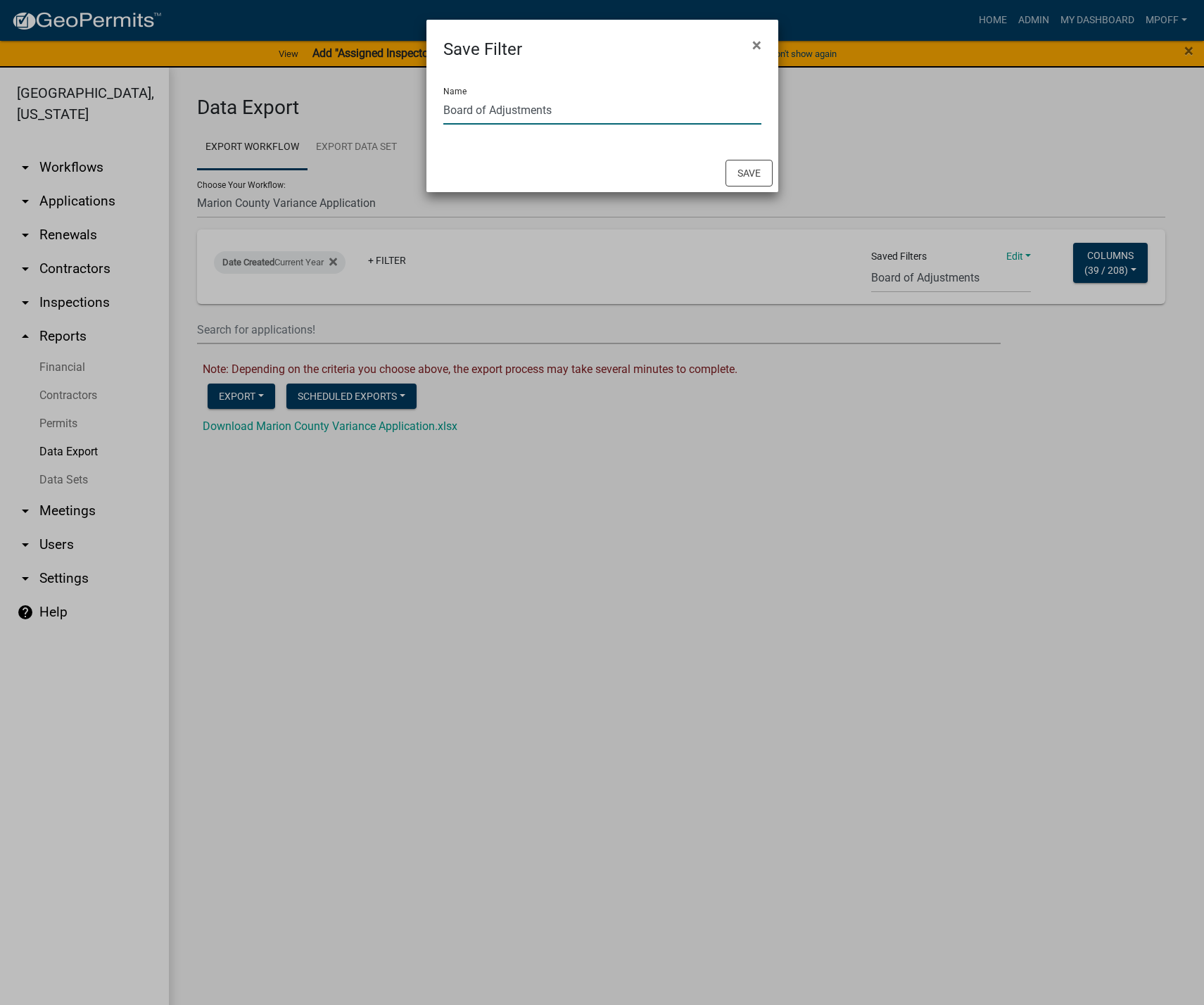
click at [596, 109] on input "Board of Adjustments" at bounding box center [602, 110] width 318 height 29
type input "Board of Adjustments-current"
click at [750, 172] on button "Save" at bounding box center [749, 173] width 47 height 27
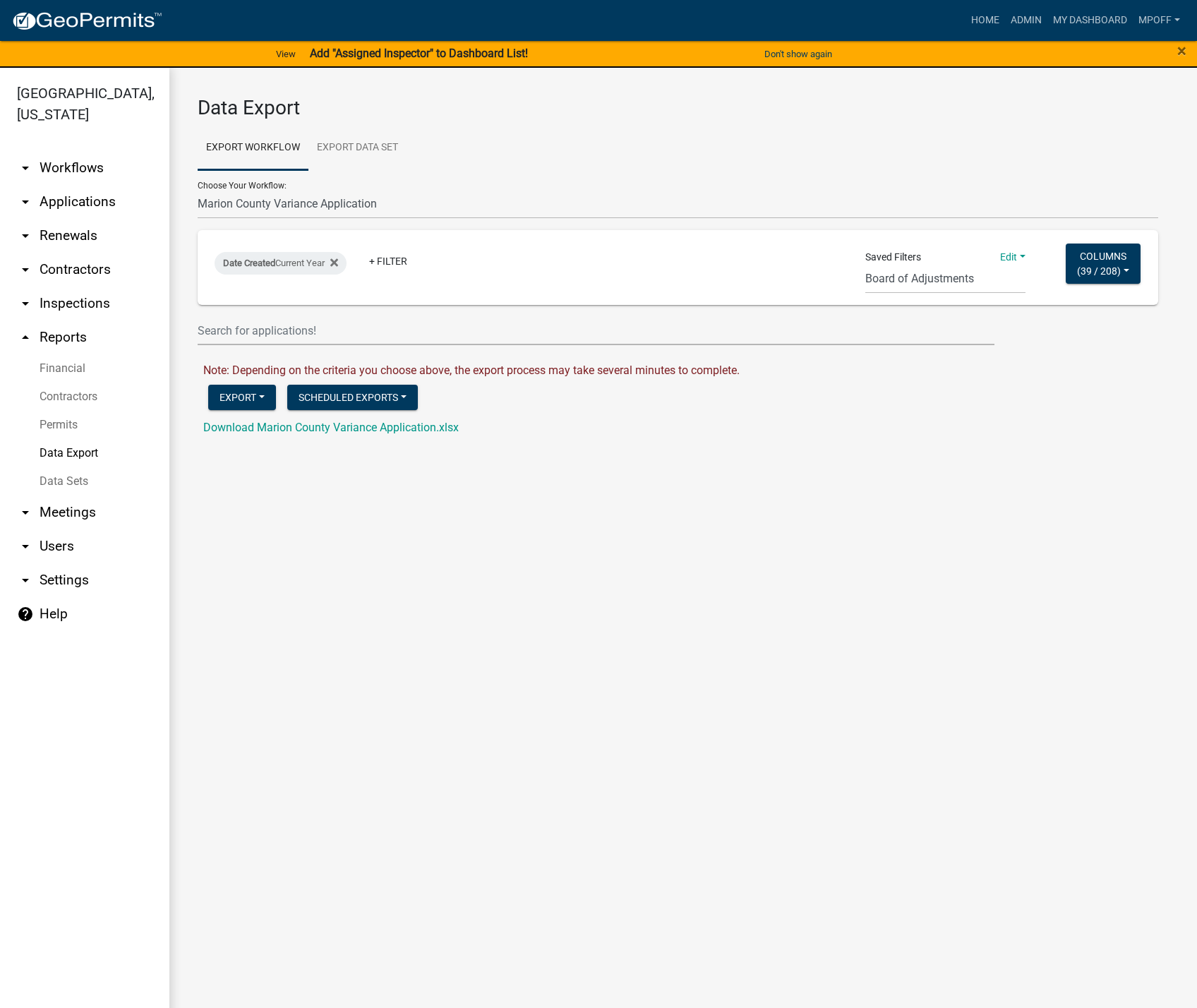
select select "23: 947a5f69-e5d9-4c97-8e09-42b15a418a8e"
click at [250, 392] on button "Export" at bounding box center [242, 398] width 68 height 26
click at [278, 436] on button "Excel Format (.xlsx)" at bounding box center [280, 434] width 144 height 34
click at [372, 435] on div "Download Marion County Variance Application.xlsx" at bounding box center [691, 428] width 976 height 17
click at [364, 425] on link "Download Marion County Variance Application.xlsx" at bounding box center [330, 428] width 256 height 14
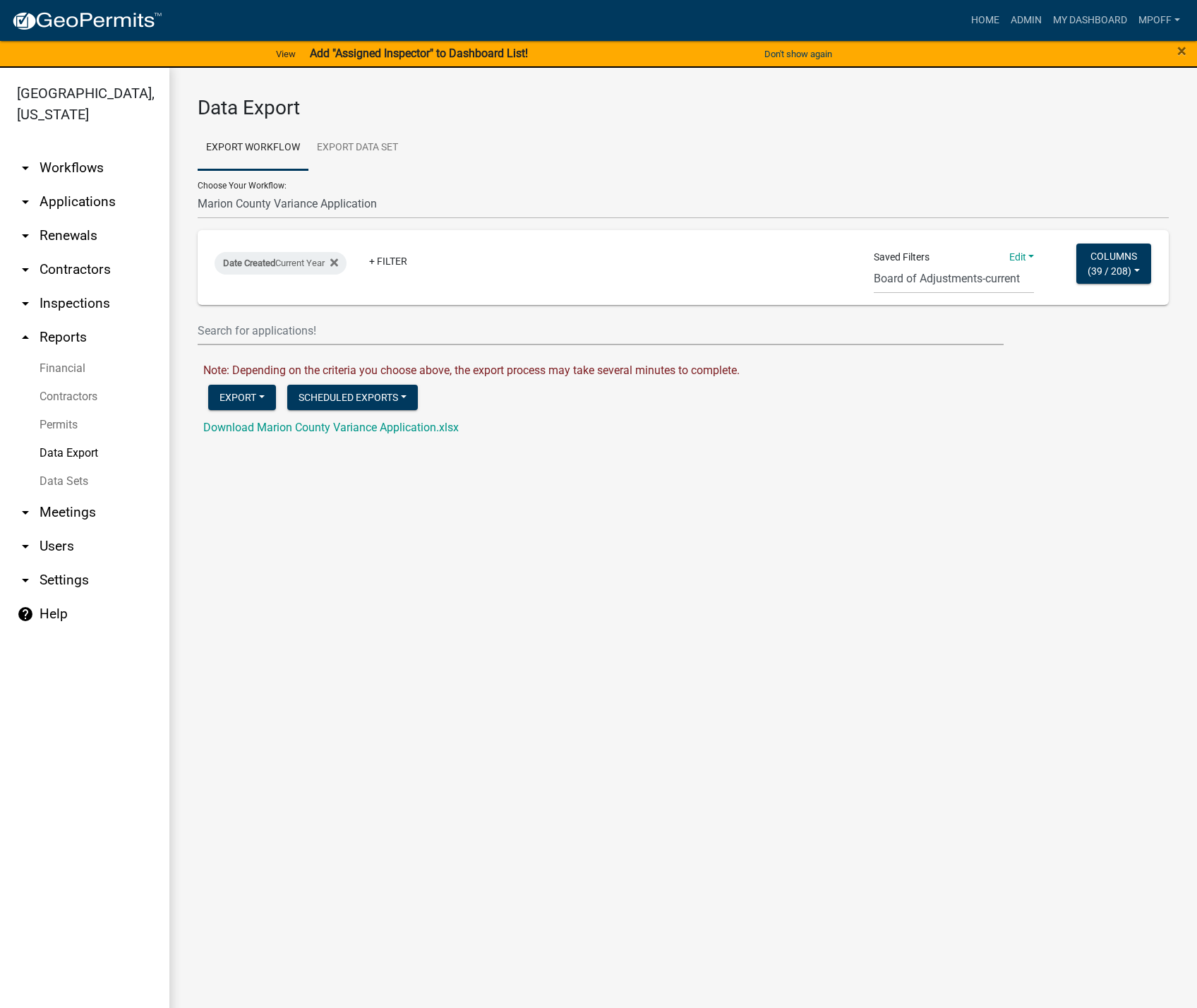
click at [59, 151] on link "arrow_drop_down Workflows" at bounding box center [84, 167] width 170 height 34
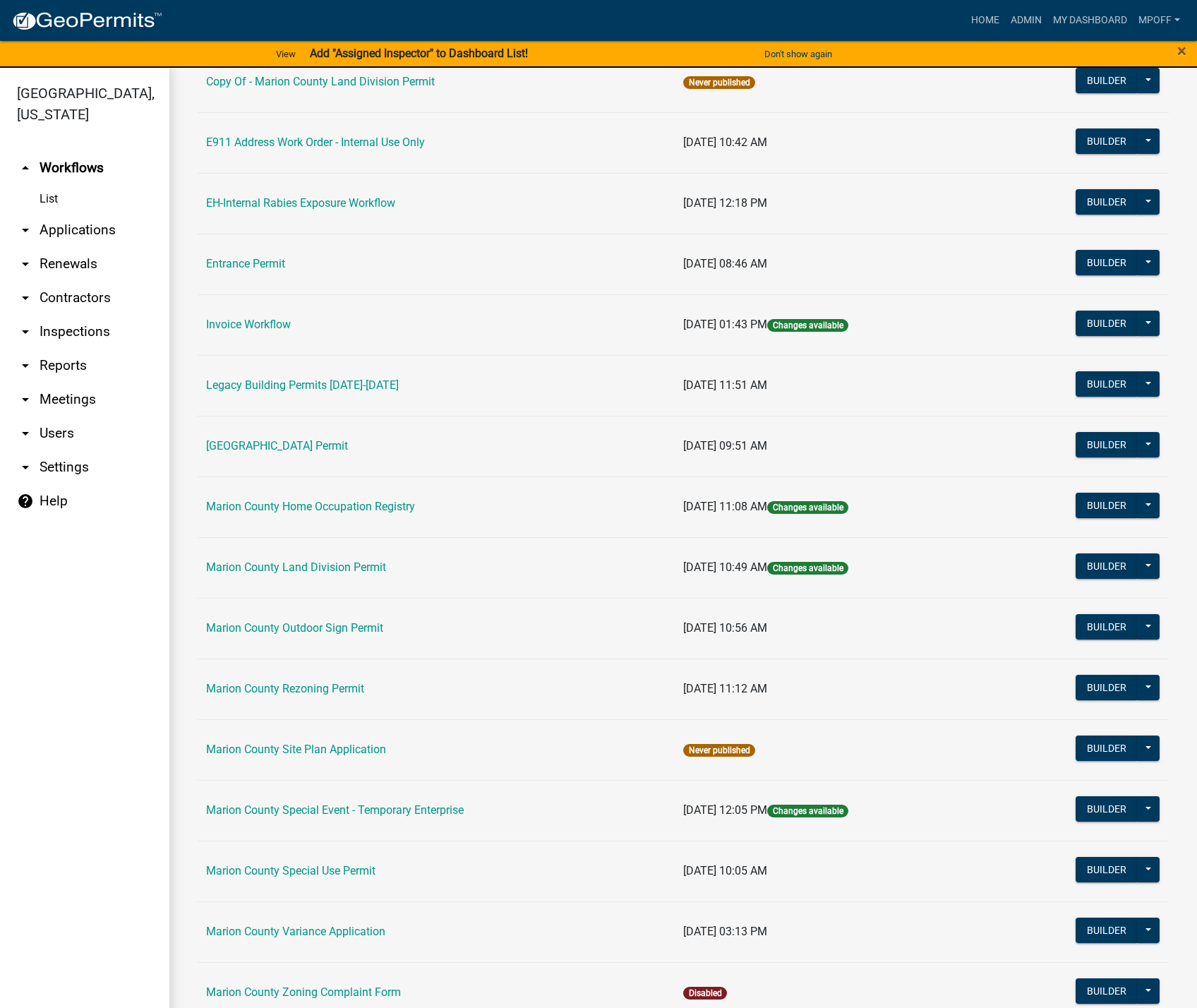
scroll to position [282, 0]
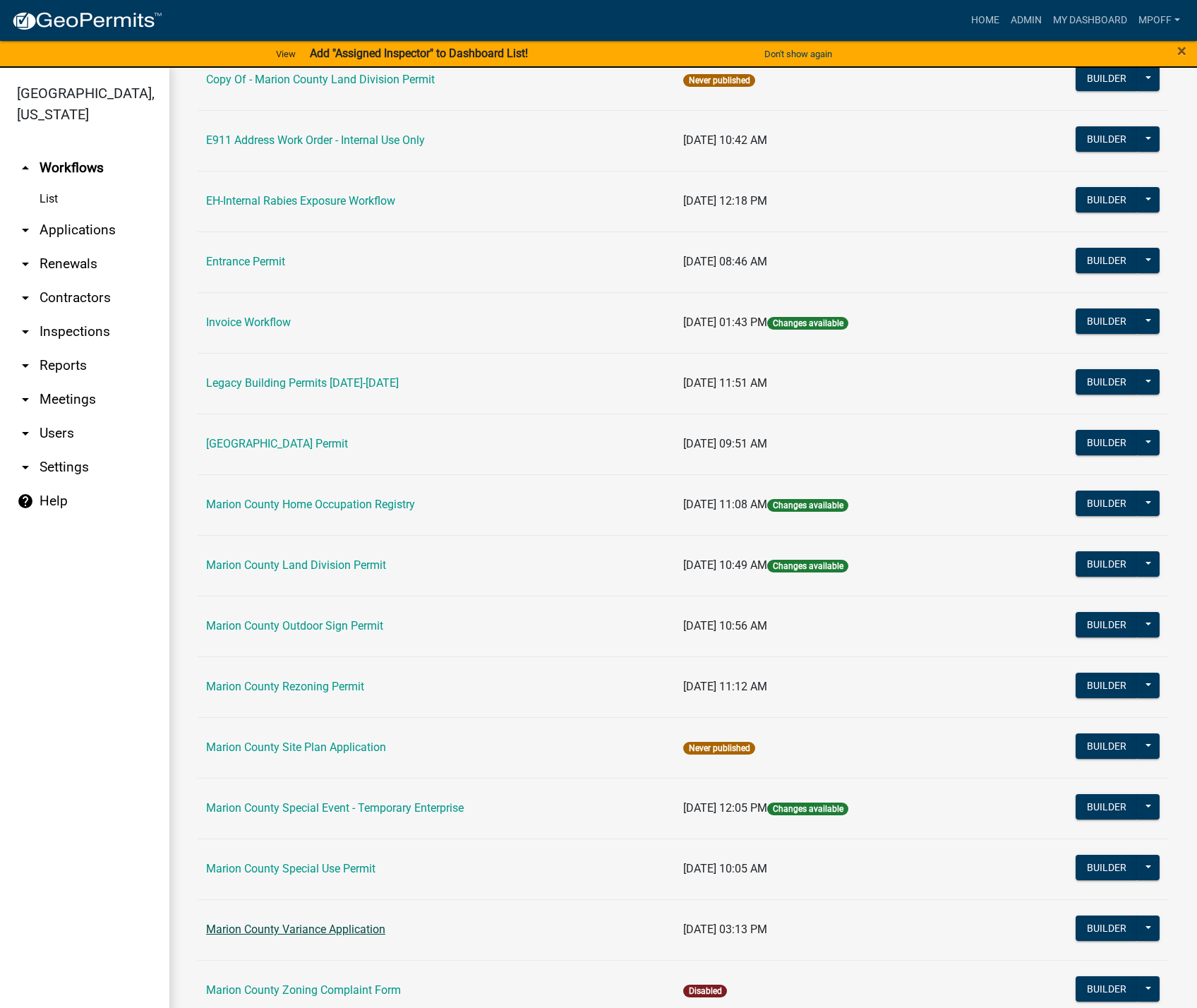
click at [299, 932] on link "Marion County Variance Application" at bounding box center [296, 930] width 180 height 14
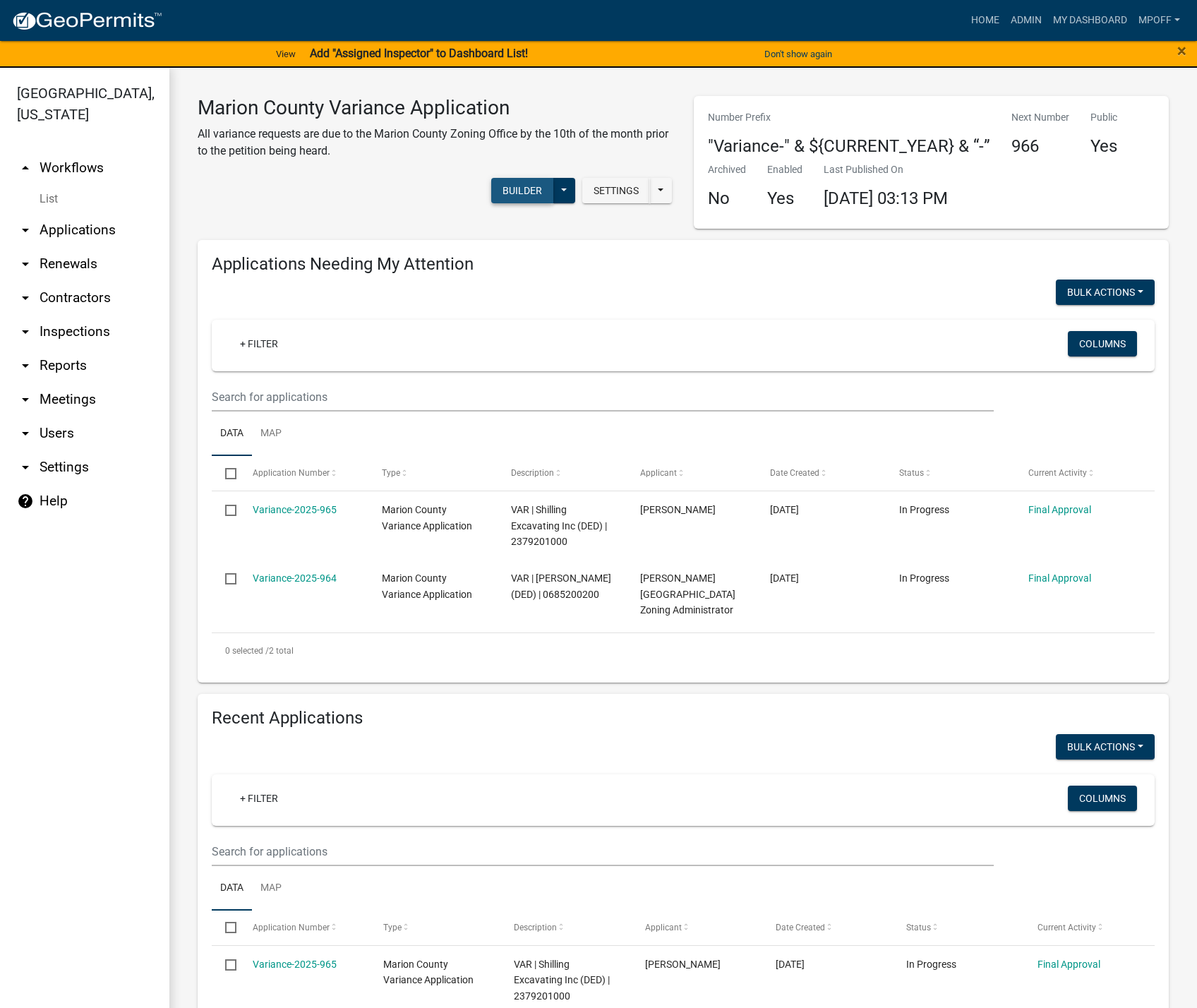
click at [517, 192] on button "Builder" at bounding box center [522, 191] width 62 height 26
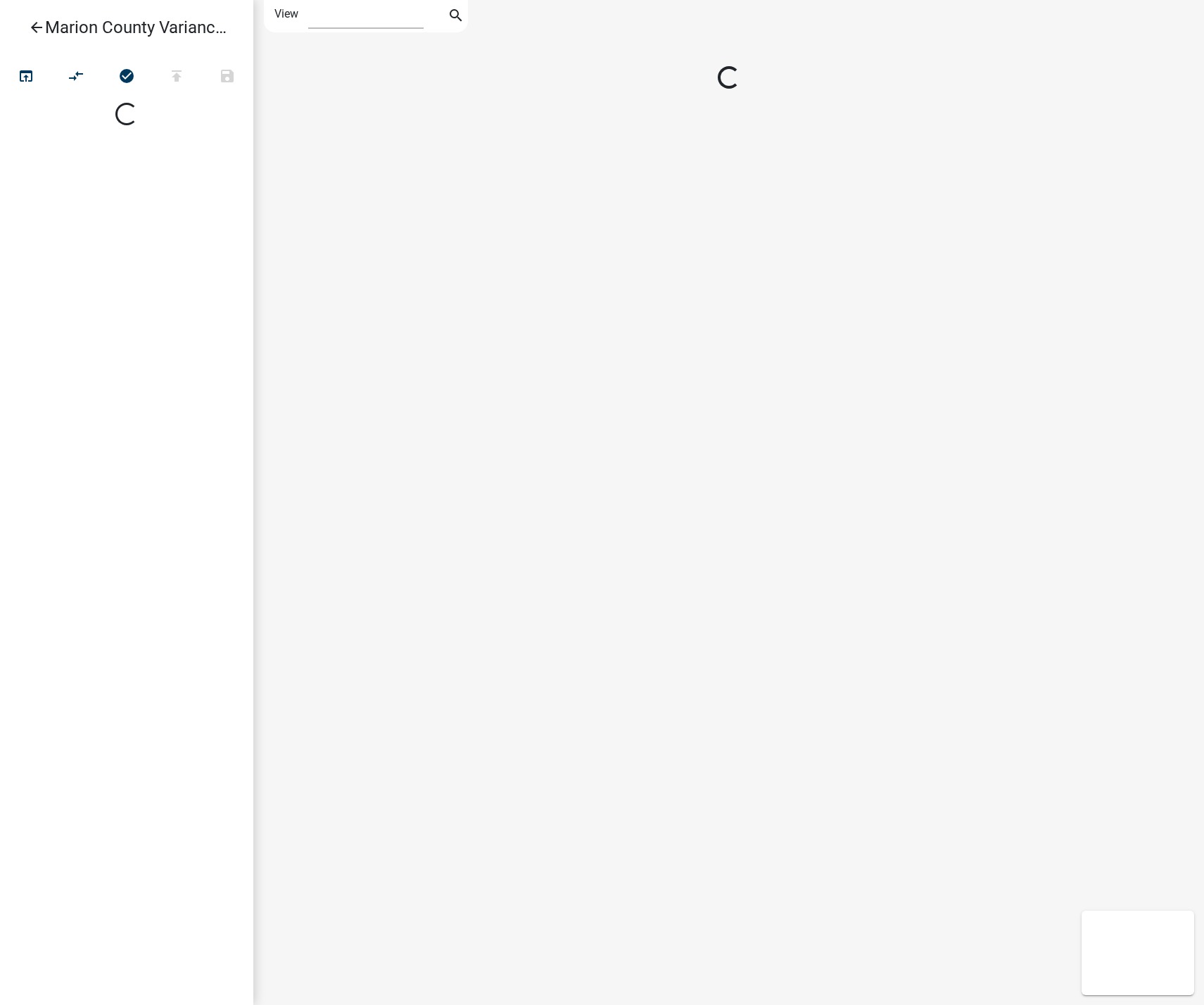
select select "1"
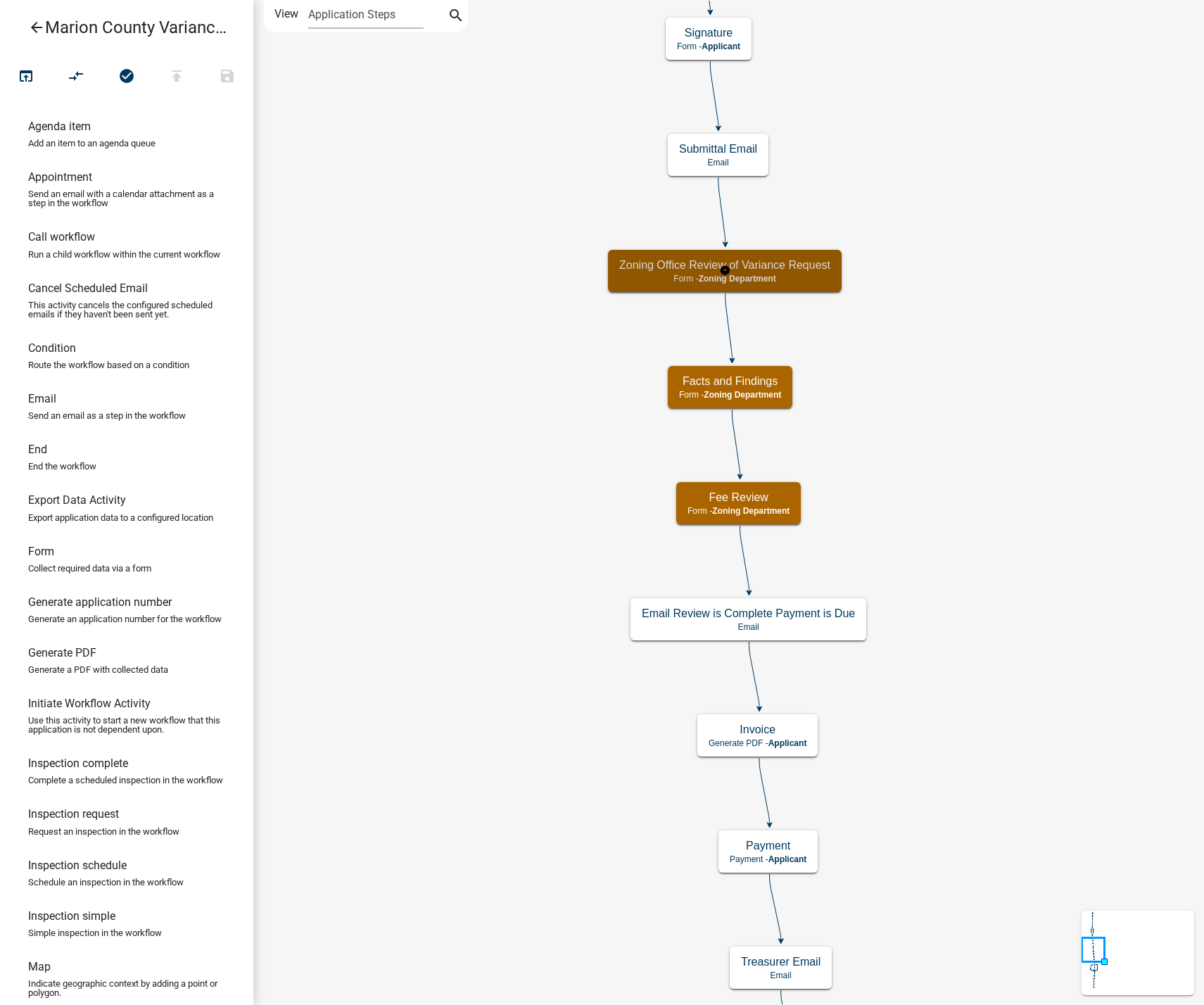
click at [638, 281] on p "Form - Zoning Department" at bounding box center [724, 278] width 211 height 10
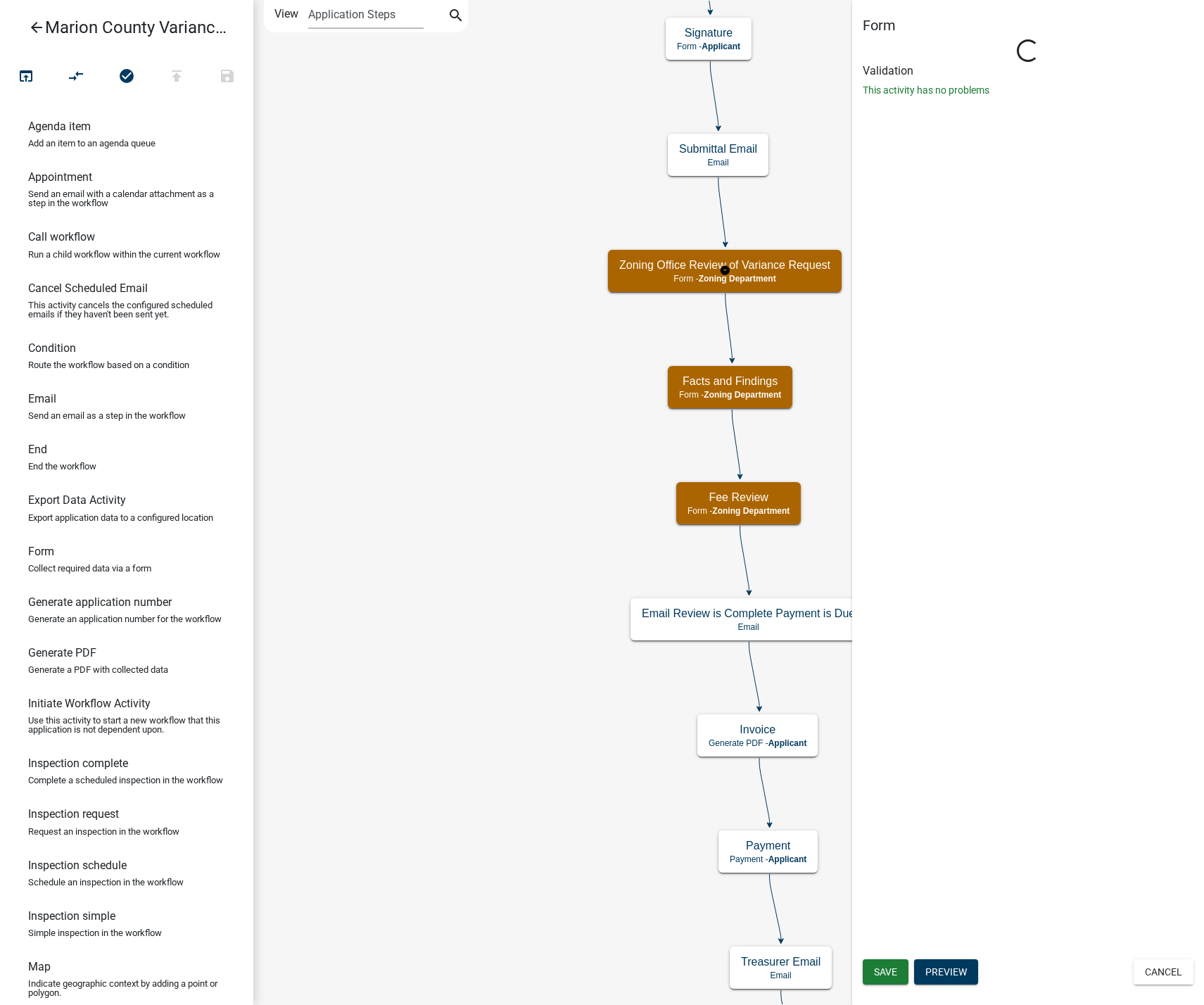
select select "5604C69C-4A5F-46E8-9FE5-0738FEBF77B0"
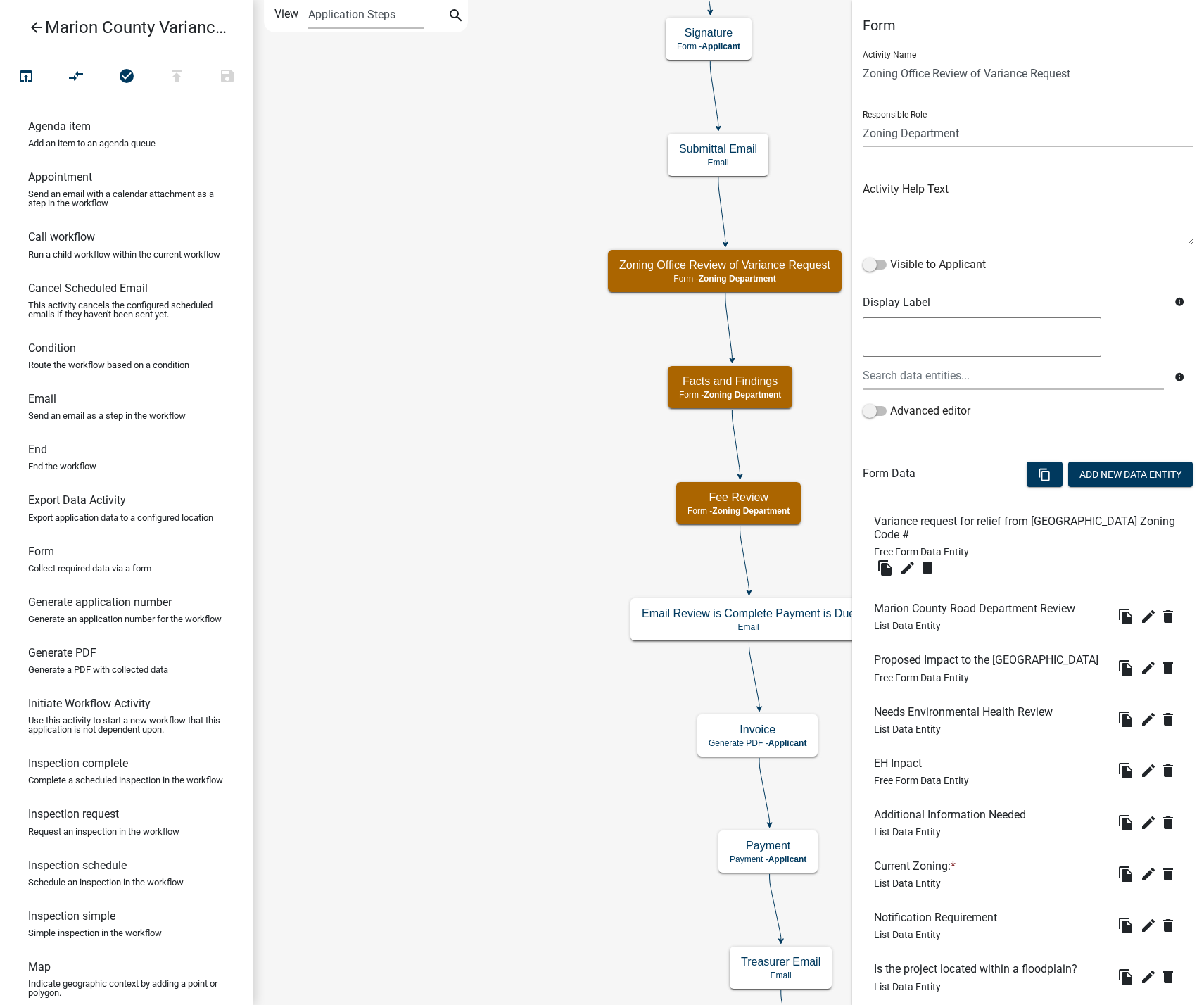
scroll to position [370, 0]
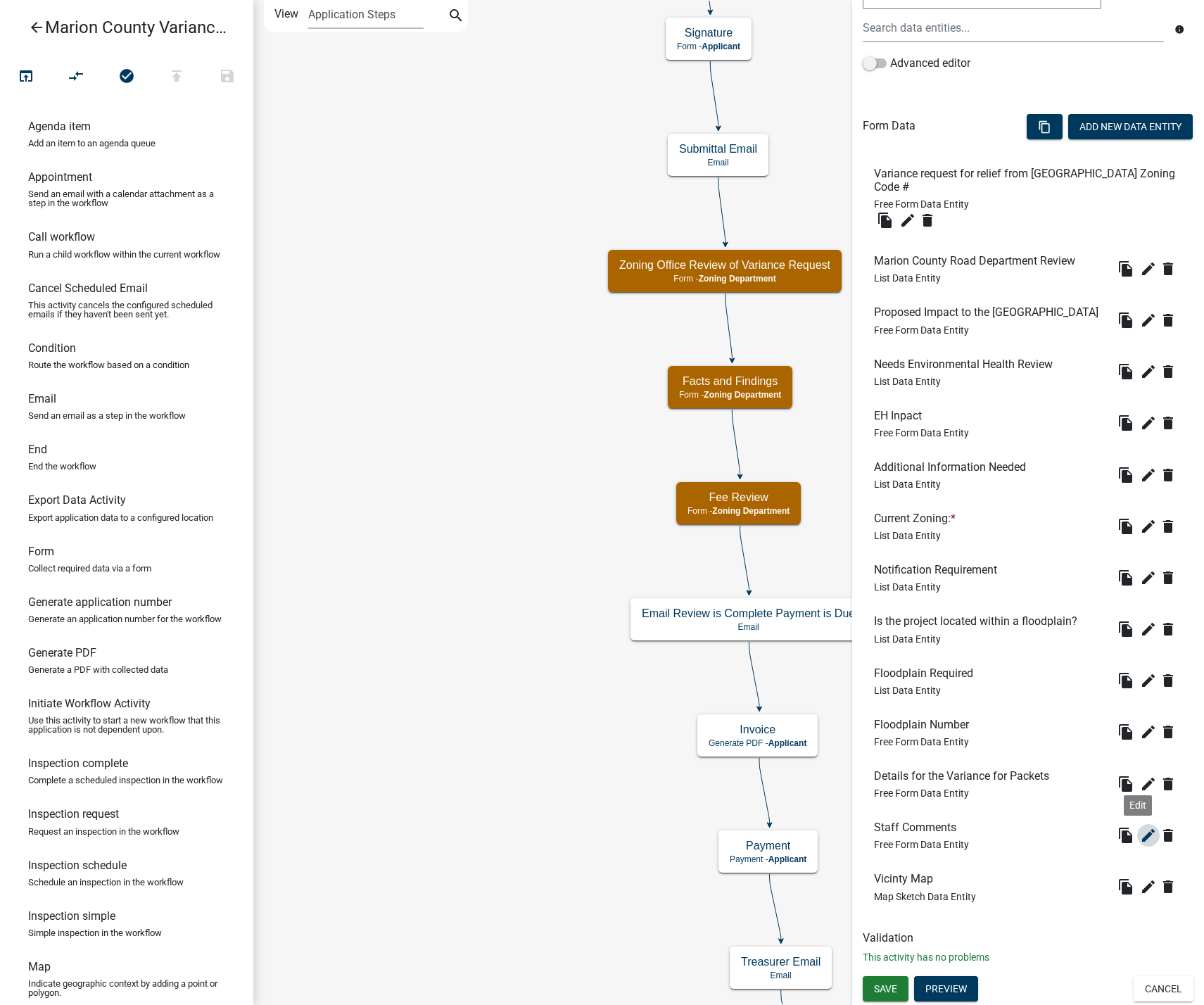
click at [1140, 834] on icon "edit" at bounding box center [1148, 835] width 17 height 17
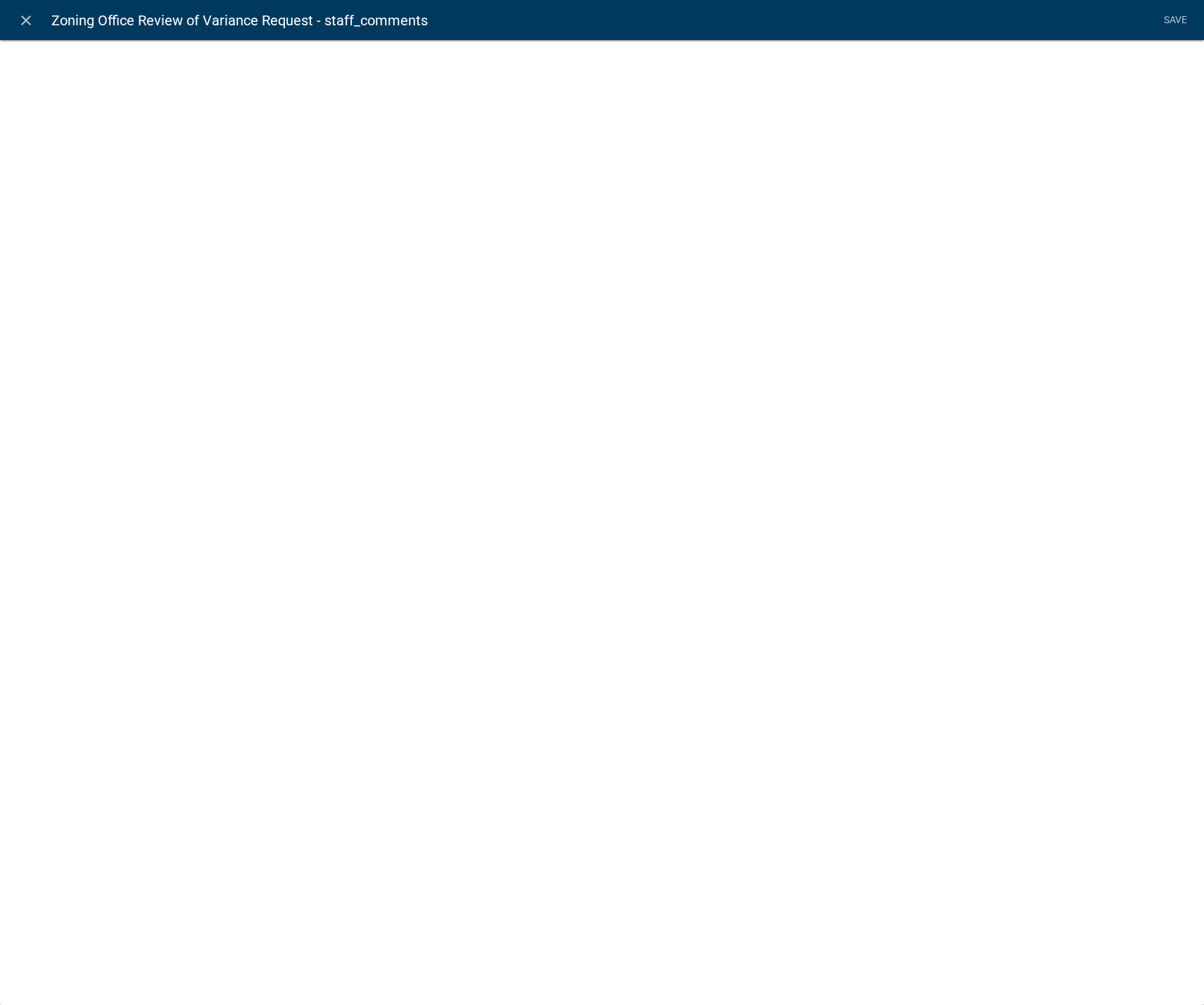
select select
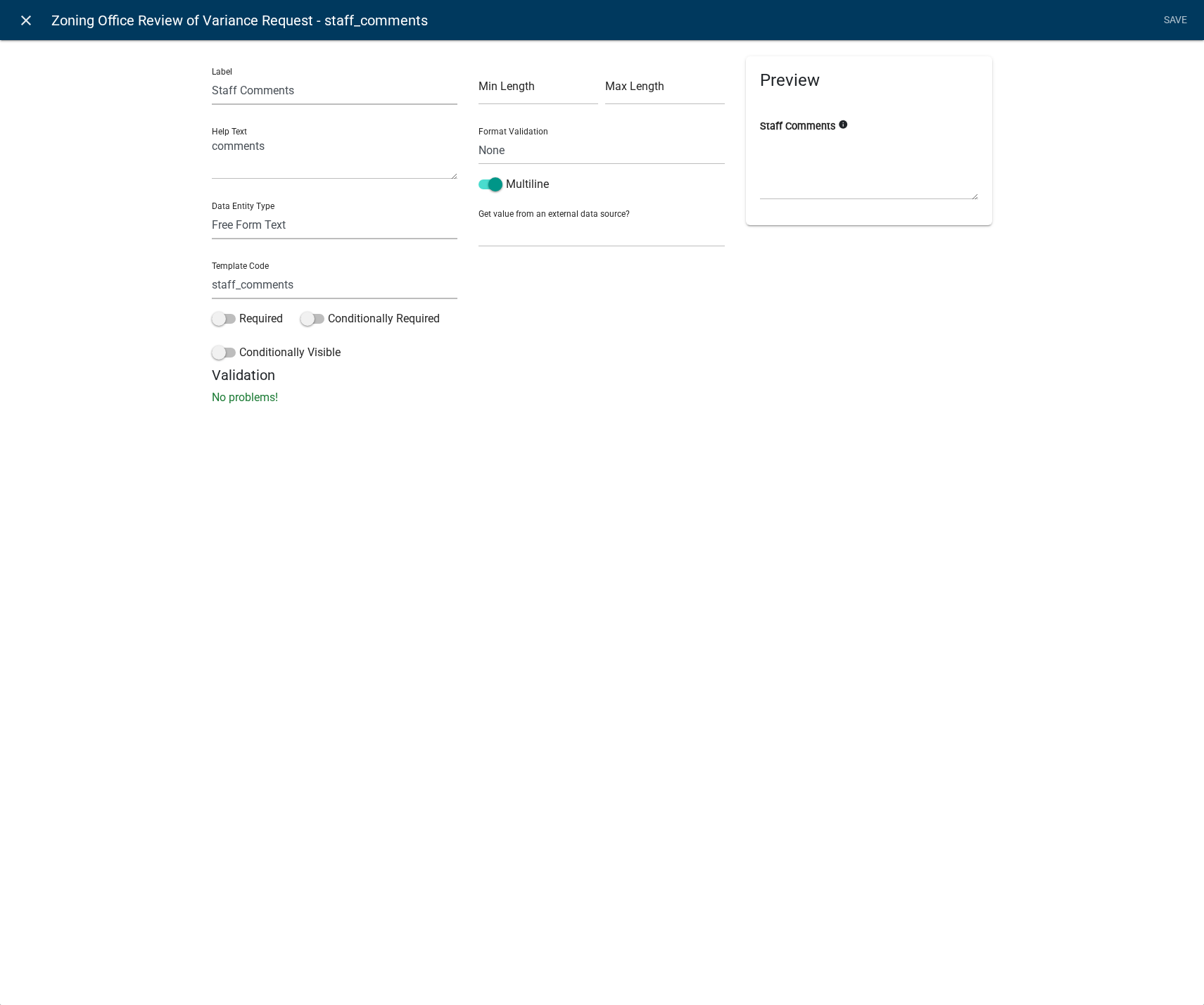
click at [20, 27] on icon "close" at bounding box center [26, 20] width 17 height 17
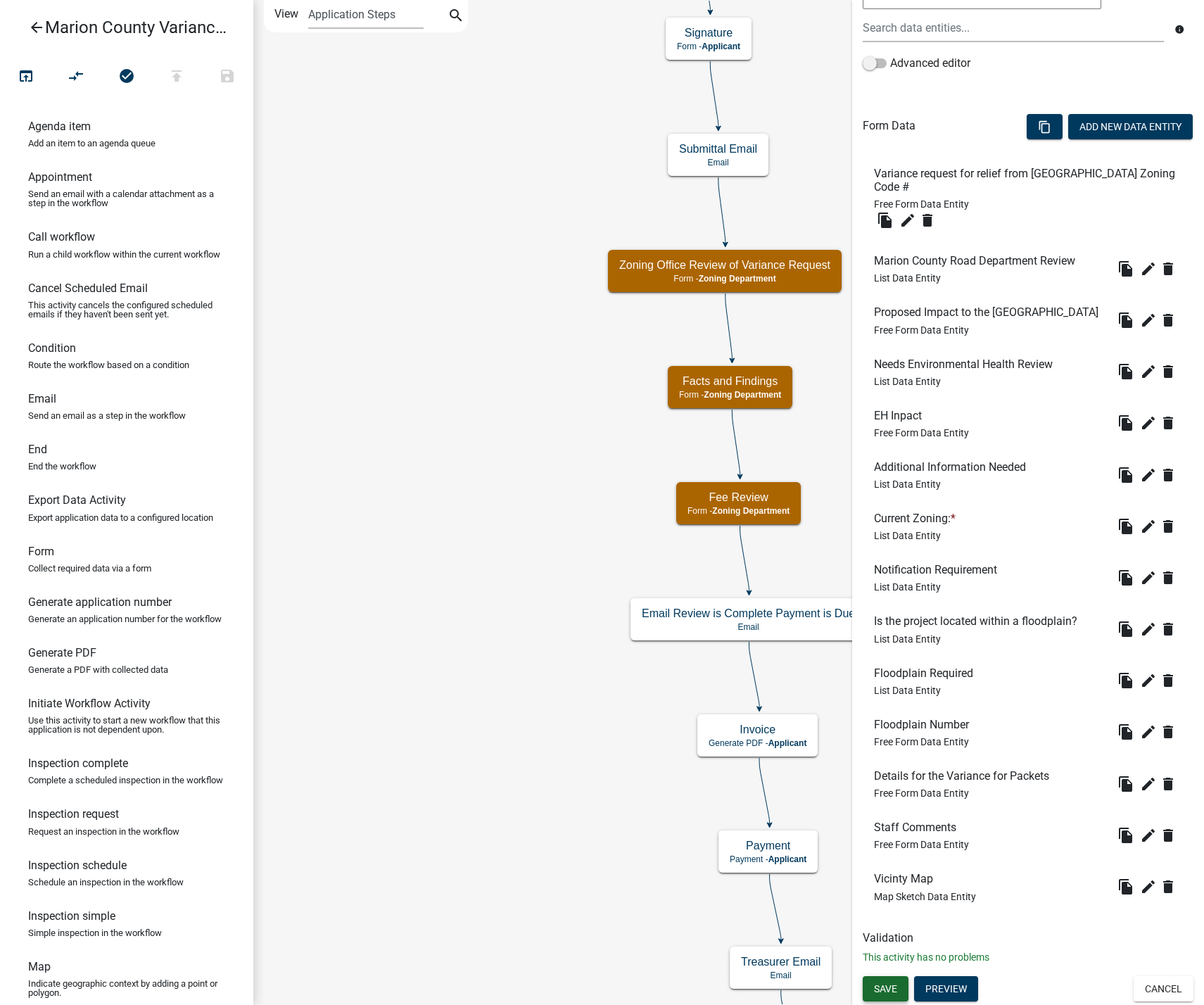
click at [898, 991] on button "Save" at bounding box center [885, 989] width 46 height 26
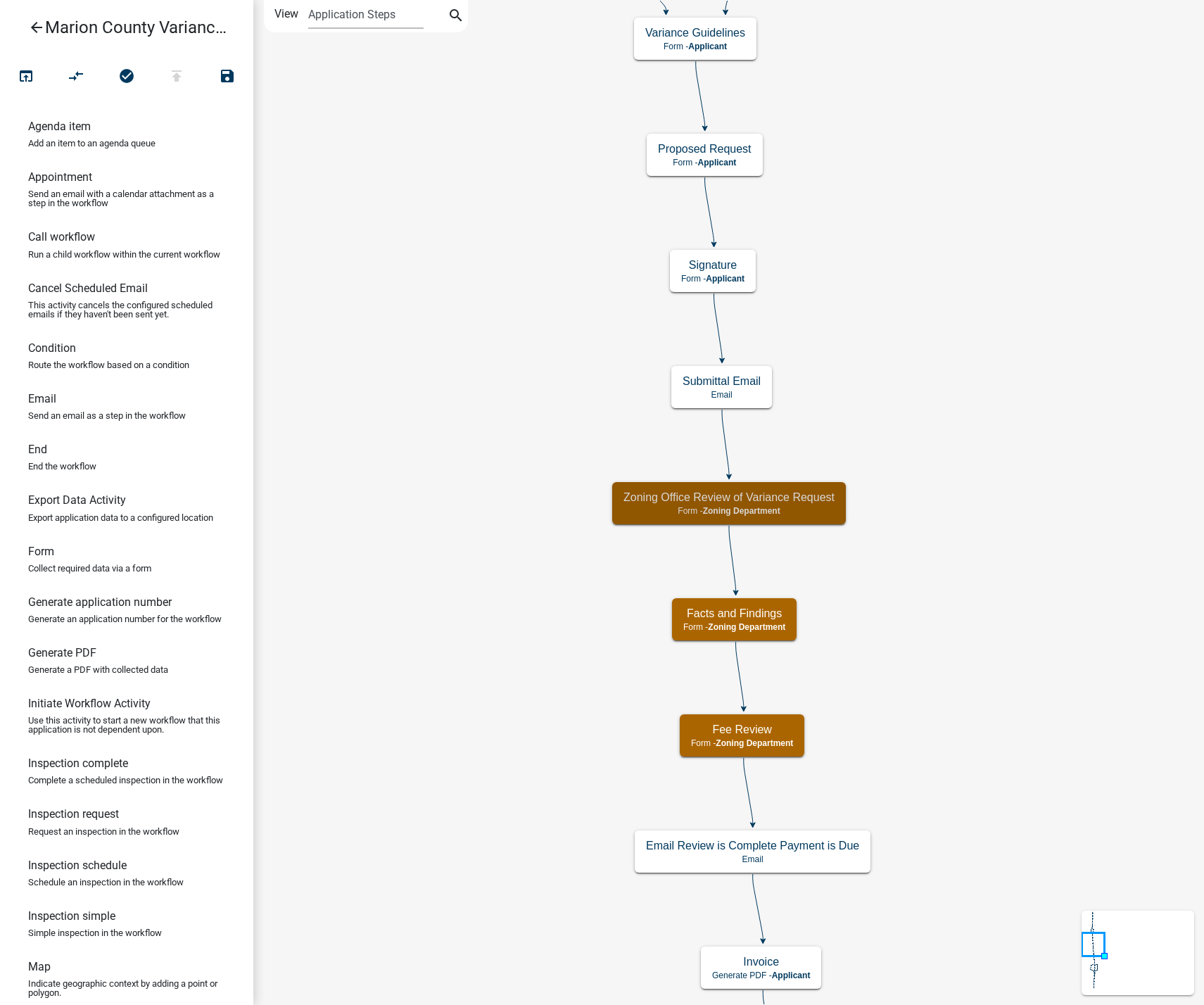
scroll to position [0, 0]
click at [36, 35] on icon "arrow_back" at bounding box center [36, 29] width 17 height 20
click at [177, 78] on icon "publish" at bounding box center [177, 77] width 17 height 20
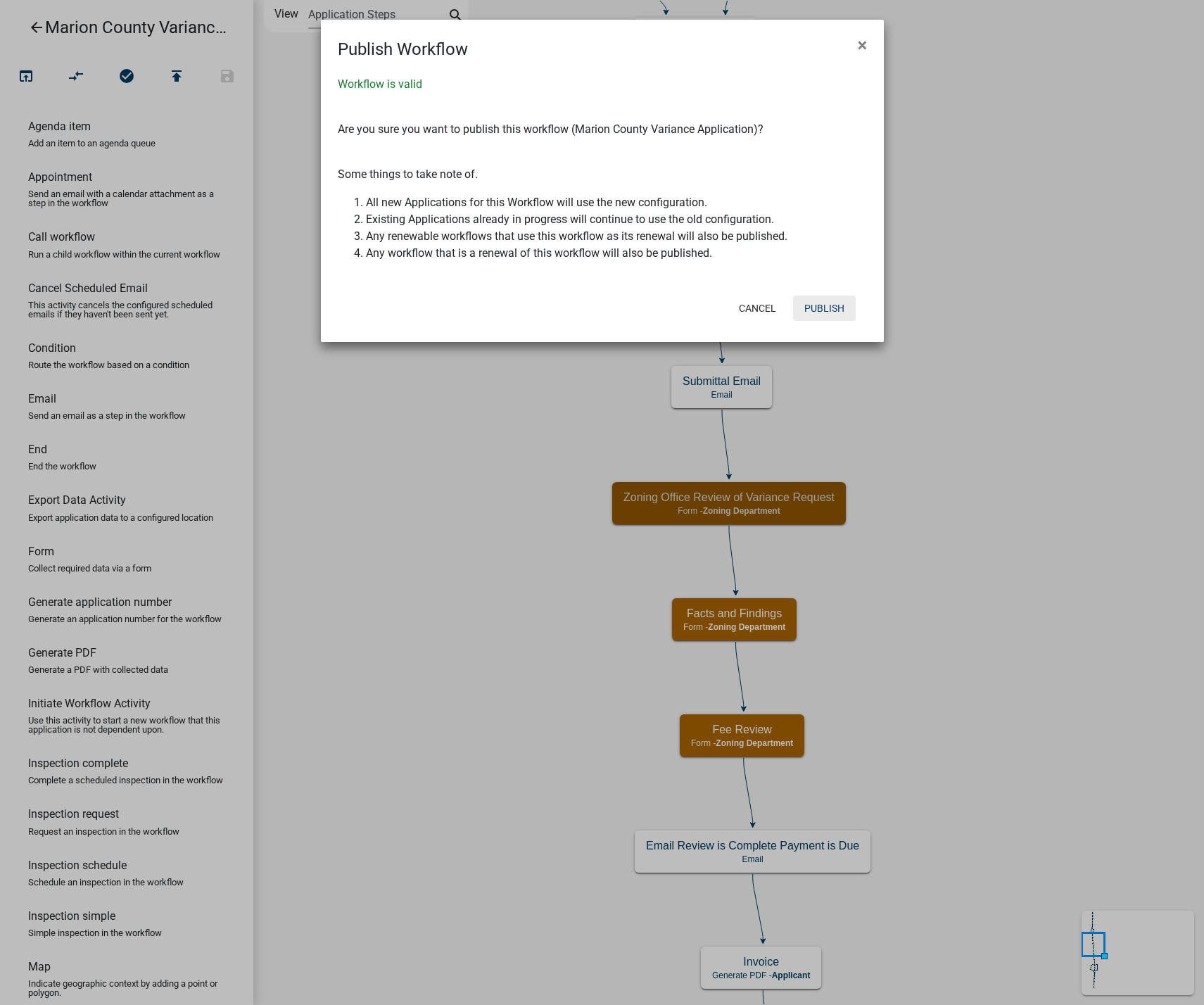
click at [832, 312] on button "Publish" at bounding box center [823, 308] width 62 height 26
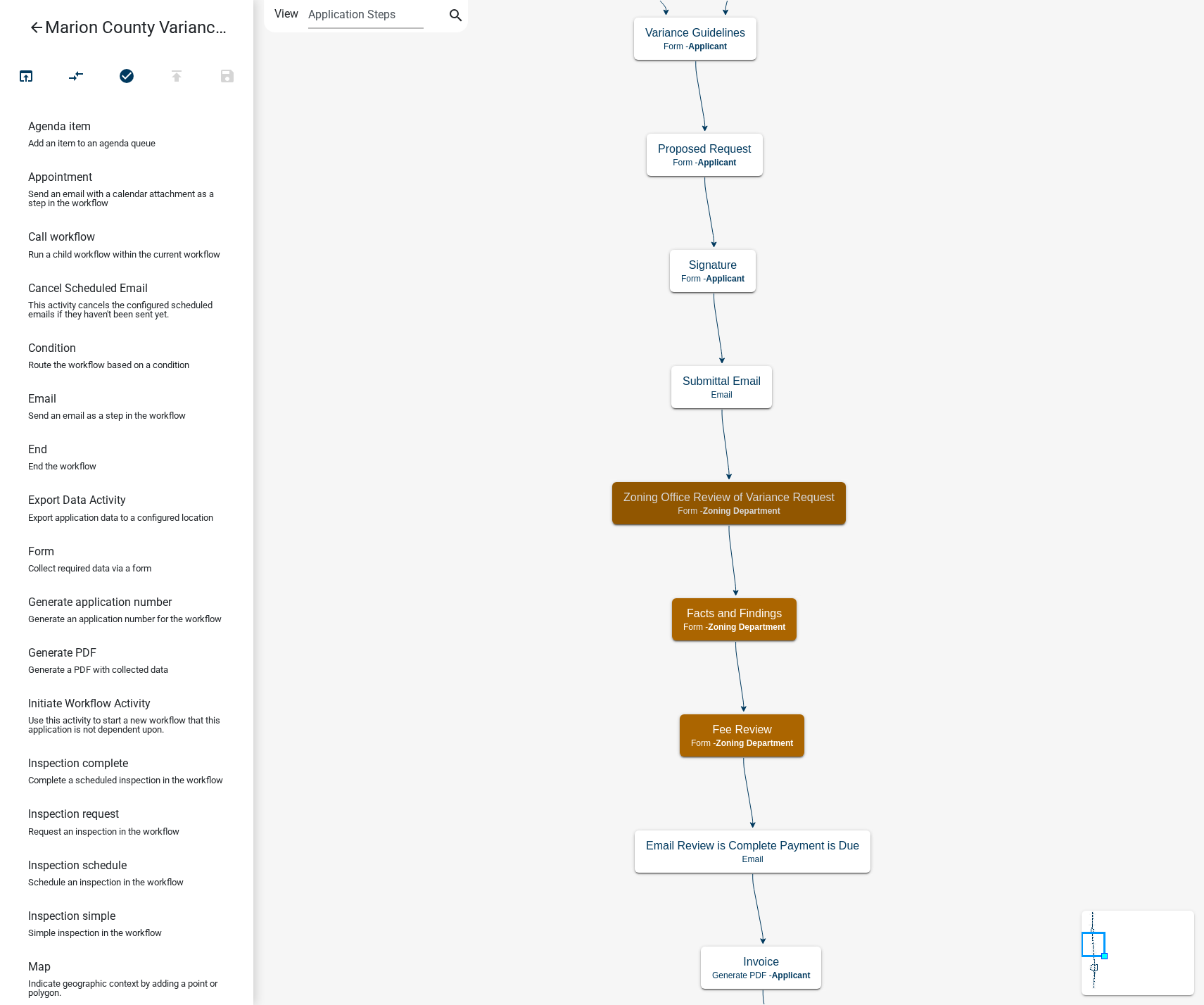
click at [35, 23] on icon "arrow_back" at bounding box center [36, 29] width 17 height 20
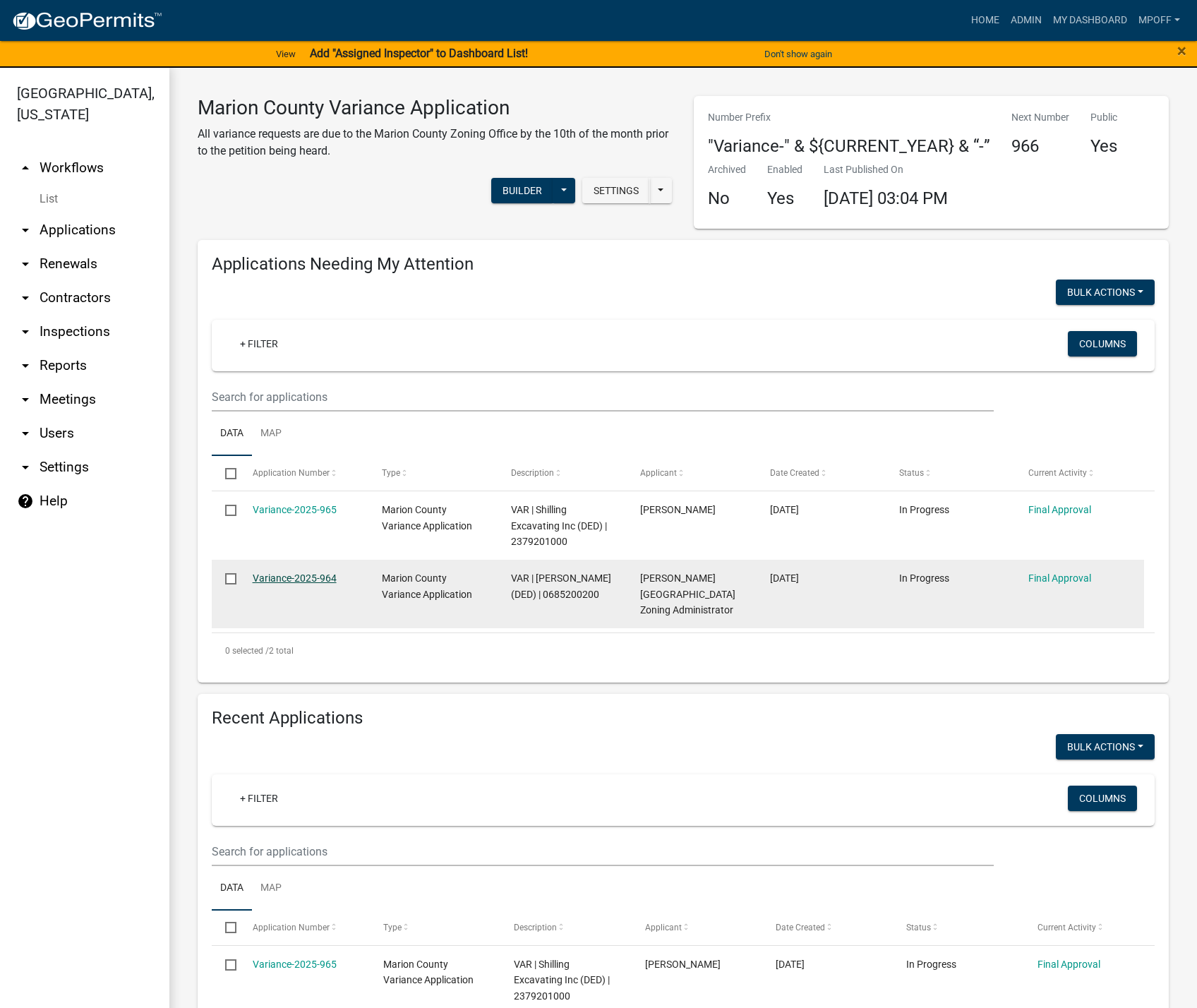
click at [299, 576] on link "Variance-2025-964" at bounding box center [294, 578] width 84 height 11
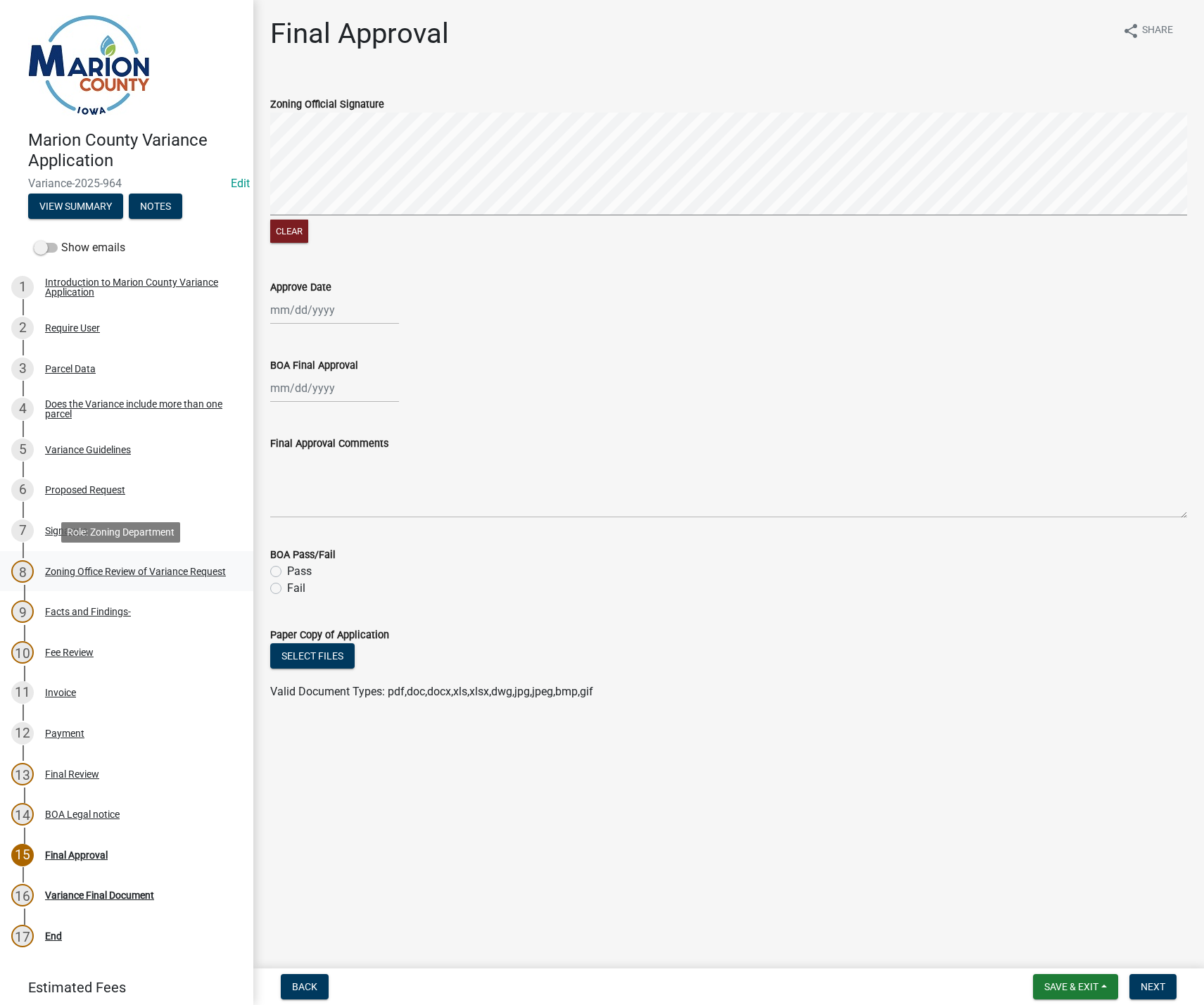
click at [79, 568] on div "Zoning Office Review of Variance Request" at bounding box center [135, 571] width 180 height 10
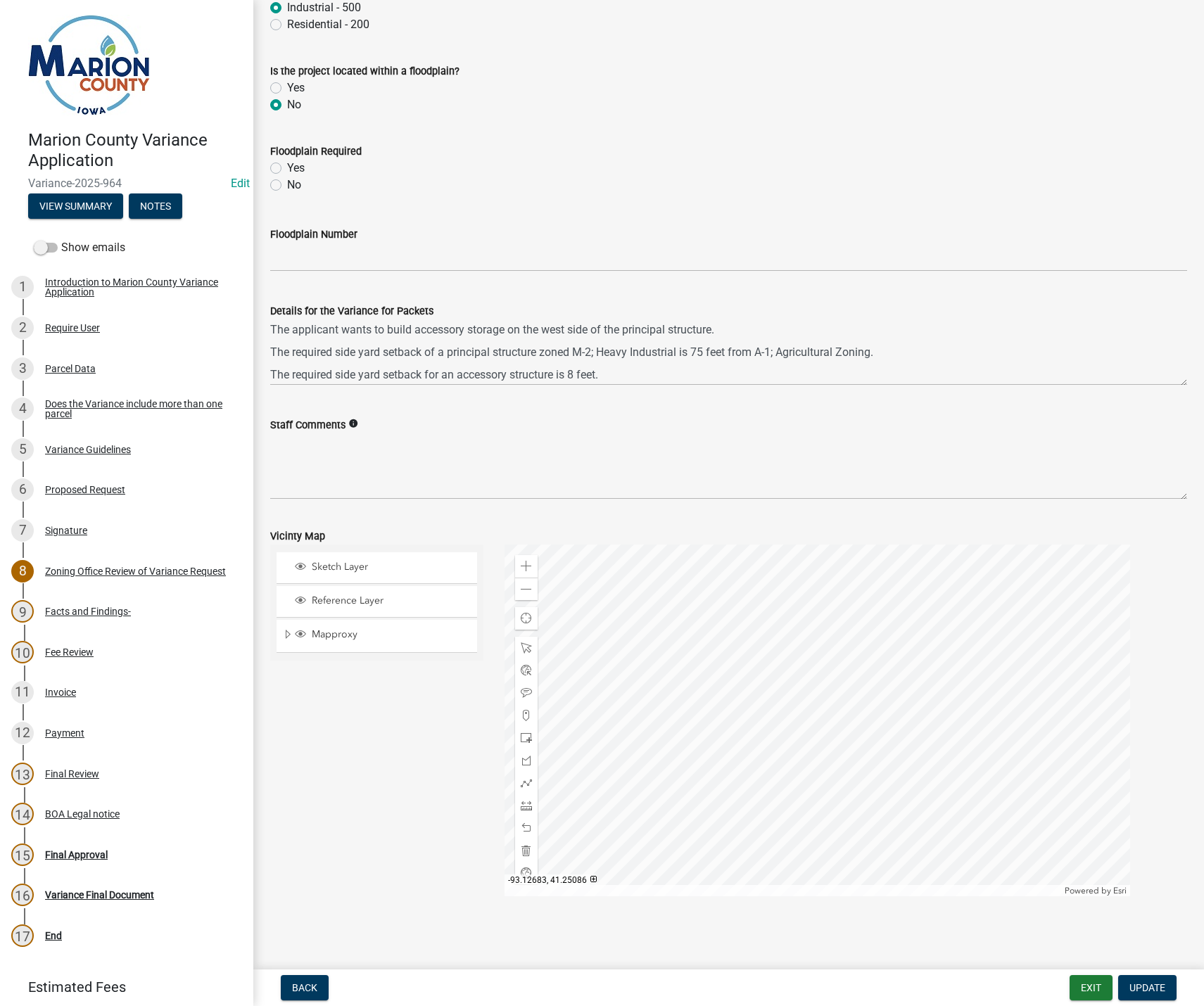
scroll to position [908, 0]
click at [304, 453] on textarea "Staff Comments" at bounding box center [728, 466] width 917 height 66
type textarea "B"
click at [286, 438] on textarea "Staff Comments" at bounding box center [728, 466] width 917 height 66
drag, startPoint x: 301, startPoint y: 452, endPoint x: 328, endPoint y: 454, distance: 27.1
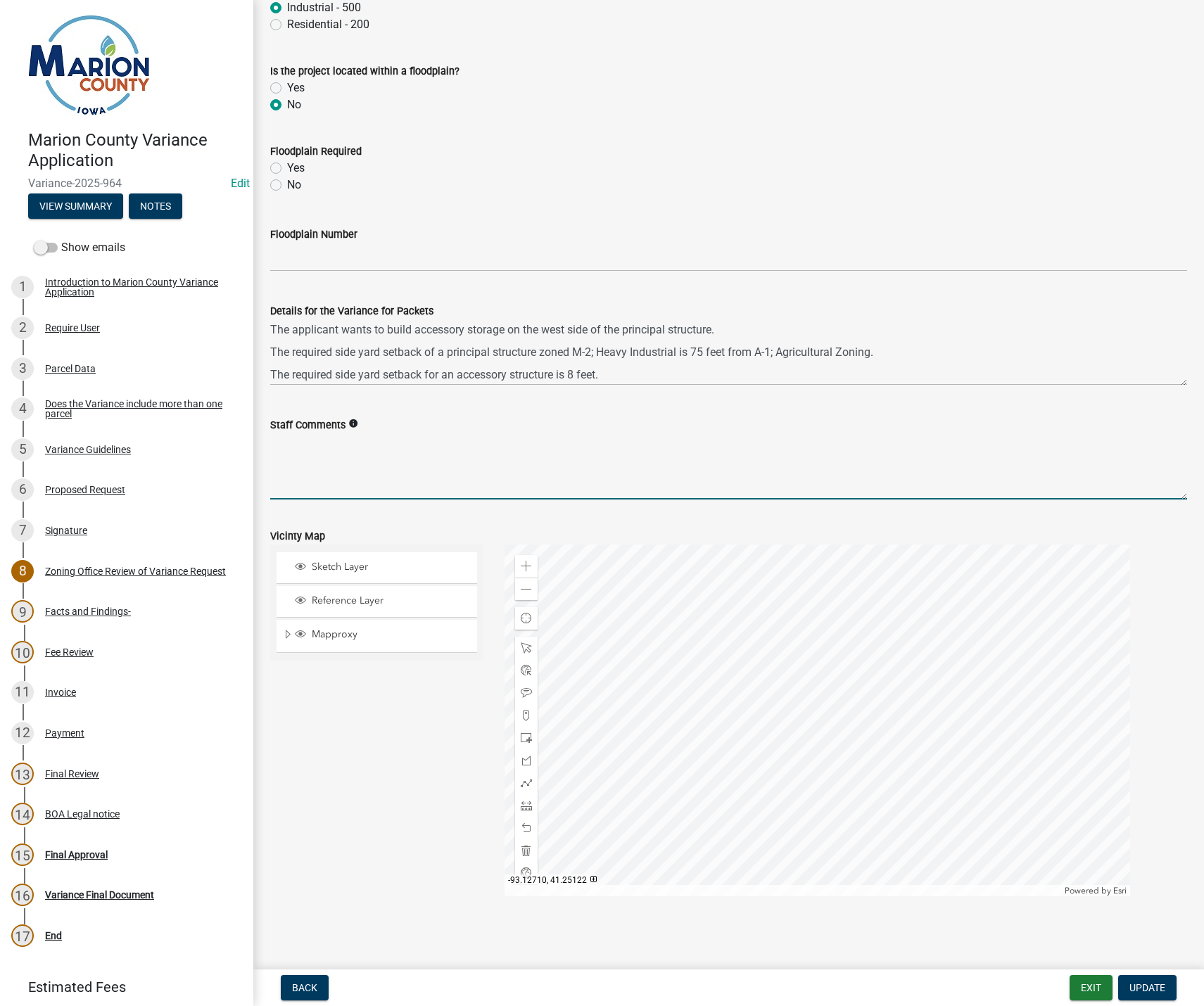
click at [301, 452] on textarea "Staff Comments" at bounding box center [728, 466] width 917 height 66
drag, startPoint x: 278, startPoint y: 445, endPoint x: 796, endPoint y: 444, distance: 518.0
click at [796, 444] on textarea "With the current use of the subject property and the neighboring property there…" at bounding box center [728, 466] width 917 height 66
type textarea "With the current use of the subject property and the neighboring property there…"
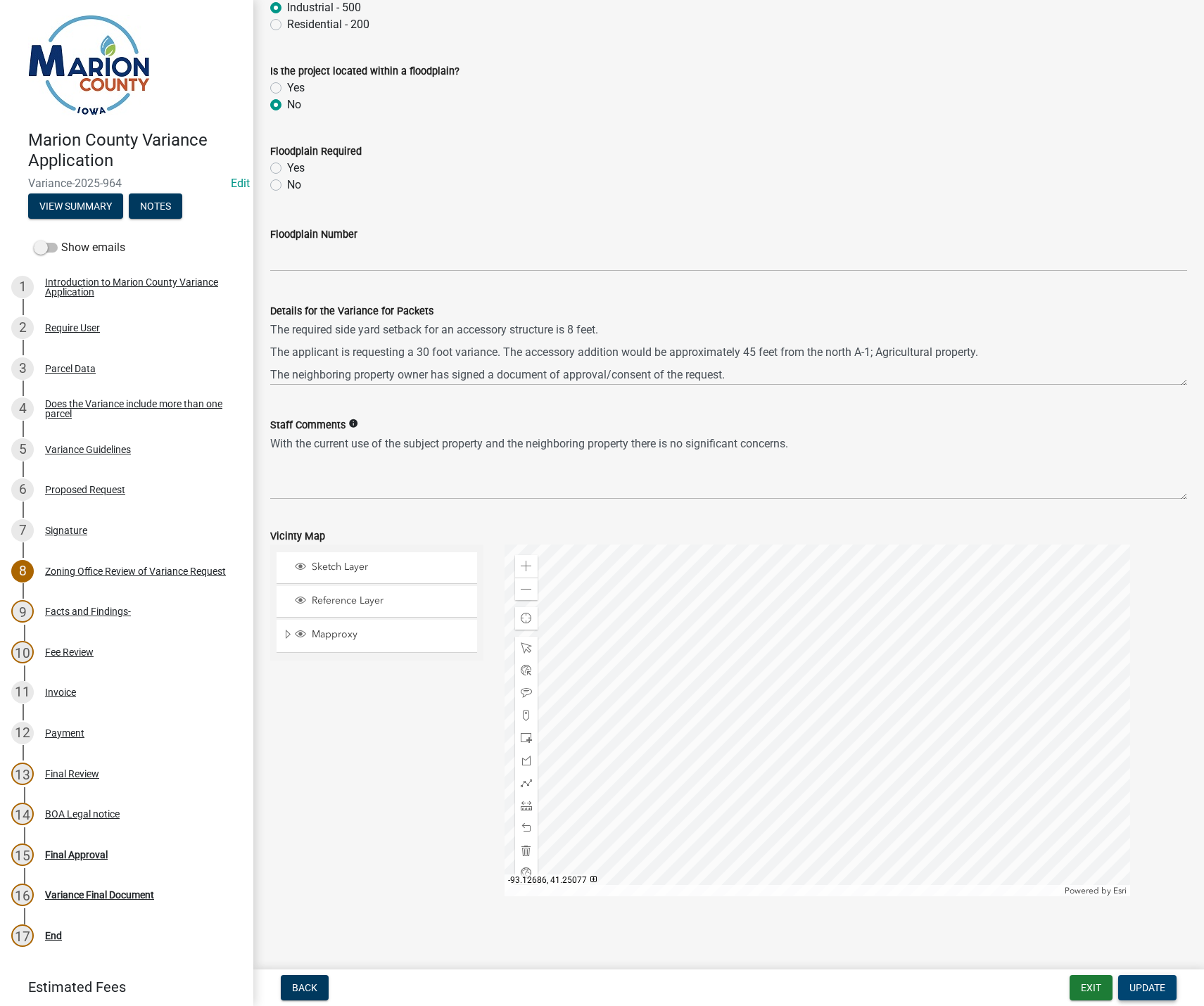
click at [1150, 997] on button "Update" at bounding box center [1148, 988] width 59 height 26
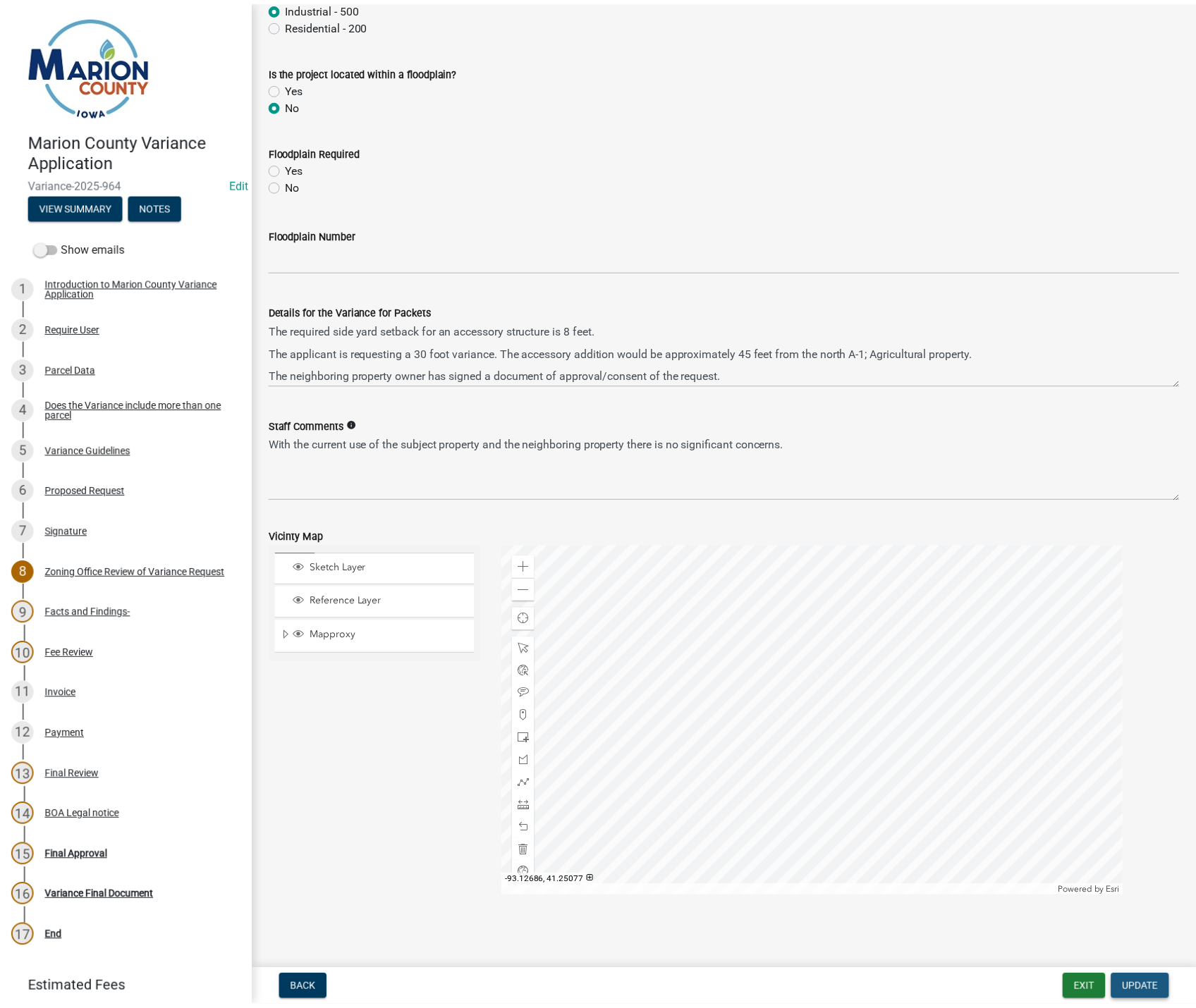
scroll to position [0, 0]
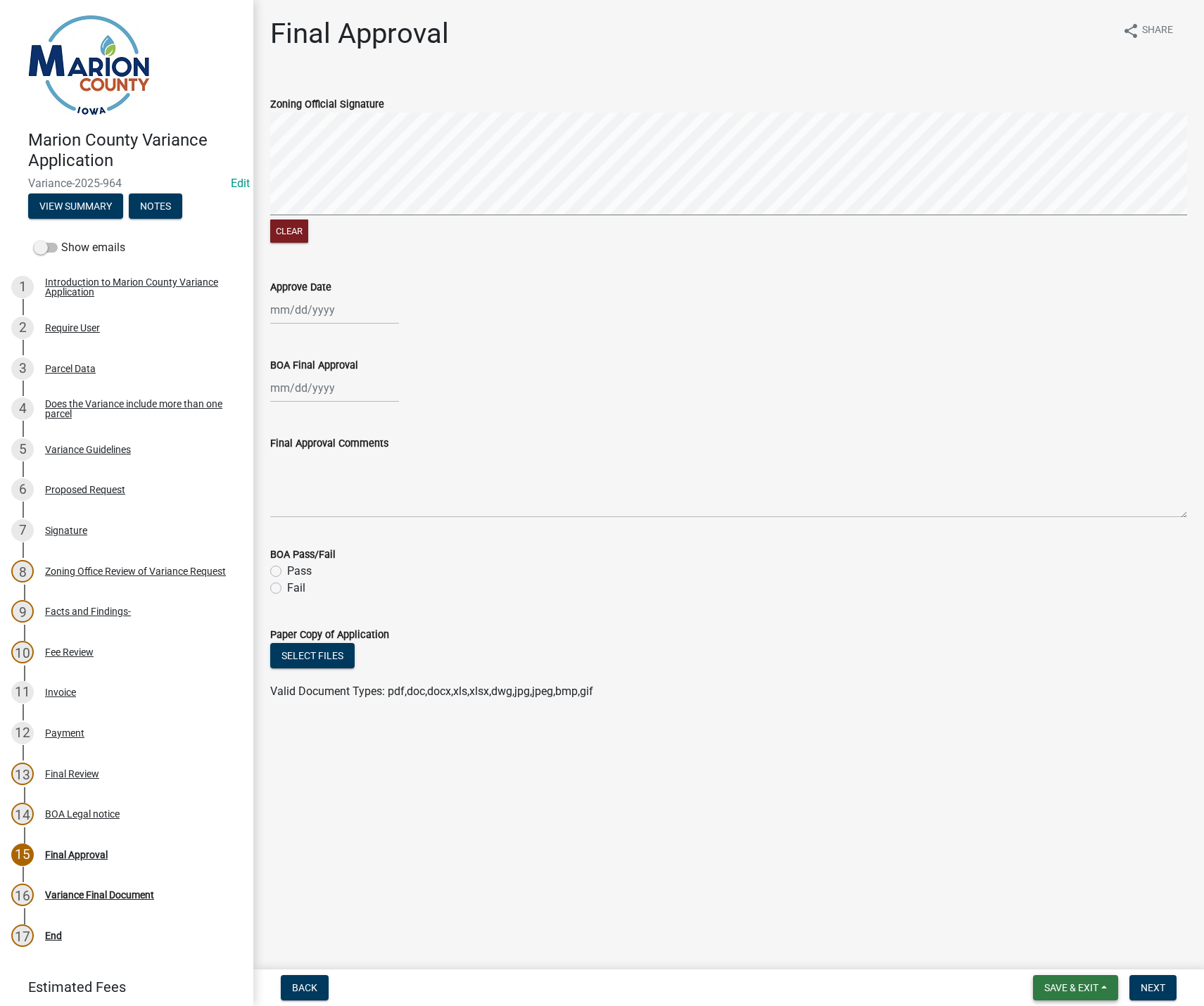
click at [1075, 995] on button "Save & Exit" at bounding box center [1075, 988] width 85 height 26
click at [1071, 954] on button "Save & Exit" at bounding box center [1062, 950] width 113 height 34
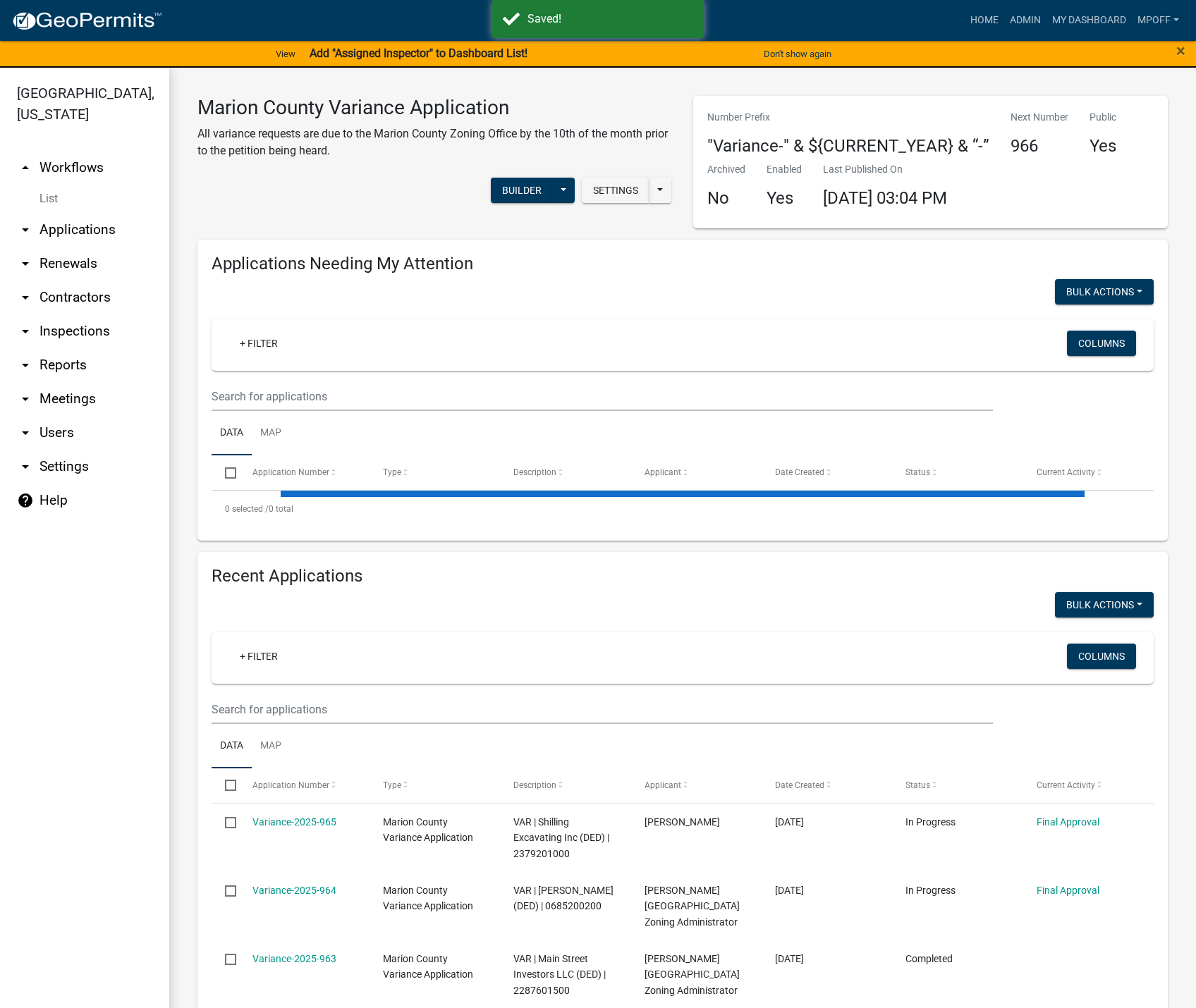
click at [55, 348] on link "arrow_drop_down Reports" at bounding box center [84, 365] width 170 height 34
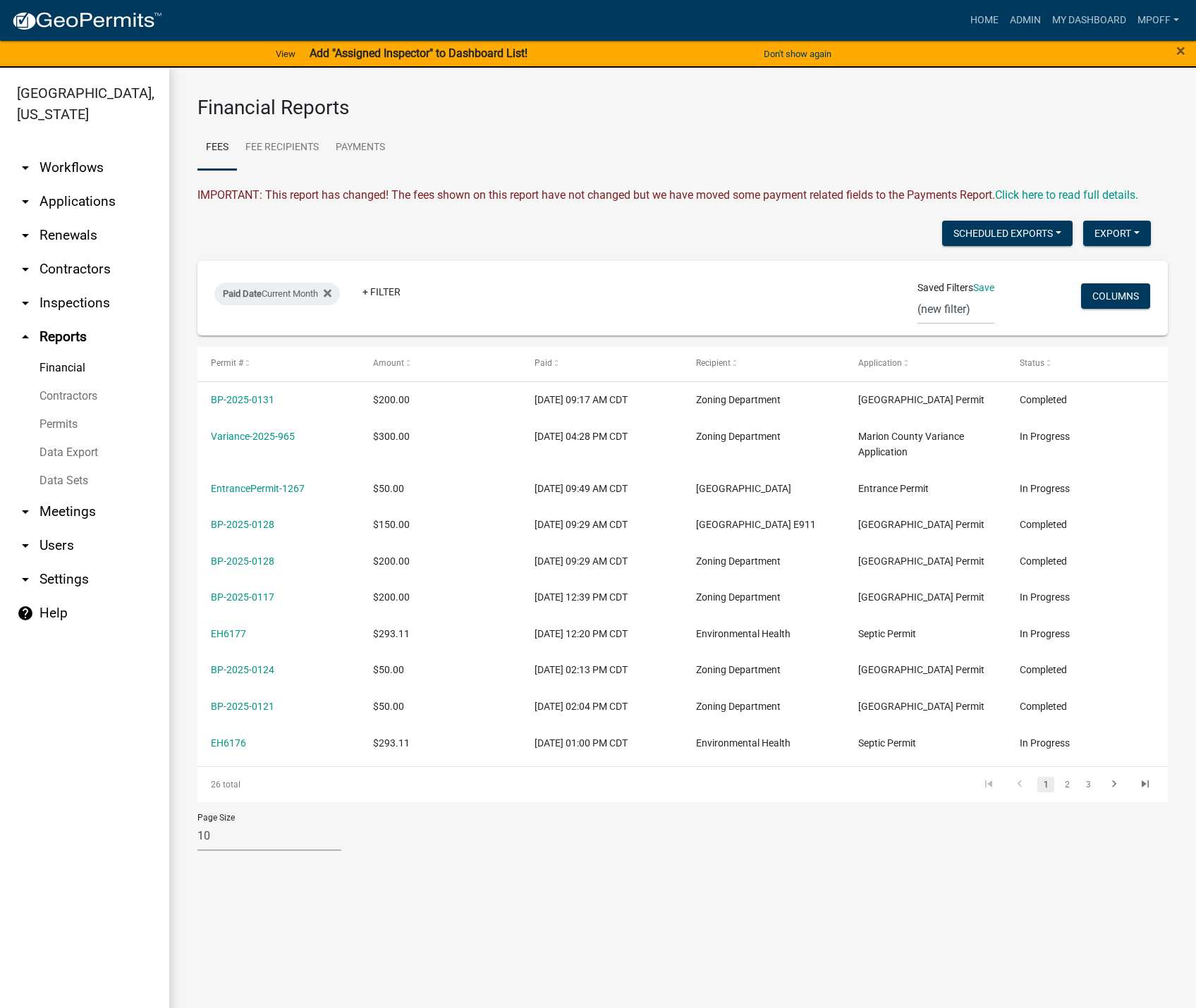
click at [68, 438] on link "Data Export" at bounding box center [84, 452] width 170 height 28
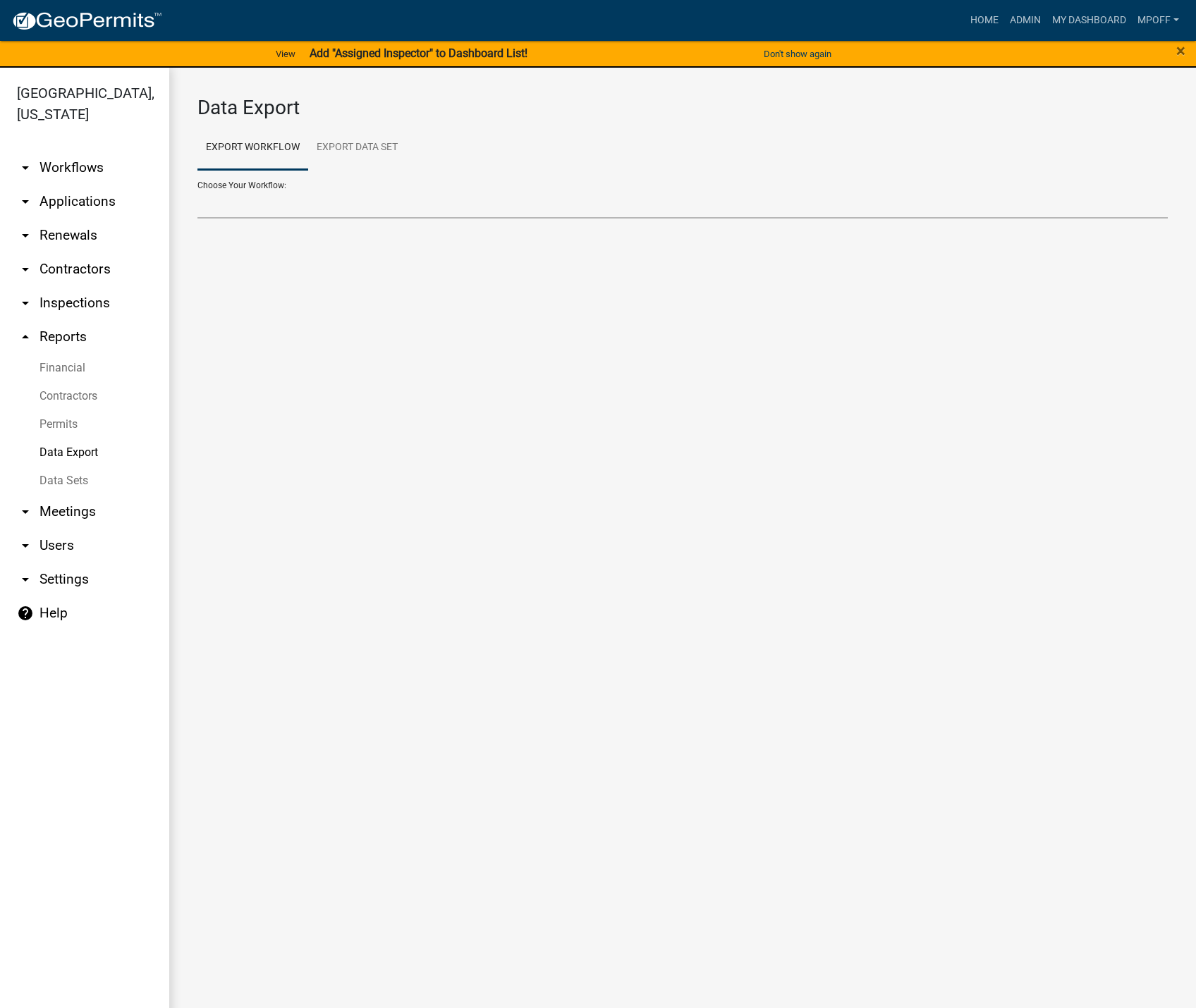
click at [262, 209] on select "Contractors E911 Address Work Order - Internal Use Only EH-Internal Rabies Expo…" at bounding box center [682, 204] width 970 height 29
select select "13: Object"
click at [197, 190] on select "Contractors E911 Address Work Order - Internal Use Only EH-Internal Rabies Expo…" at bounding box center [682, 204] width 970 height 29
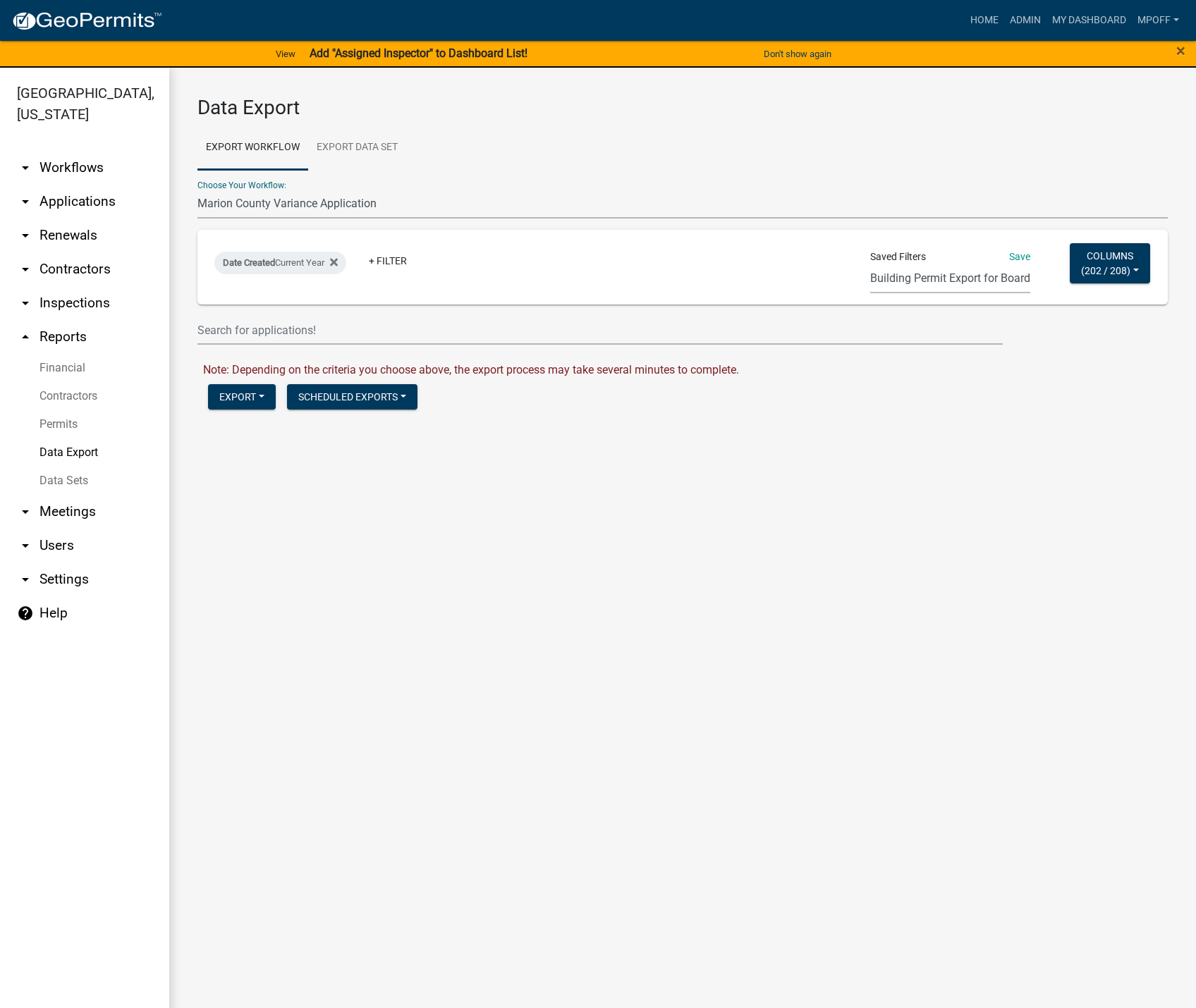
click at [905, 282] on select "Building Permit Export for Board E911 report of new addresses land division zon…" at bounding box center [950, 279] width 160 height 29
select select "12: 947a5f69-e5d9-4c97-8e09-42b15a418a8e"
click at [870, 264] on select "Building Permit Export for Board E911 report of new addresses land division zon…" at bounding box center [950, 279] width 160 height 29
click at [237, 399] on button "Export" at bounding box center [242, 397] width 68 height 26
click at [254, 432] on button "Excel Format (.xlsx)" at bounding box center [280, 433] width 144 height 34
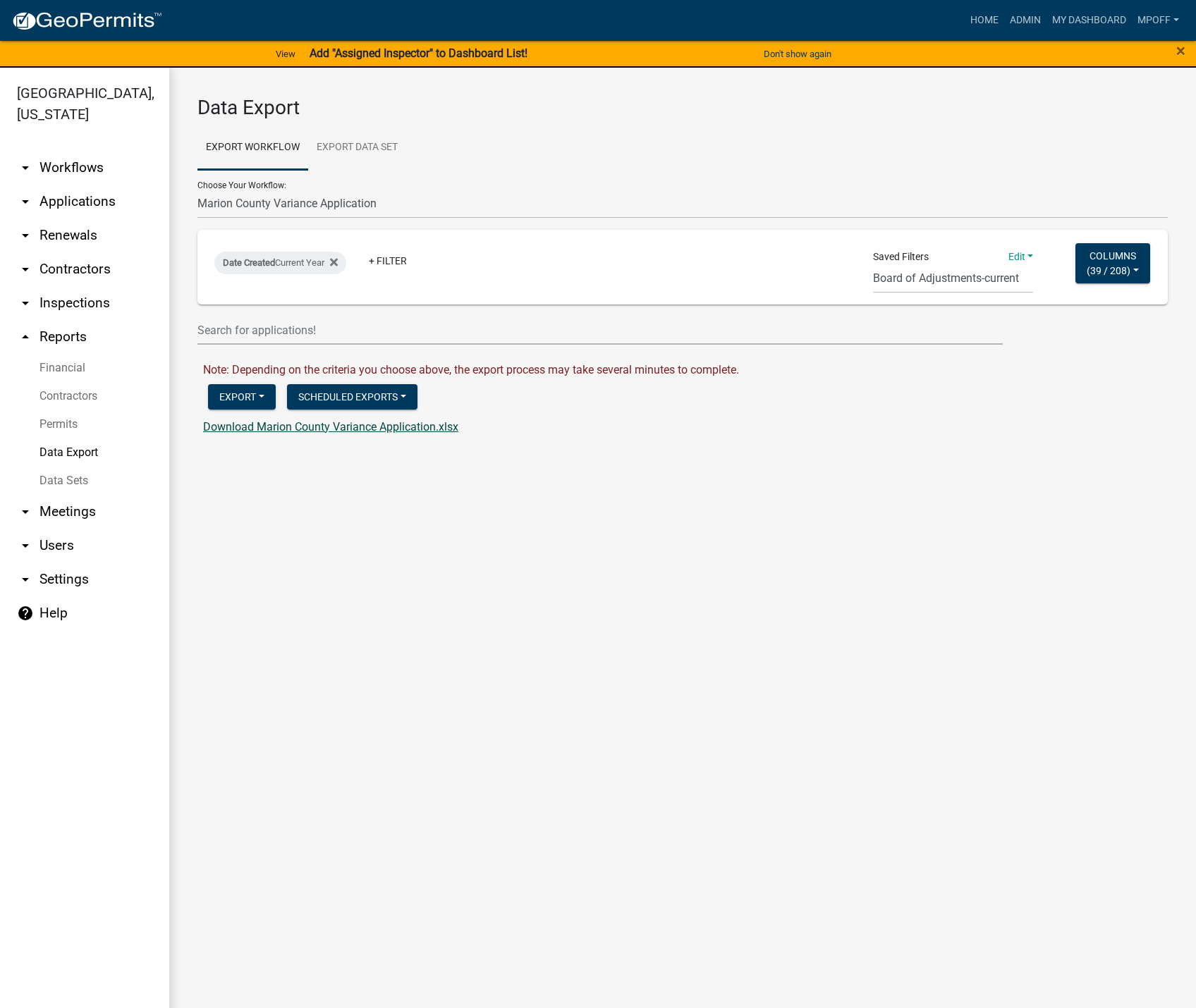
click at [305, 430] on link "Download Marion County Variance Application.xlsx" at bounding box center [330, 427] width 255 height 14
